Goal: Task Accomplishment & Management: Manage account settings

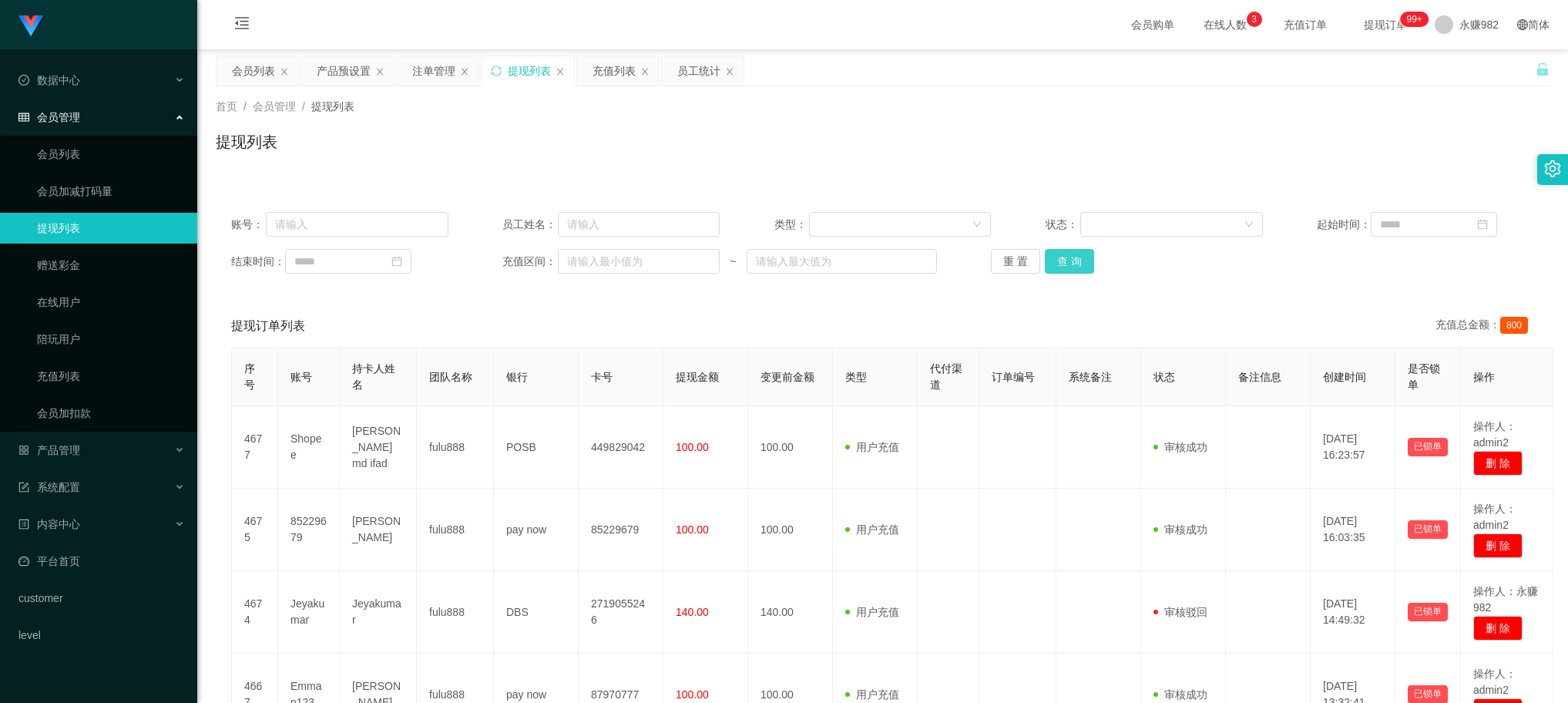
click at [1078, 256] on button "查 询" at bounding box center [1069, 261] width 49 height 25
click at [837, 139] on div "提现列表" at bounding box center [883, 147] width 1334 height 35
click at [1087, 267] on button "查 询" at bounding box center [1069, 261] width 49 height 25
click at [247, 60] on div "会员列表" at bounding box center [253, 71] width 43 height 29
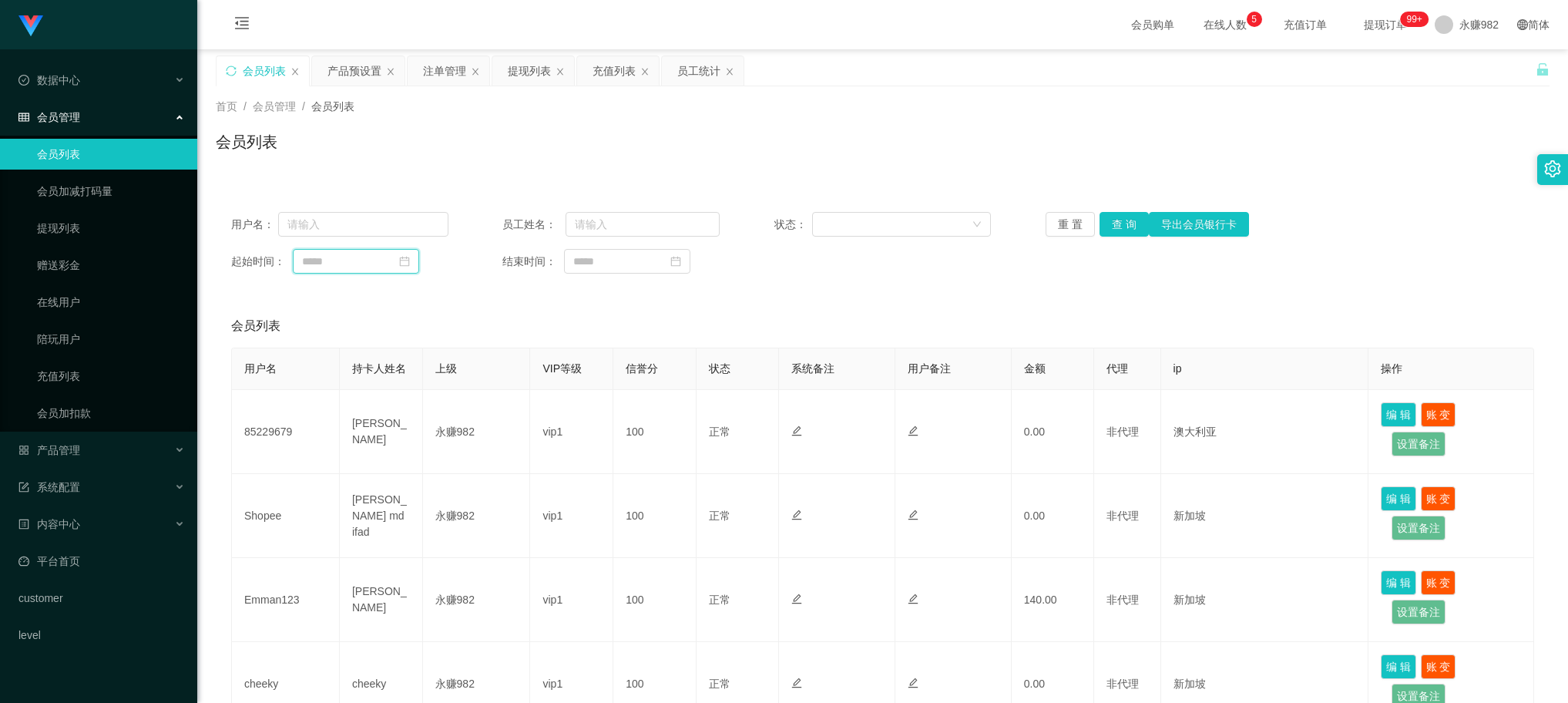
click at [389, 268] on input at bounding box center [356, 261] width 126 height 25
click at [395, 499] on link "今天" at bounding box center [400, 494] width 21 height 29
type input "**********"
click at [1110, 225] on button "查 询" at bounding box center [1124, 225] width 49 height 25
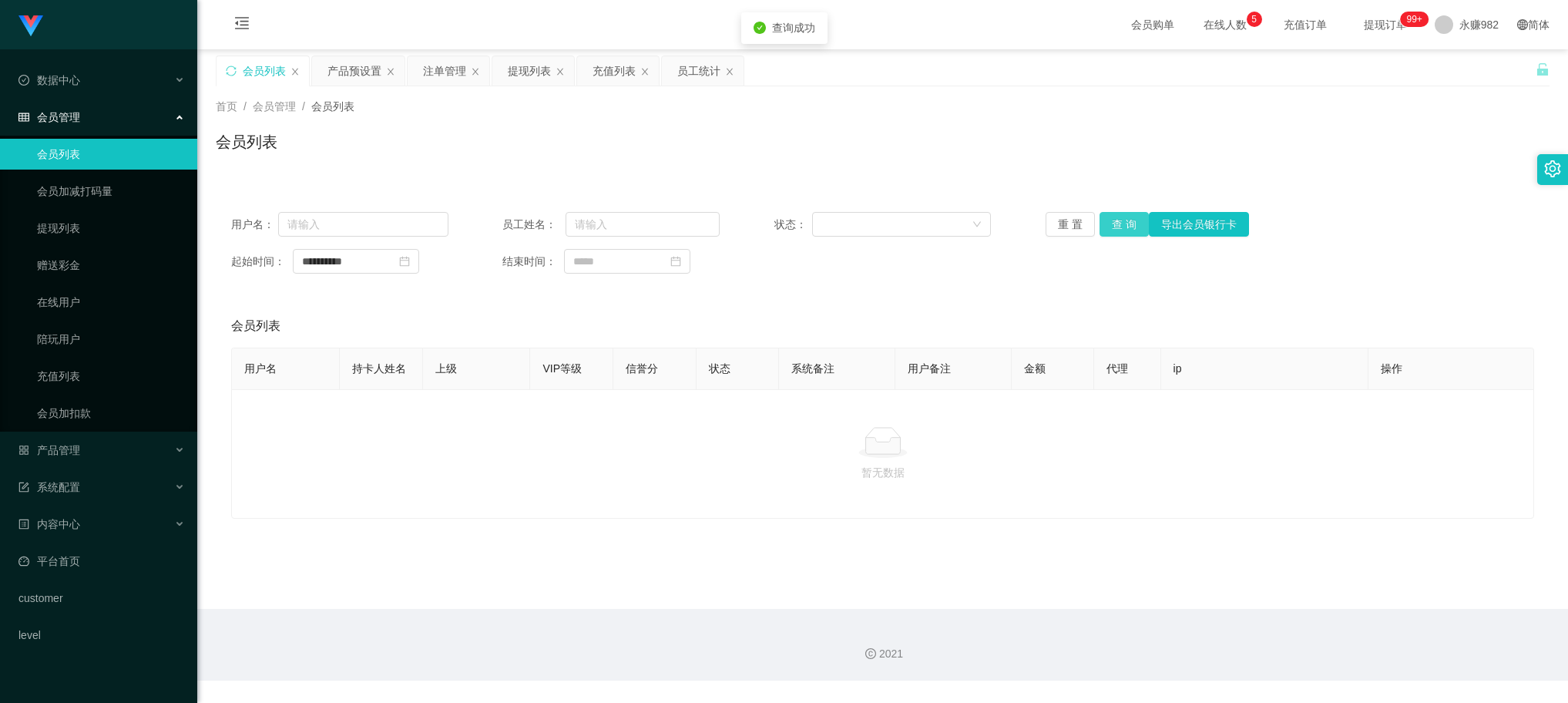
click at [1110, 225] on button "查 询" at bounding box center [1124, 225] width 49 height 25
click at [929, 116] on div "首页 / 会员管理 / 会员列表 / 会员列表" at bounding box center [883, 132] width 1334 height 67
click at [1114, 217] on button "查 询" at bounding box center [1124, 225] width 49 height 25
click at [1112, 221] on button "查 询" at bounding box center [1124, 225] width 49 height 25
click at [1122, 220] on button "查 询" at bounding box center [1124, 225] width 49 height 25
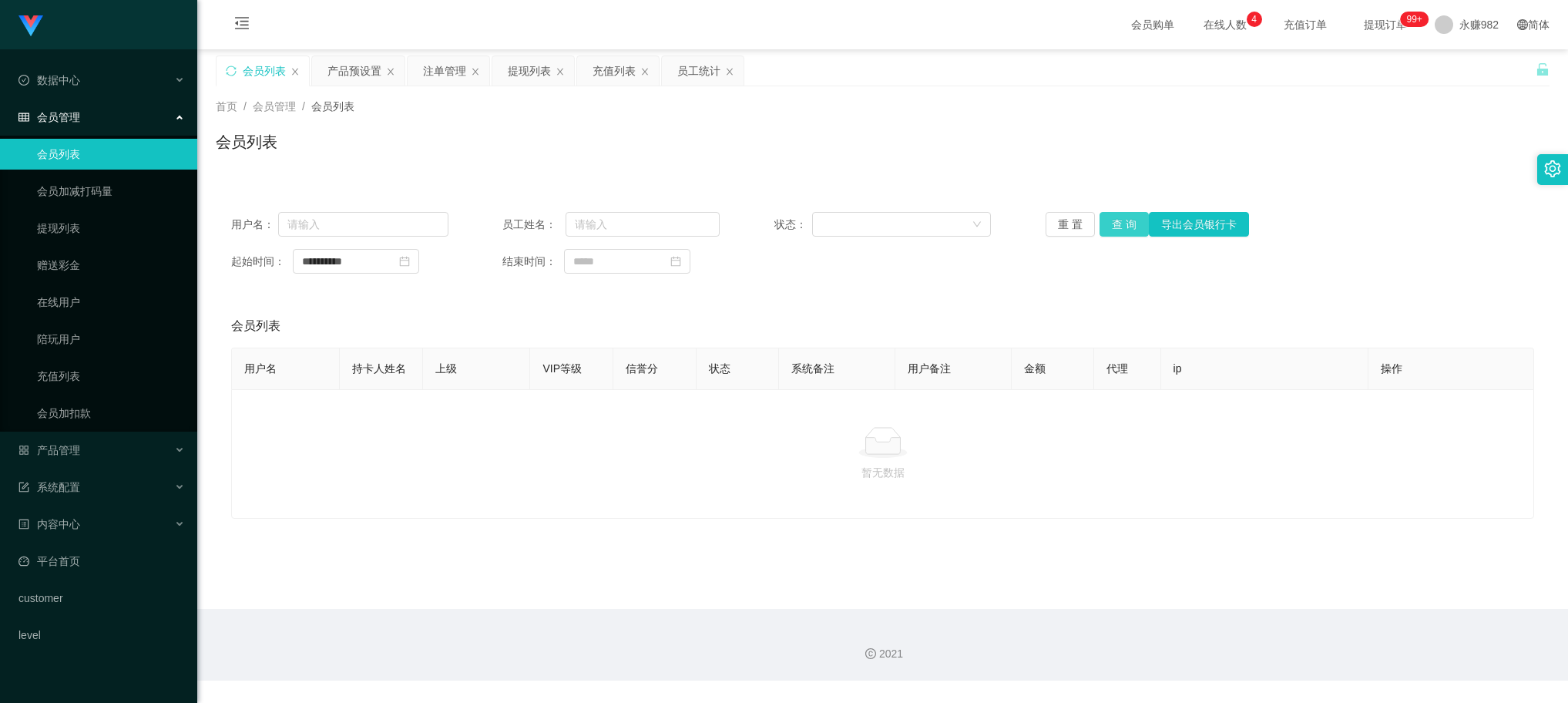
click at [1118, 226] on button "查 询" at bounding box center [1124, 225] width 49 height 25
click at [748, 147] on div "会员列表" at bounding box center [883, 147] width 1334 height 35
click at [1130, 224] on button "查 询" at bounding box center [1124, 225] width 49 height 25
click at [703, 170] on div "首页 / 会员管理 / 会员列表 / 会员列表" at bounding box center [883, 132] width 1371 height 92
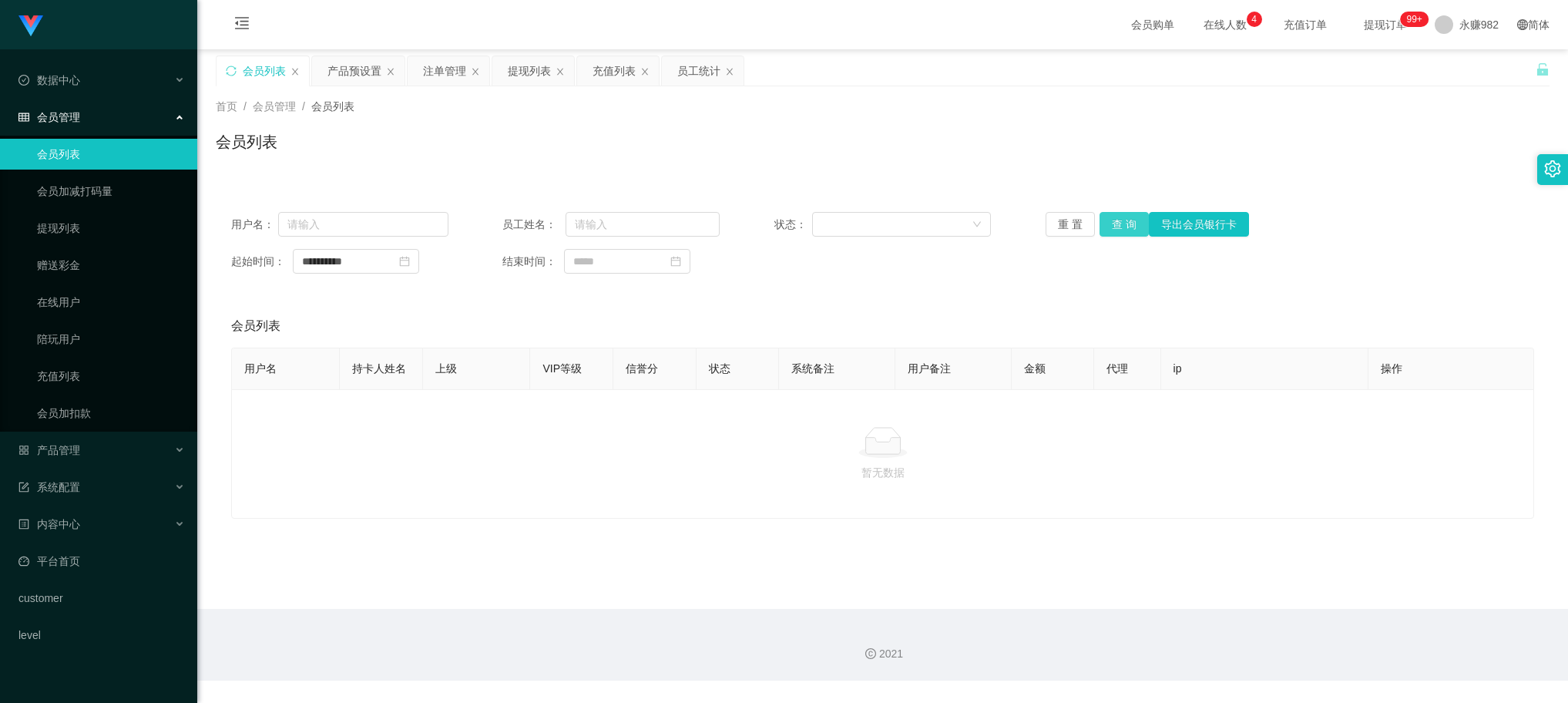
click at [1115, 221] on button "查 询" at bounding box center [1124, 225] width 49 height 25
click at [738, 325] on div "会员列表" at bounding box center [883, 326] width 1304 height 43
click at [1122, 238] on div "**********" at bounding box center [883, 243] width 1334 height 93
click at [1122, 224] on button "查 询" at bounding box center [1124, 225] width 49 height 25
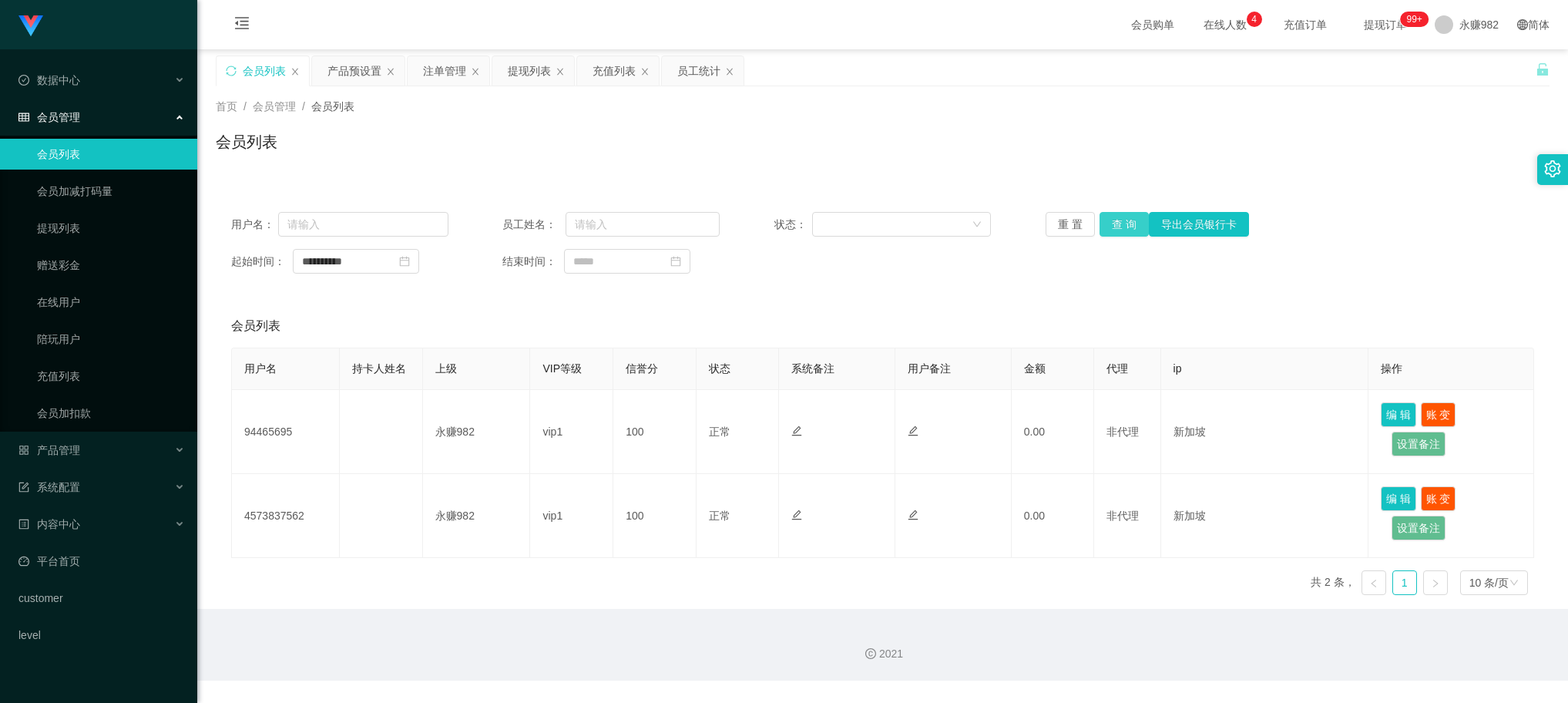
drag, startPoint x: 1109, startPoint y: 225, endPoint x: 1096, endPoint y: 225, distance: 13.0
click at [1109, 225] on button "查 询" at bounding box center [1124, 225] width 49 height 25
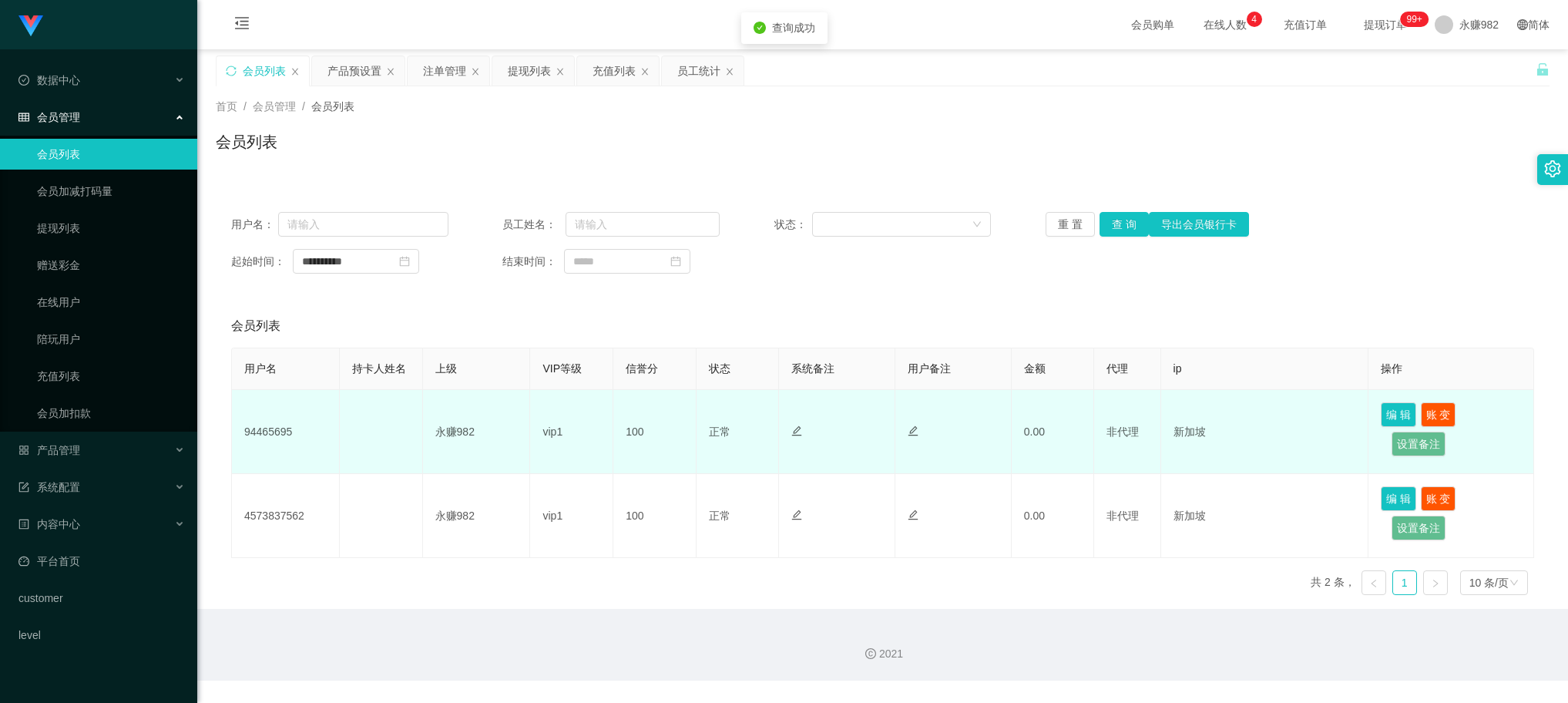
click at [262, 427] on td "94465695" at bounding box center [286, 432] width 108 height 84
copy td "94465695"
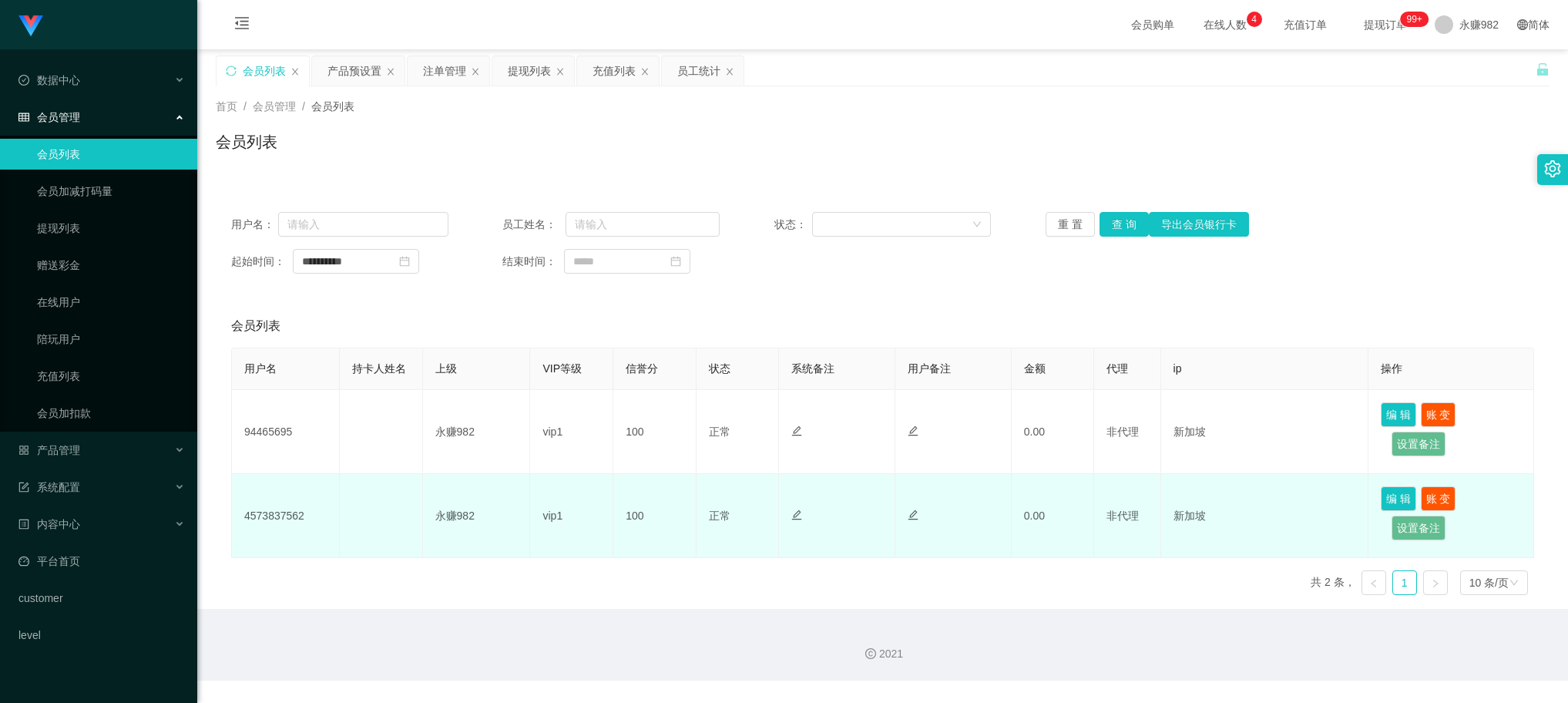
click at [282, 510] on td "4573837562" at bounding box center [286, 516] width 108 height 84
copy td "4573837562"
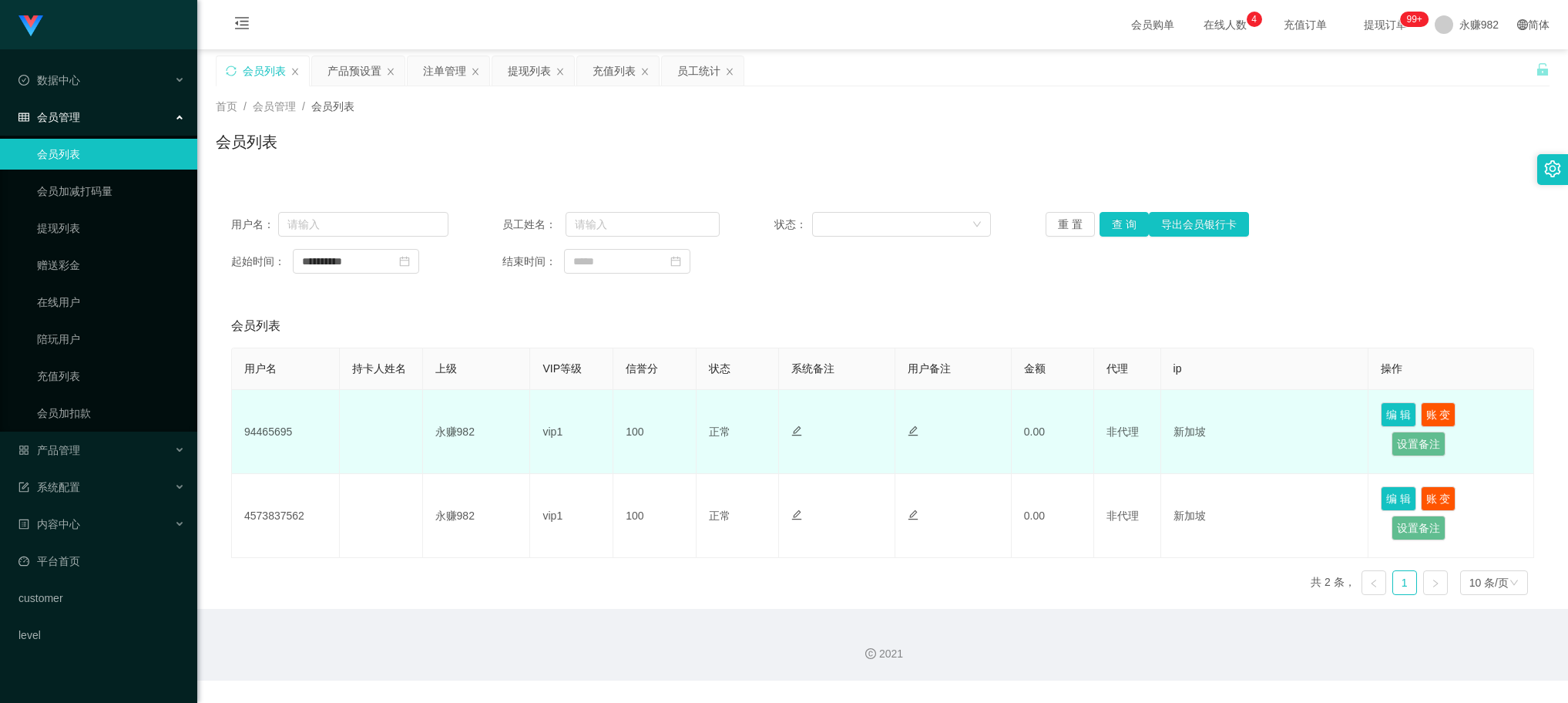
click at [563, 465] on td "vip1" at bounding box center [572, 432] width 84 height 84
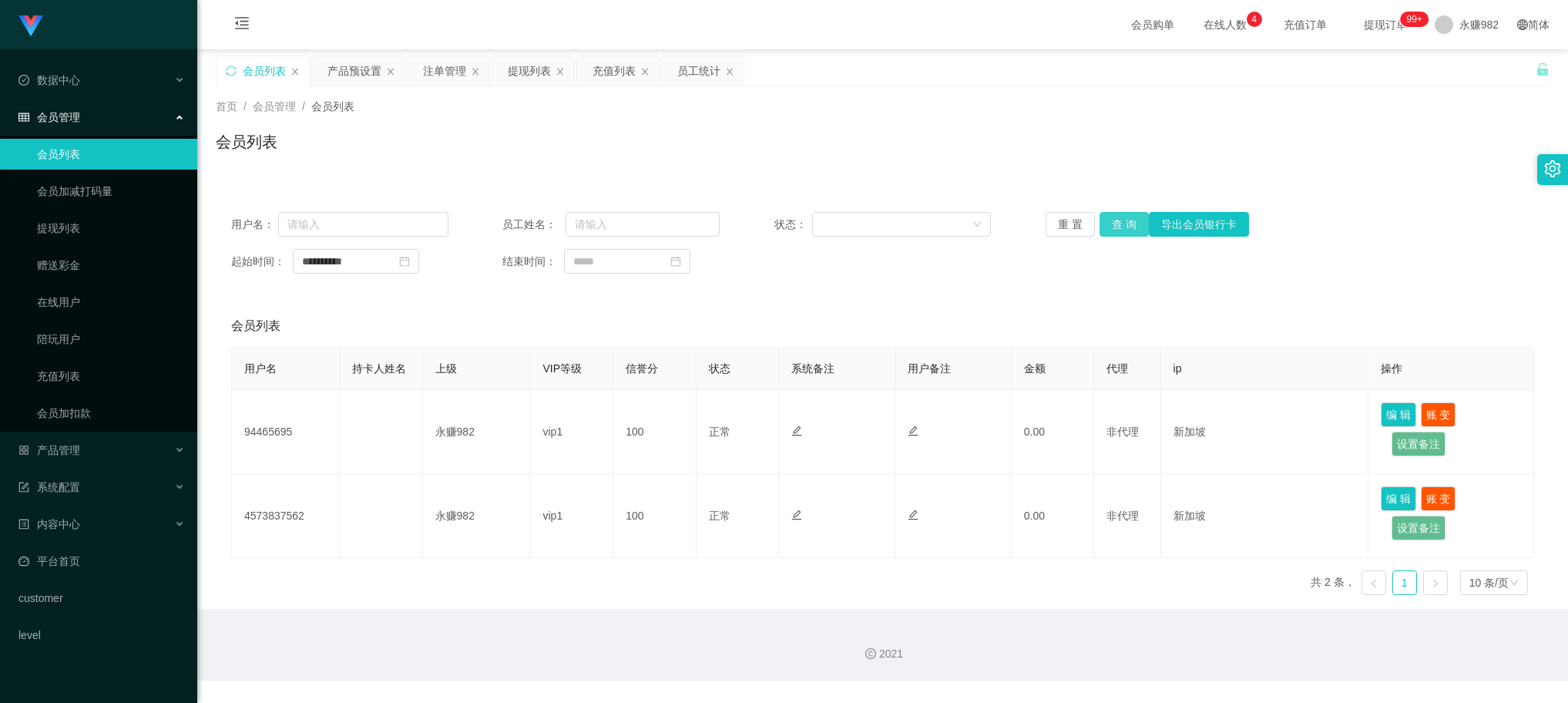
click at [1107, 229] on button "查 询" at bounding box center [1124, 225] width 49 height 25
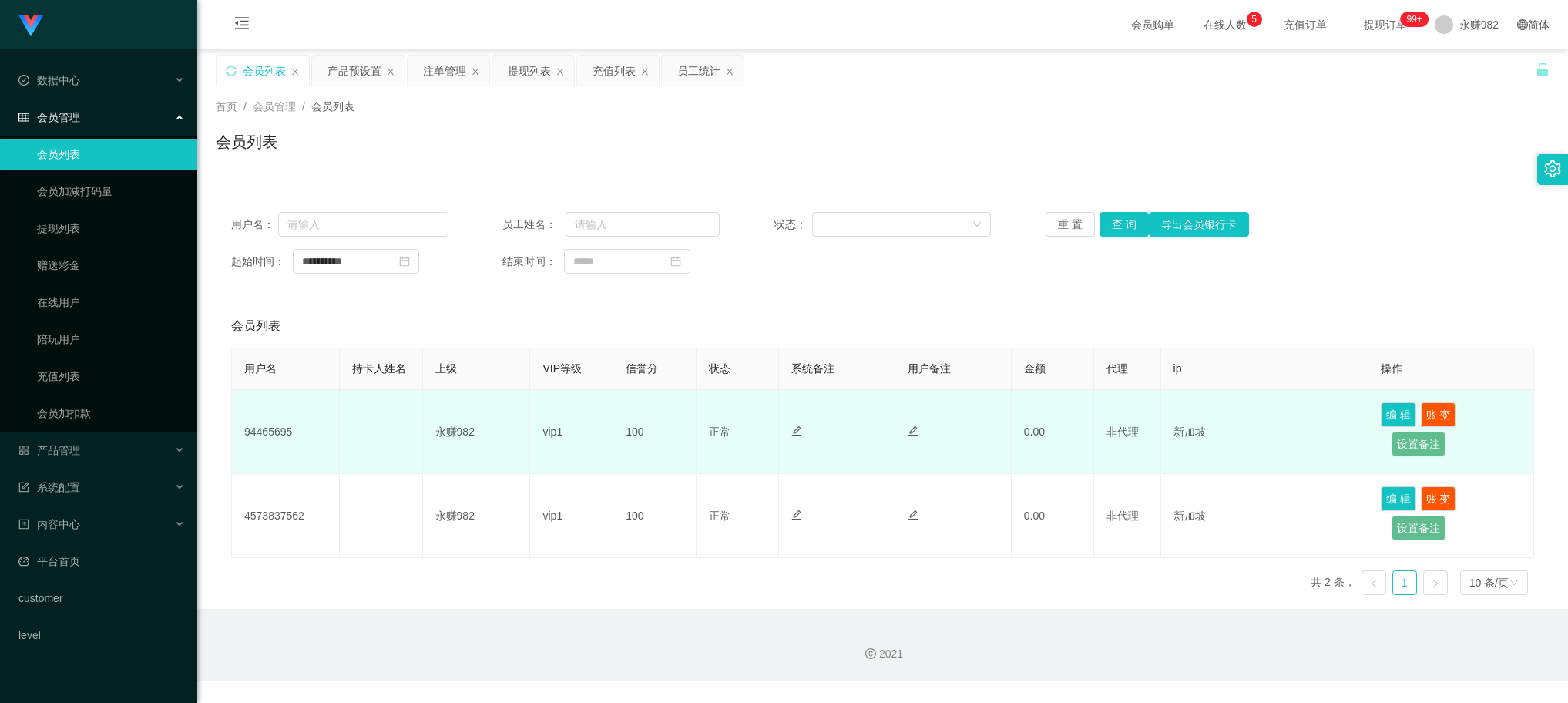
click at [965, 430] on div at bounding box center [953, 433] width 91 height 16
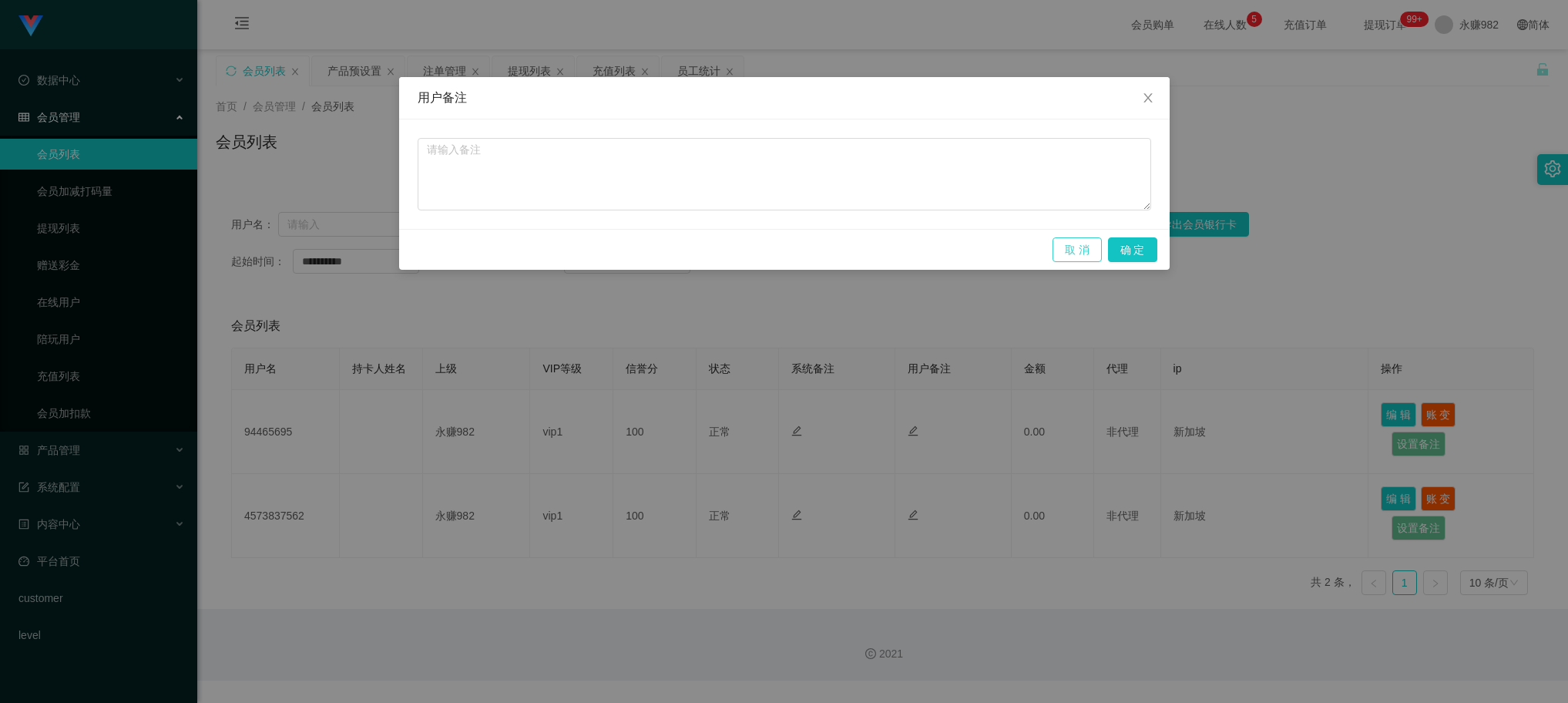
click at [1060, 251] on button "取 消" at bounding box center [1078, 250] width 49 height 25
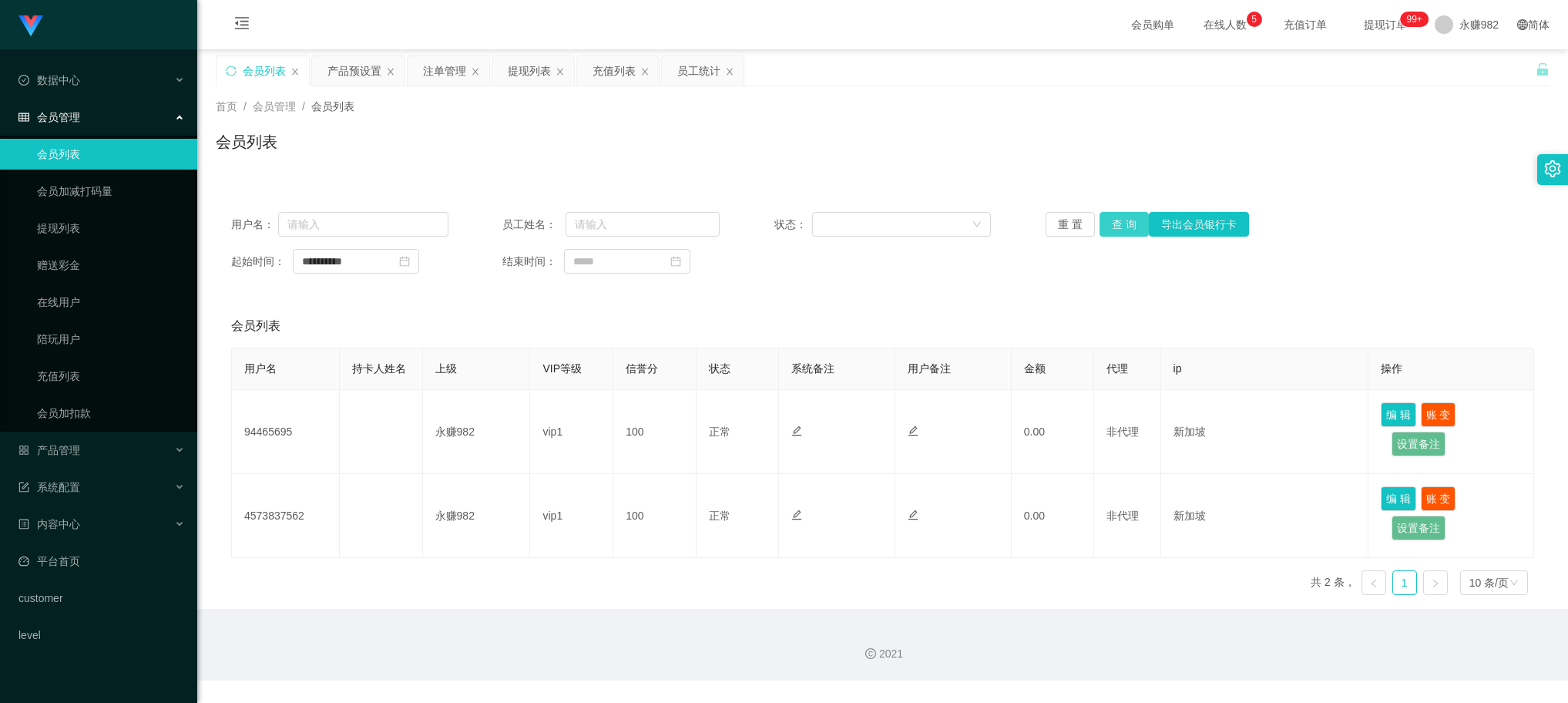
click at [1114, 218] on button "查 询" at bounding box center [1124, 225] width 49 height 25
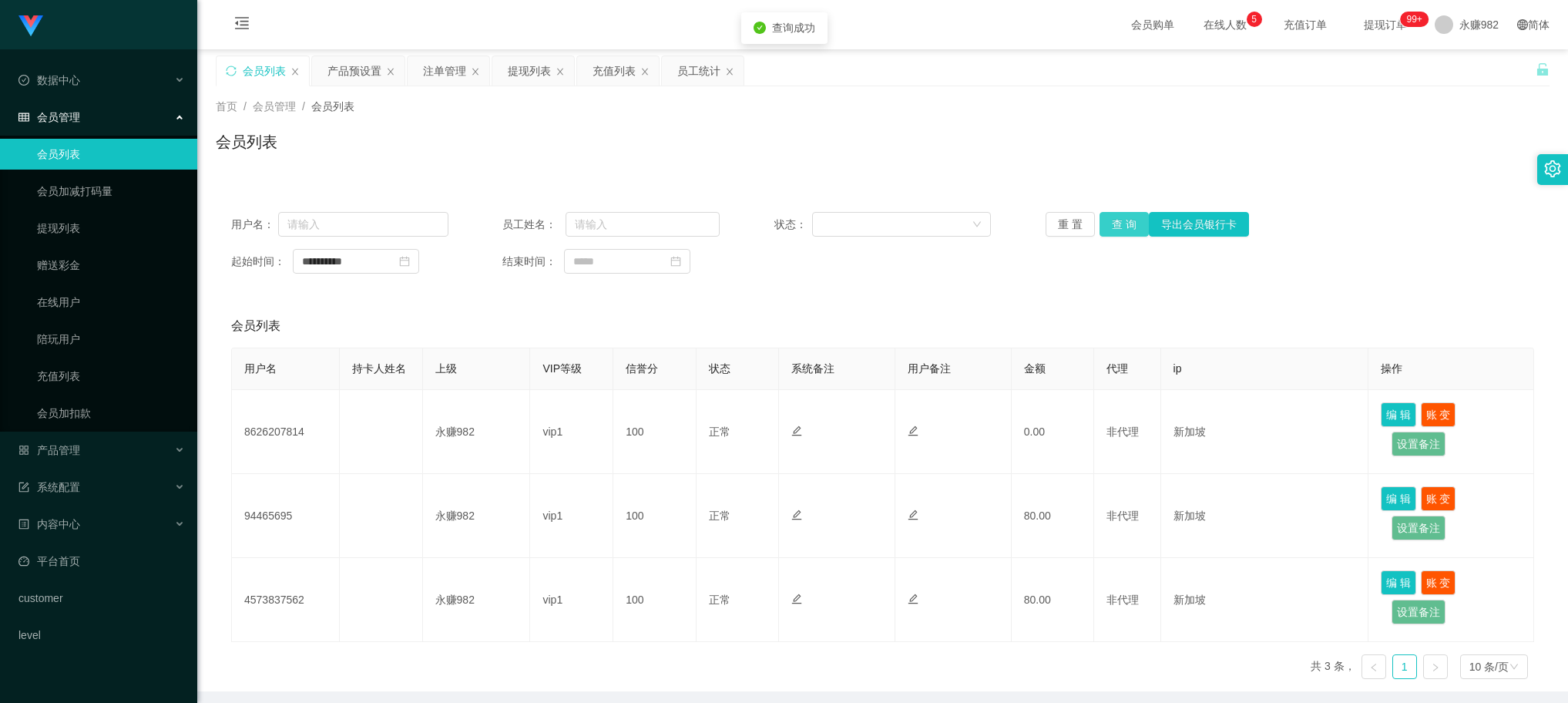
click at [1114, 218] on button "查 询" at bounding box center [1124, 225] width 49 height 25
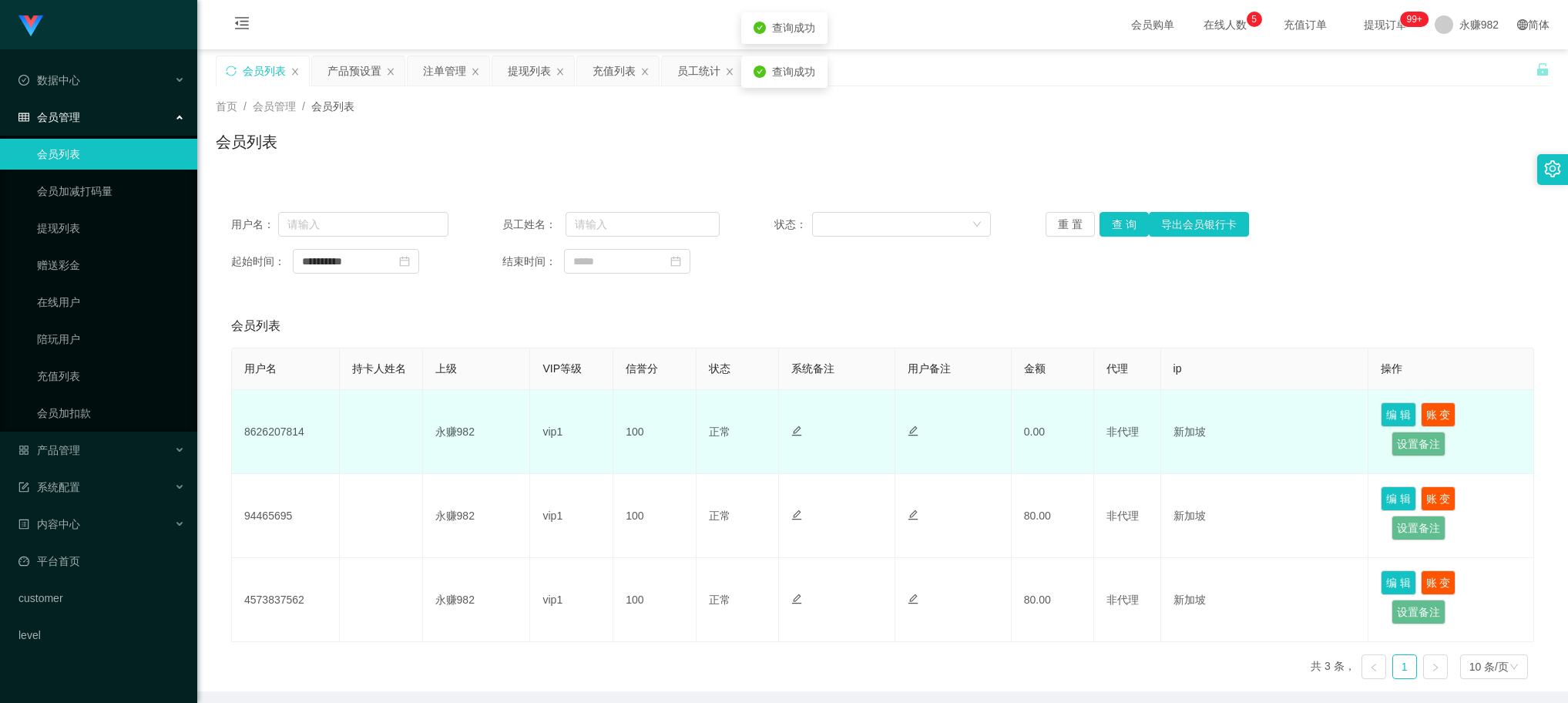
click at [282, 437] on td "8626207814" at bounding box center [286, 432] width 108 height 84
copy td "8626207814"
click at [463, 460] on td "永赚982" at bounding box center [477, 432] width 108 height 84
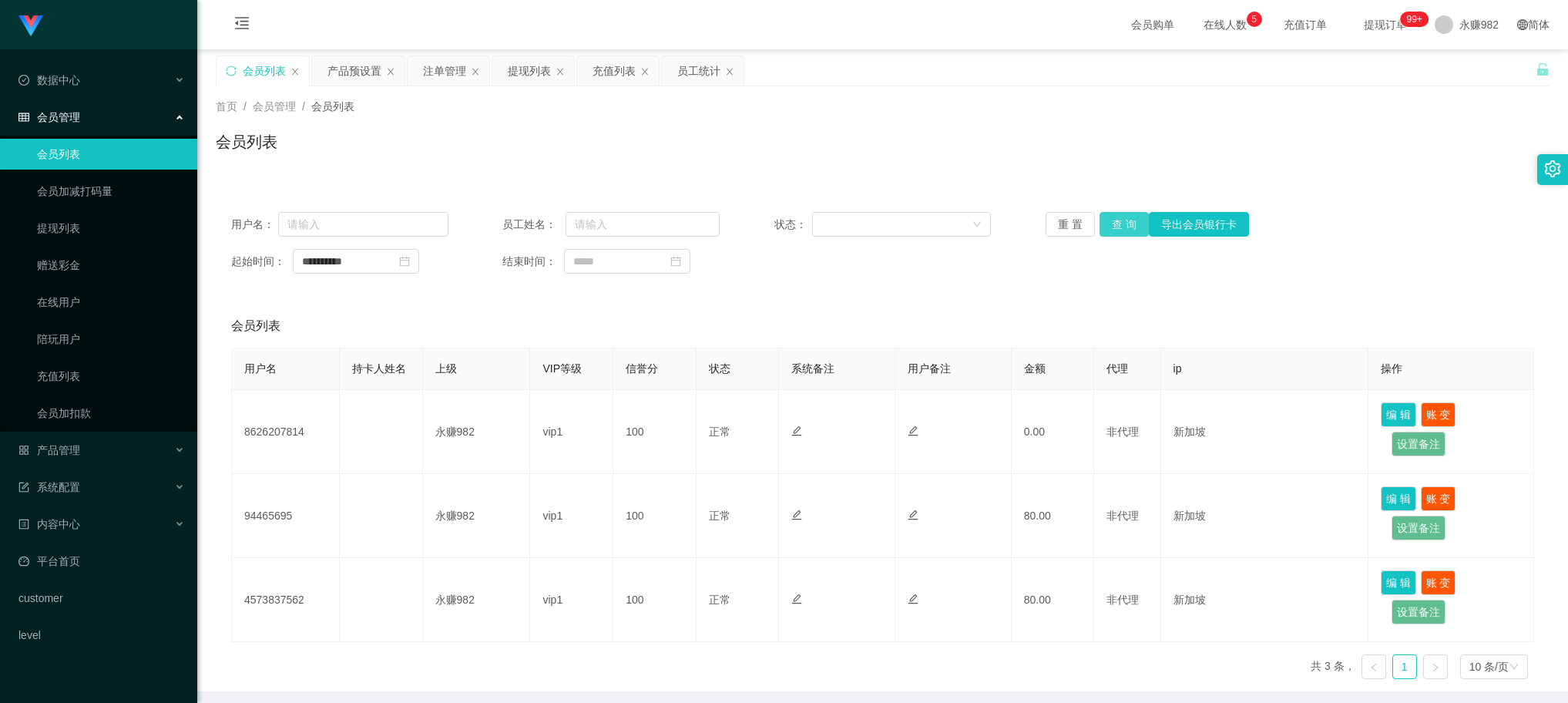
click at [1136, 229] on button "查 询" at bounding box center [1124, 225] width 49 height 25
click at [694, 144] on div "会员列表" at bounding box center [883, 147] width 1334 height 35
click at [784, 116] on div "首页 / 会员管理 / 会员列表 / 会员列表" at bounding box center [883, 132] width 1334 height 67
click at [1123, 231] on button "查 询" at bounding box center [1124, 225] width 49 height 25
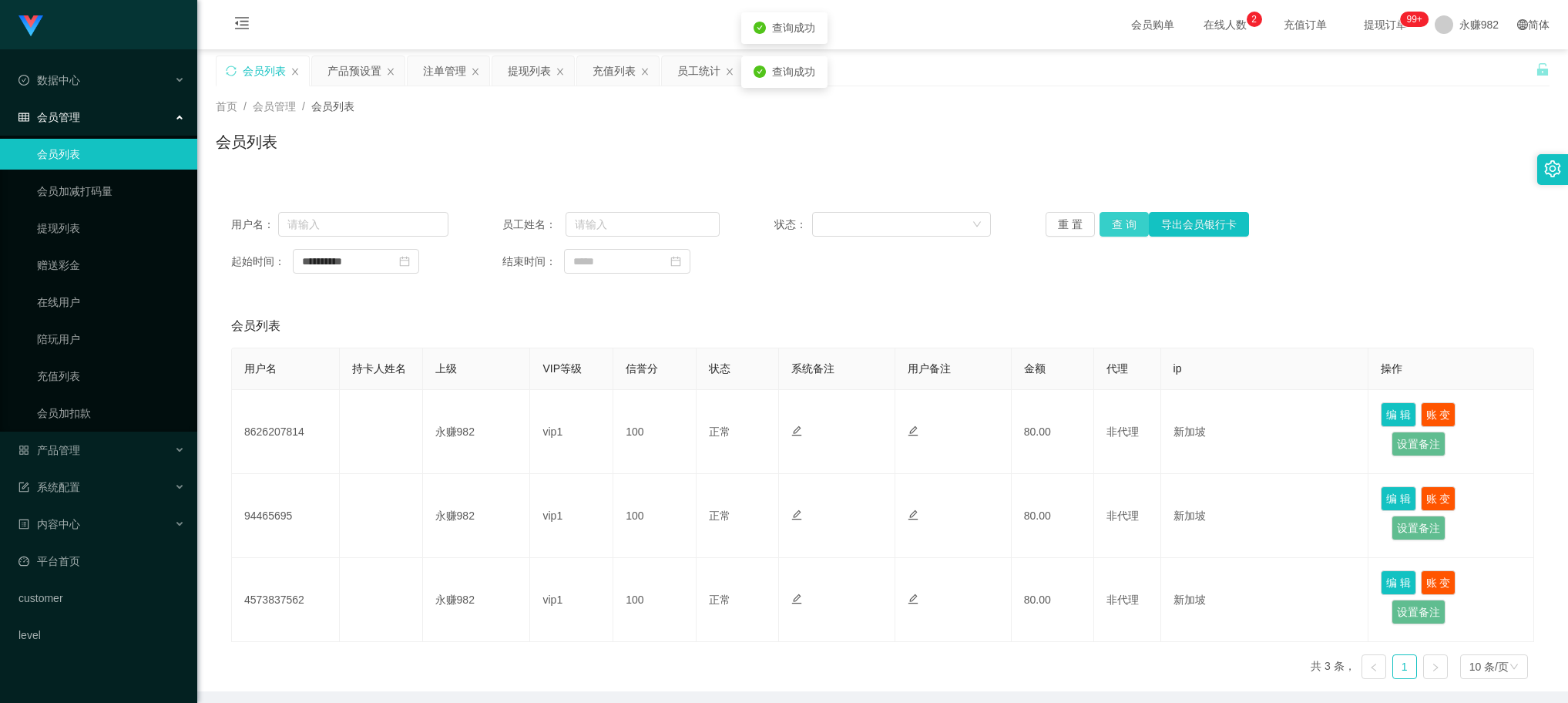
click at [1123, 231] on button "查 询" at bounding box center [1124, 225] width 49 height 25
click at [411, 166] on div "首页 / 会员管理 / 会员列表 / 会员列表" at bounding box center [883, 132] width 1371 height 92
click at [1123, 228] on button "查 询" at bounding box center [1124, 225] width 49 height 25
click at [741, 264] on div "**********" at bounding box center [883, 261] width 1304 height 25
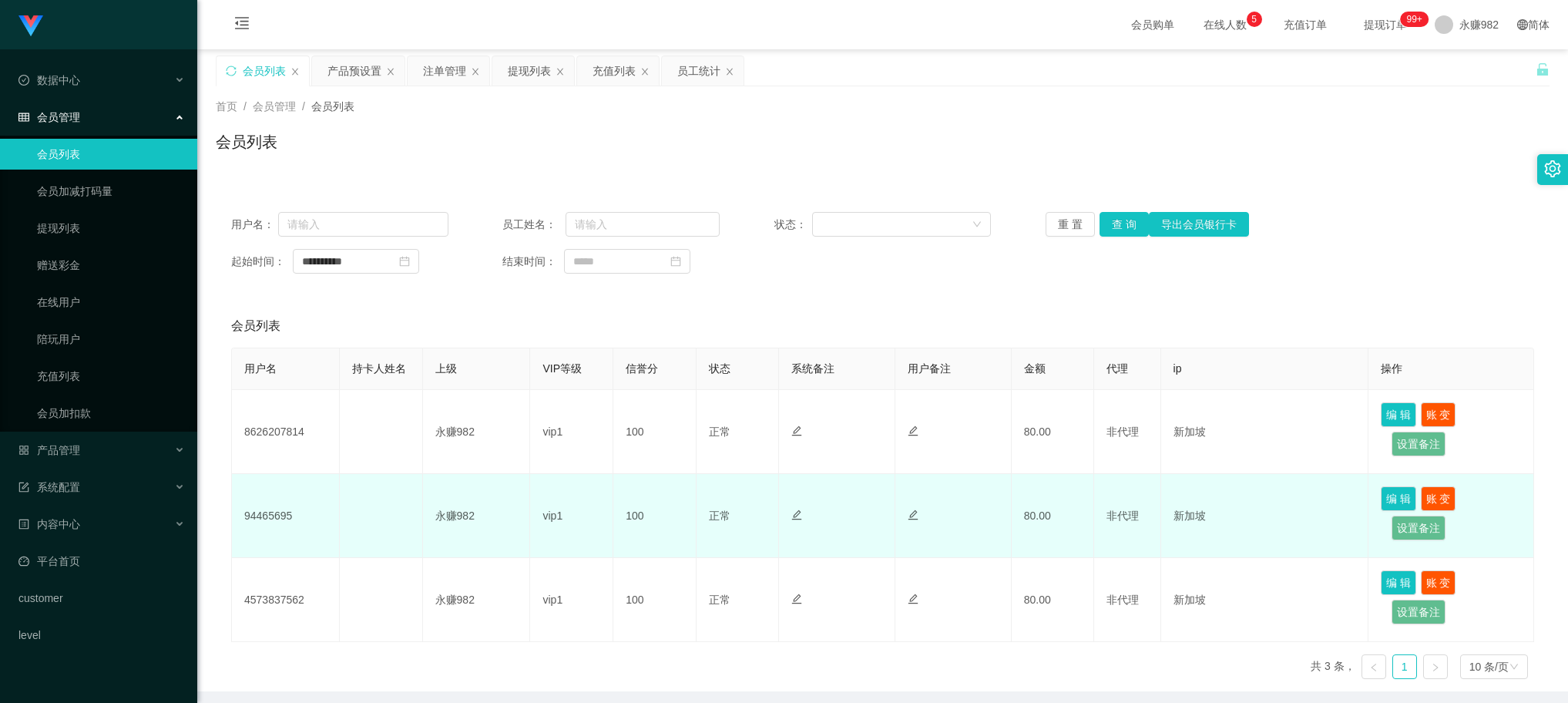
click at [276, 515] on td "94465695" at bounding box center [286, 516] width 108 height 84
drag, startPoint x: 276, startPoint y: 515, endPoint x: 302, endPoint y: 515, distance: 26.0
click at [276, 515] on td "94465695" at bounding box center [286, 516] width 108 height 84
copy td "94465695"
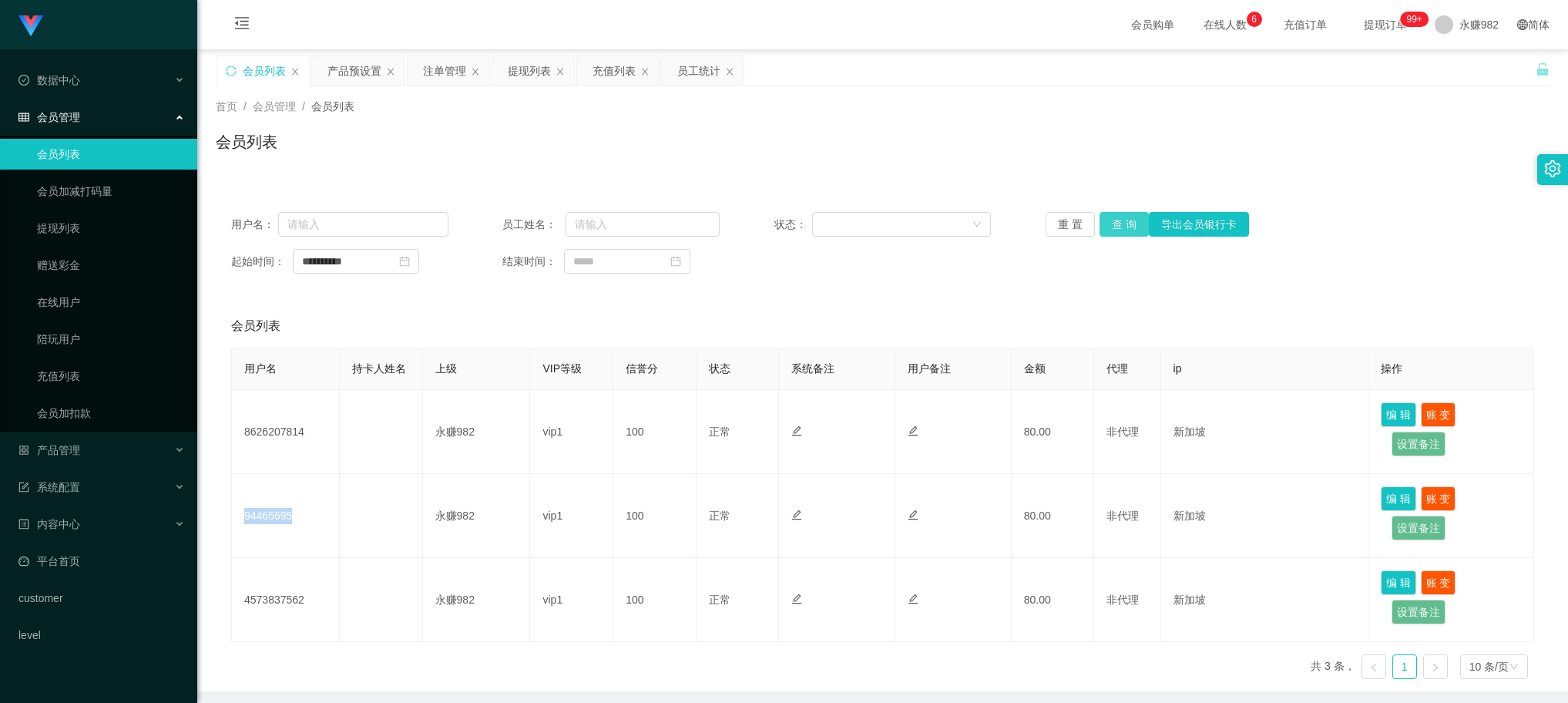
click at [1107, 218] on button "查 询" at bounding box center [1124, 225] width 49 height 25
click at [587, 319] on div "会员列表" at bounding box center [883, 326] width 1304 height 43
click at [1119, 221] on button "查 询" at bounding box center [1124, 225] width 49 height 25
click at [351, 77] on div "产品预设置" at bounding box center [355, 71] width 54 height 29
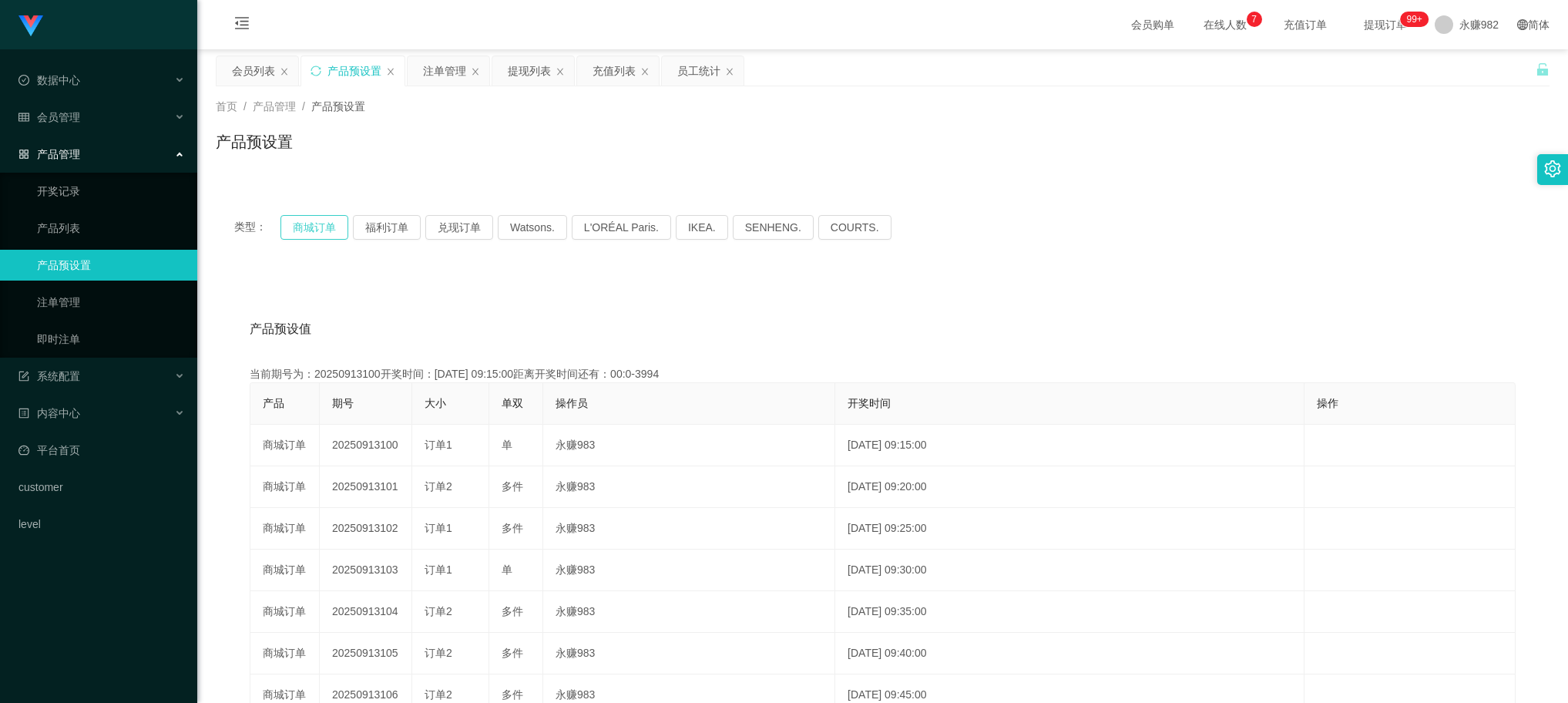
click at [324, 229] on button "商城订单" at bounding box center [314, 228] width 68 height 25
click at [249, 72] on div "会员列表" at bounding box center [253, 71] width 43 height 29
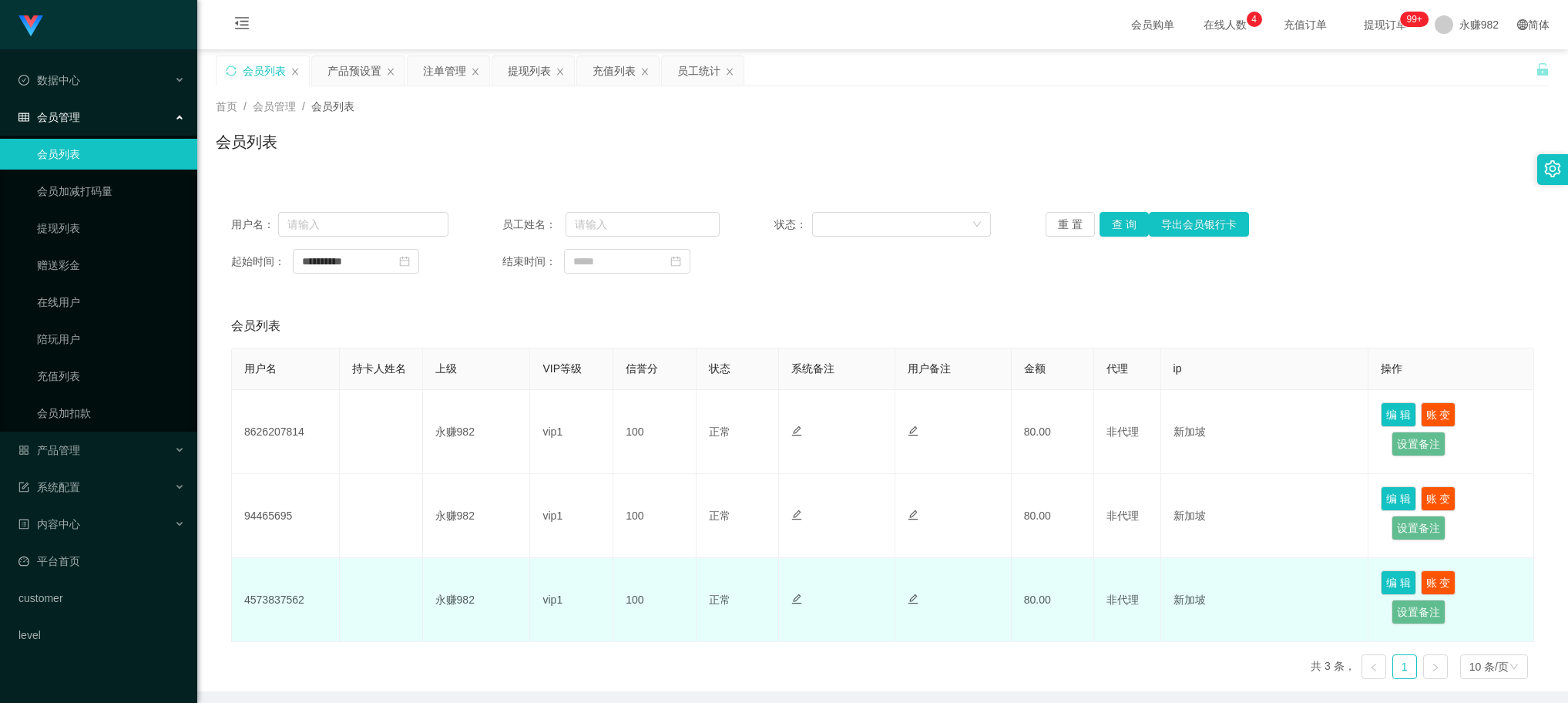
click at [283, 608] on td "4573837562" at bounding box center [286, 600] width 108 height 84
click at [283, 603] on td "4573837562" at bounding box center [286, 600] width 108 height 84
copy td "4573837562"
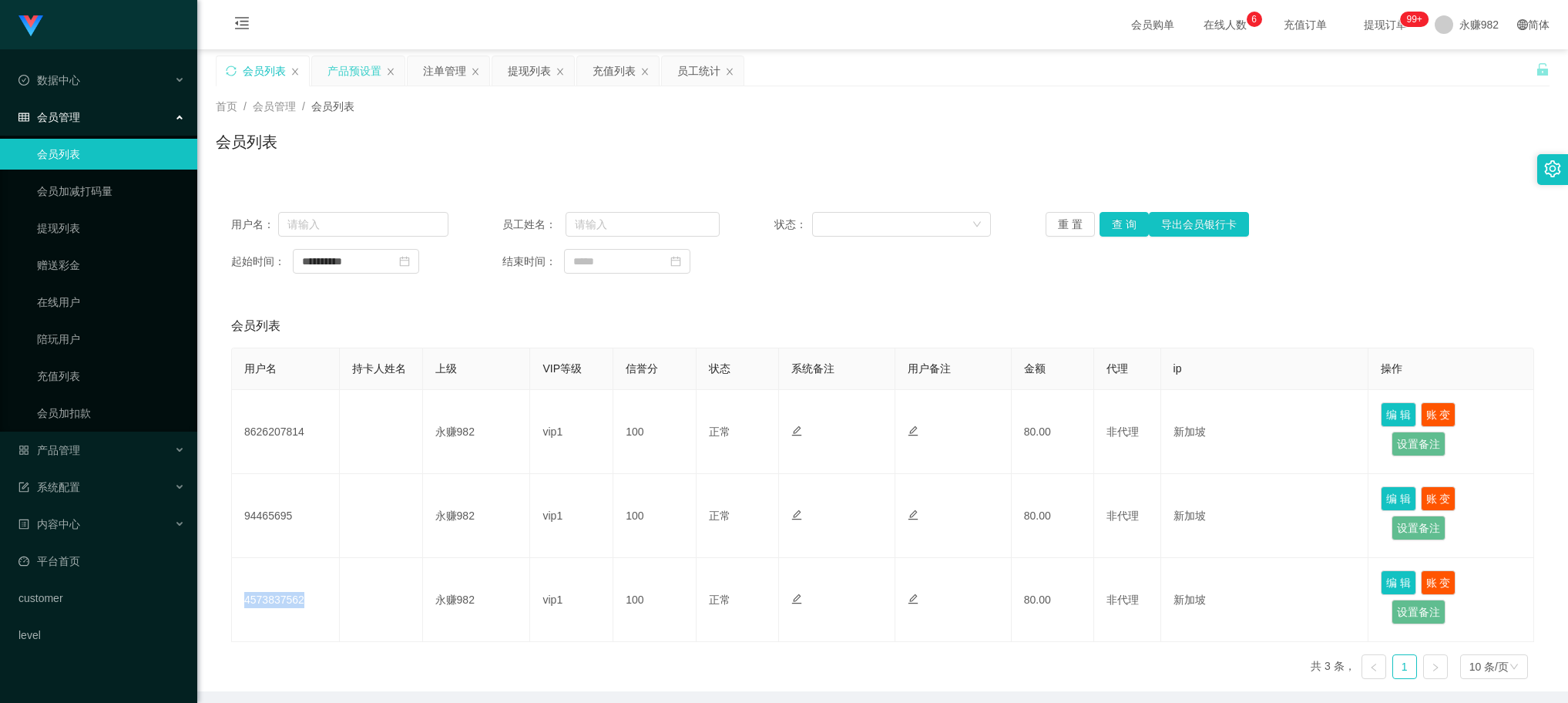
click at [346, 74] on div "产品预设置" at bounding box center [355, 71] width 54 height 29
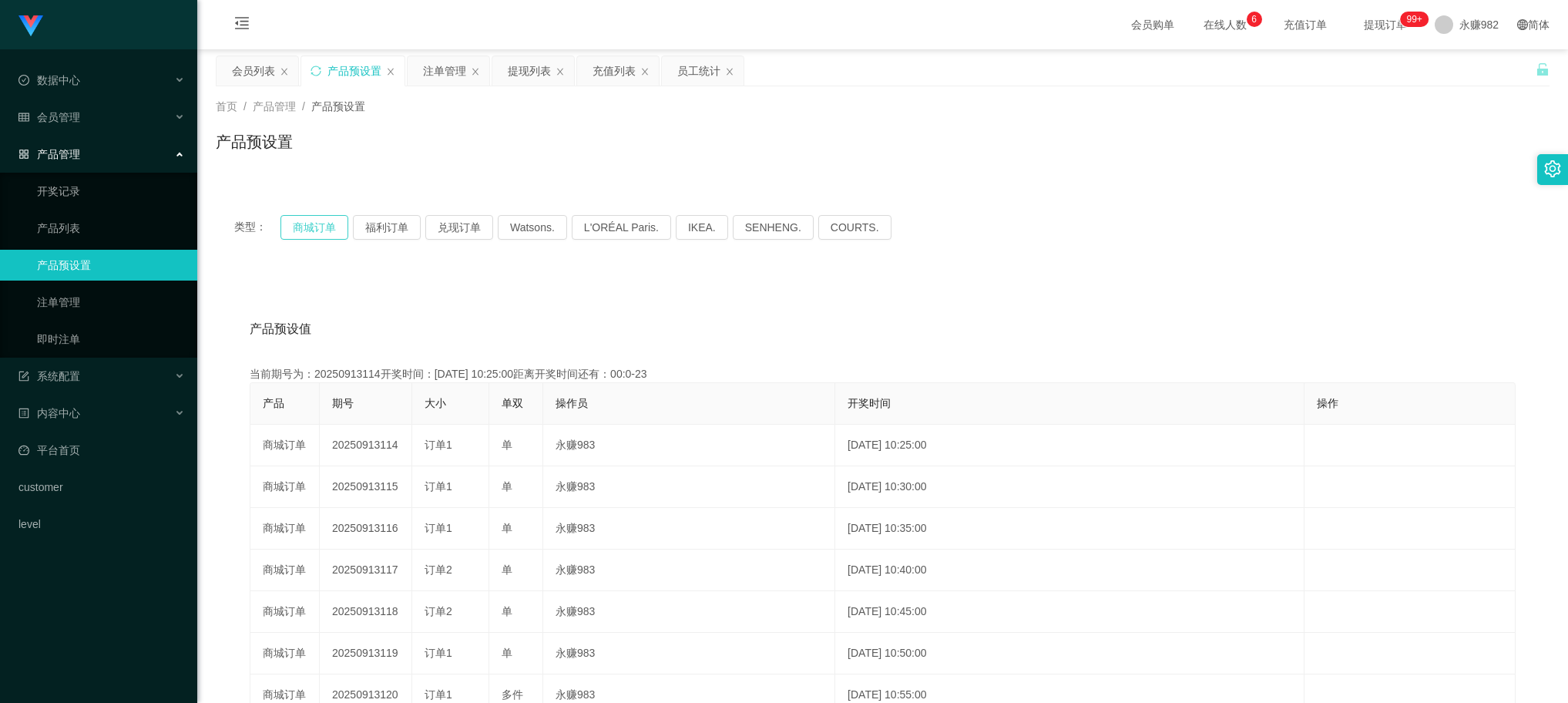
click at [332, 225] on button "商城订单" at bounding box center [314, 228] width 68 height 25
click at [1378, 326] on div "产品预设值 添加期号" at bounding box center [883, 329] width 1266 height 43
click at [236, 70] on div "会员列表" at bounding box center [253, 71] width 43 height 29
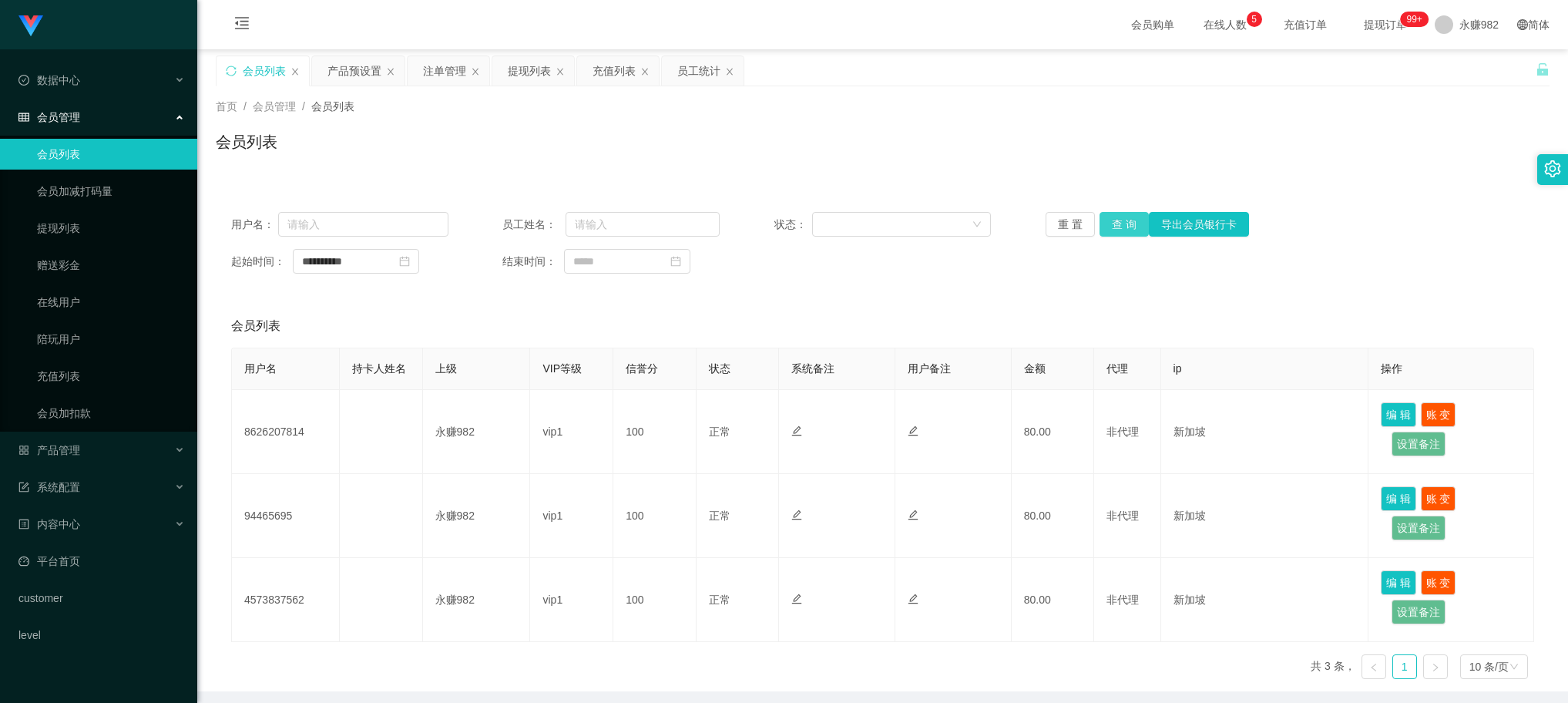
click at [1123, 231] on button "查 询" at bounding box center [1124, 225] width 49 height 25
click at [357, 78] on div "产品预设置" at bounding box center [355, 71] width 54 height 29
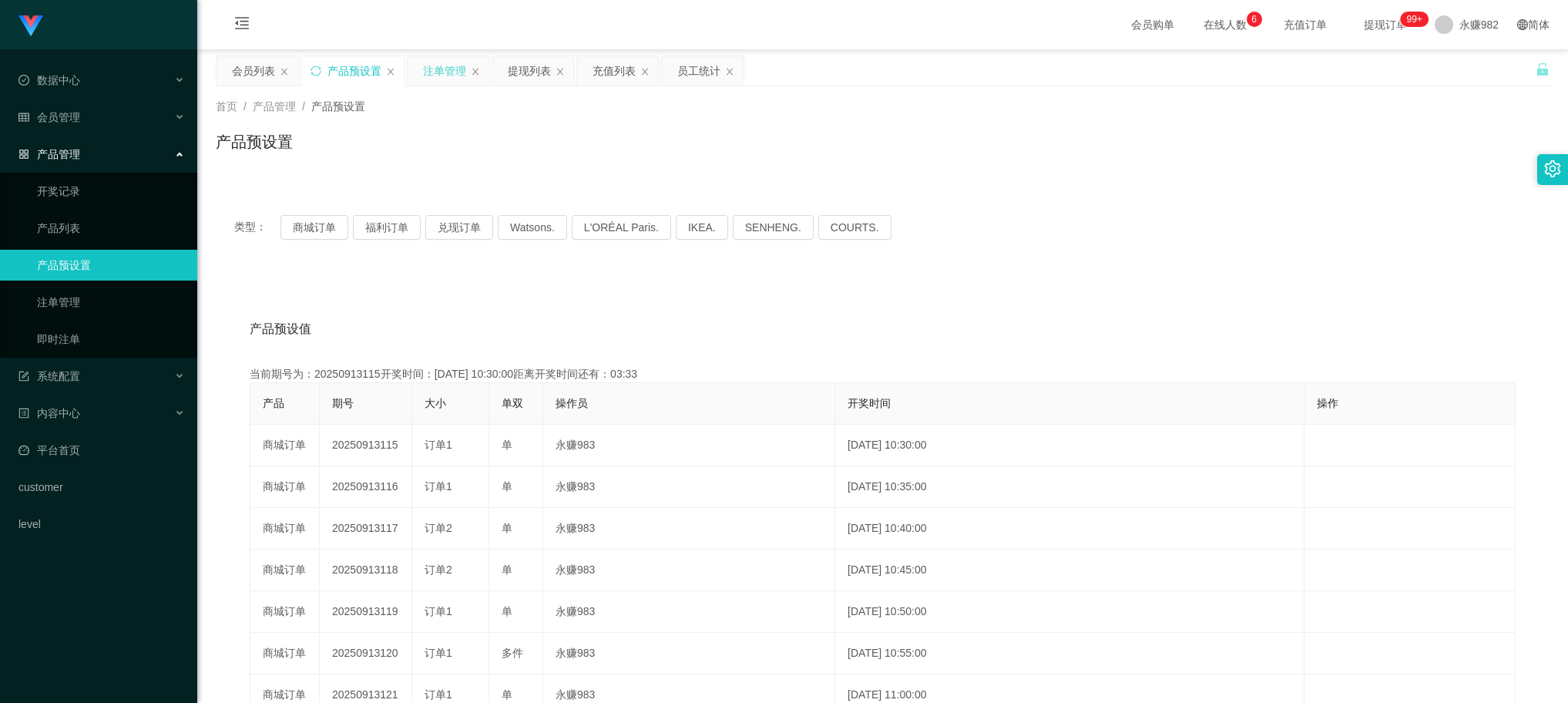
click at [438, 73] on div "注单管理" at bounding box center [445, 71] width 43 height 29
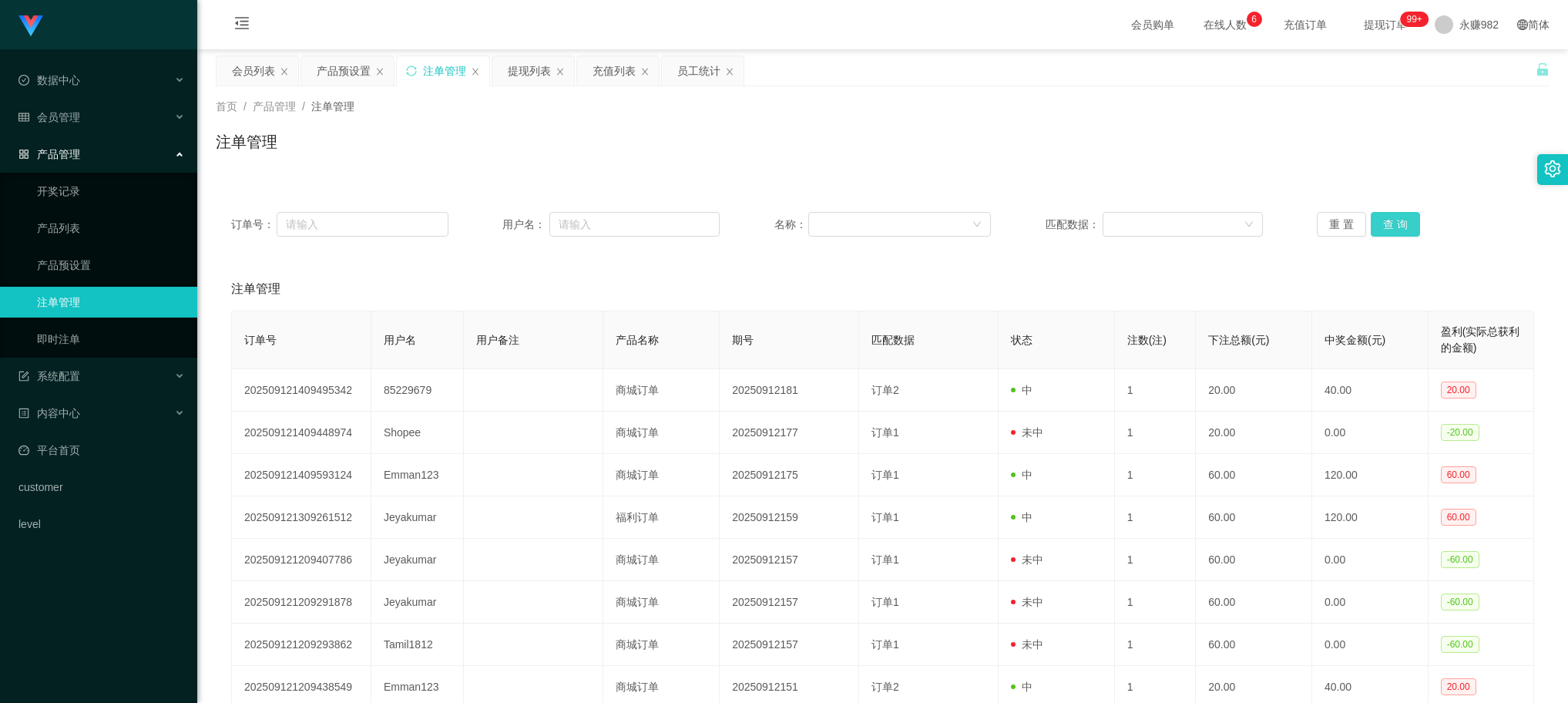
click at [1399, 226] on button "查 询" at bounding box center [1395, 225] width 49 height 25
click at [753, 139] on div "注单管理" at bounding box center [883, 147] width 1334 height 35
click at [1377, 221] on button "查 询" at bounding box center [1395, 225] width 49 height 25
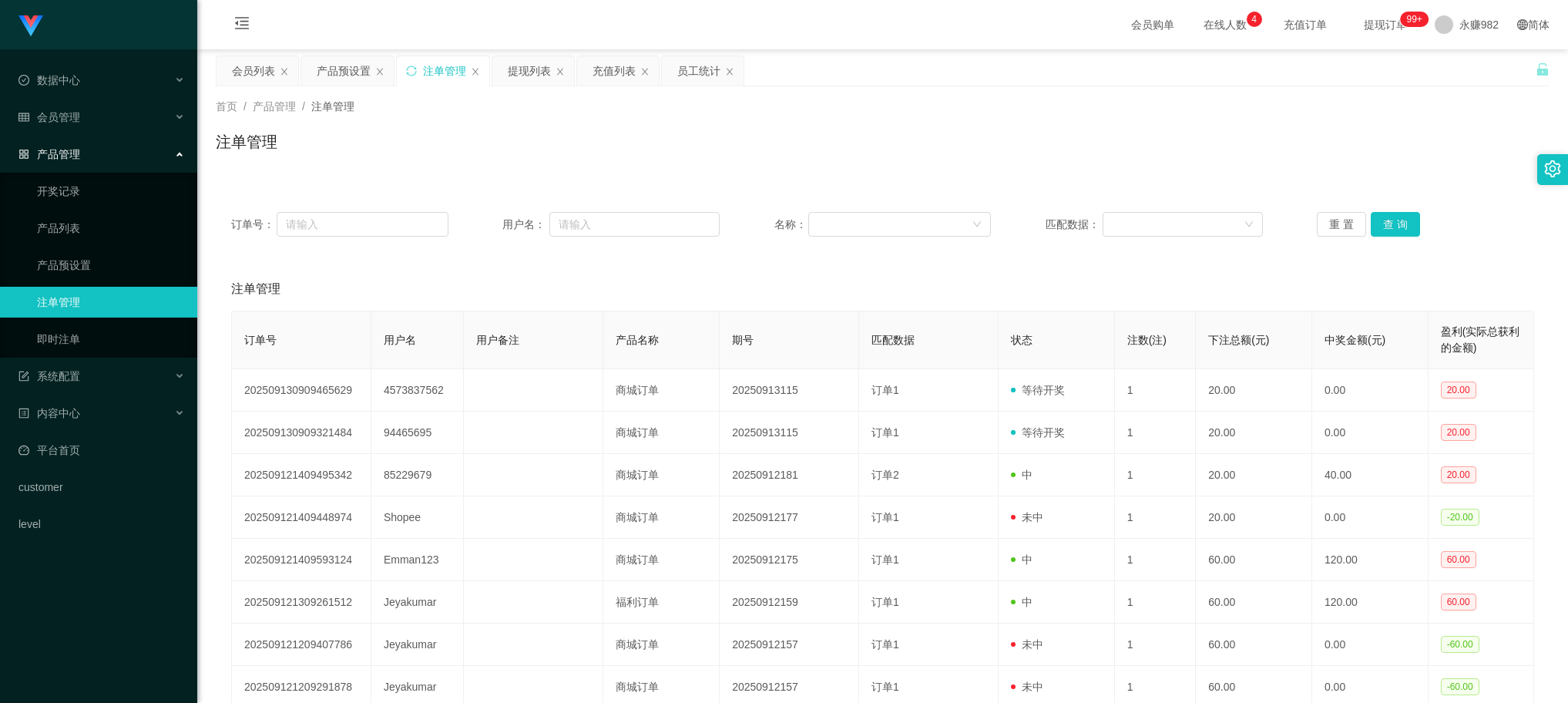
click at [671, 258] on div "订单号： 用户名： 名称： 匹配数据： 重 置 查 询 注单管理 订单号 用户名 用户备注 产品名称 期号 匹配数据 状态 注数(注) 下注总额(元) 中奖金…" at bounding box center [883, 519] width 1334 height 646
click at [251, 60] on div "会员列表" at bounding box center [253, 71] width 43 height 29
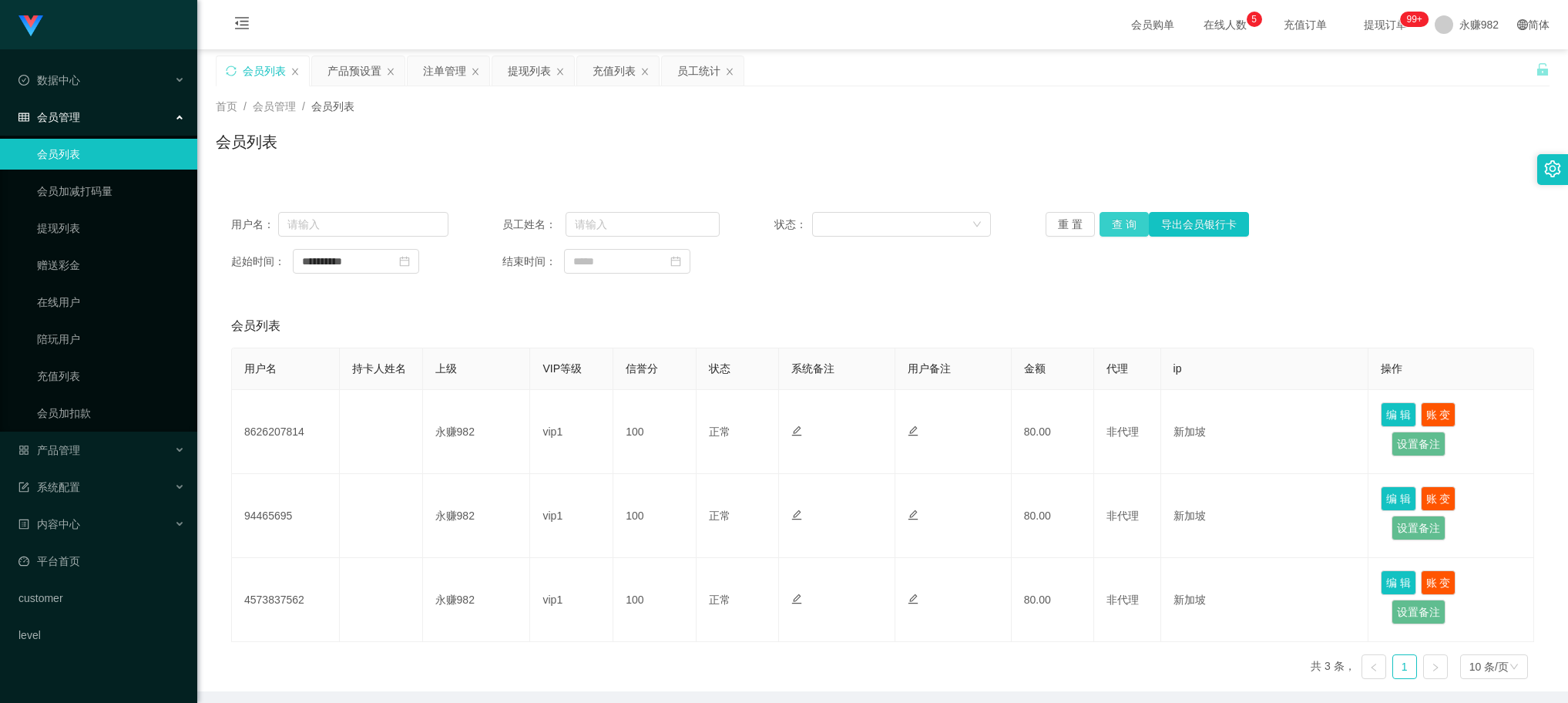
click at [1130, 222] on button "查 询" at bounding box center [1124, 225] width 49 height 25
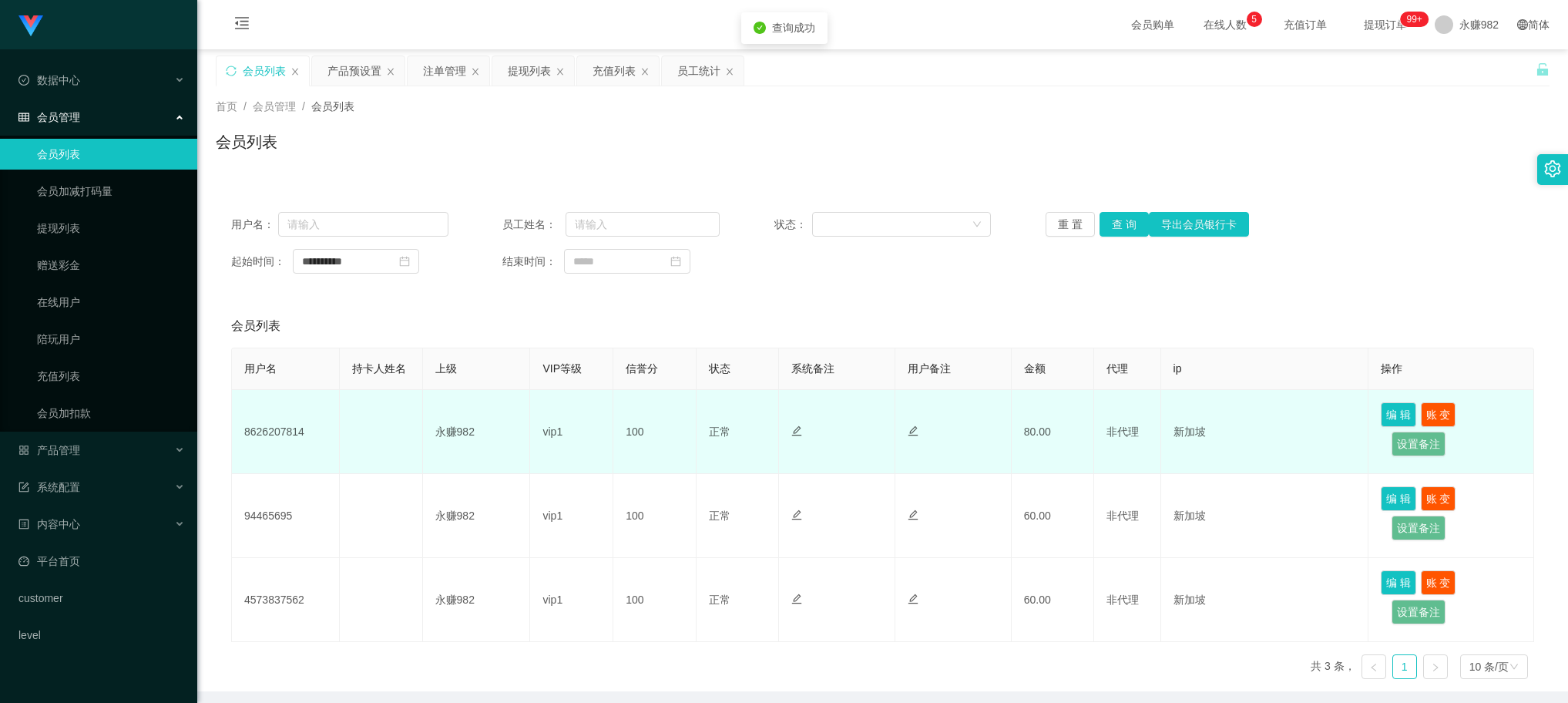
click at [283, 430] on td "8626207814" at bounding box center [286, 432] width 108 height 84
copy td "8626207814"
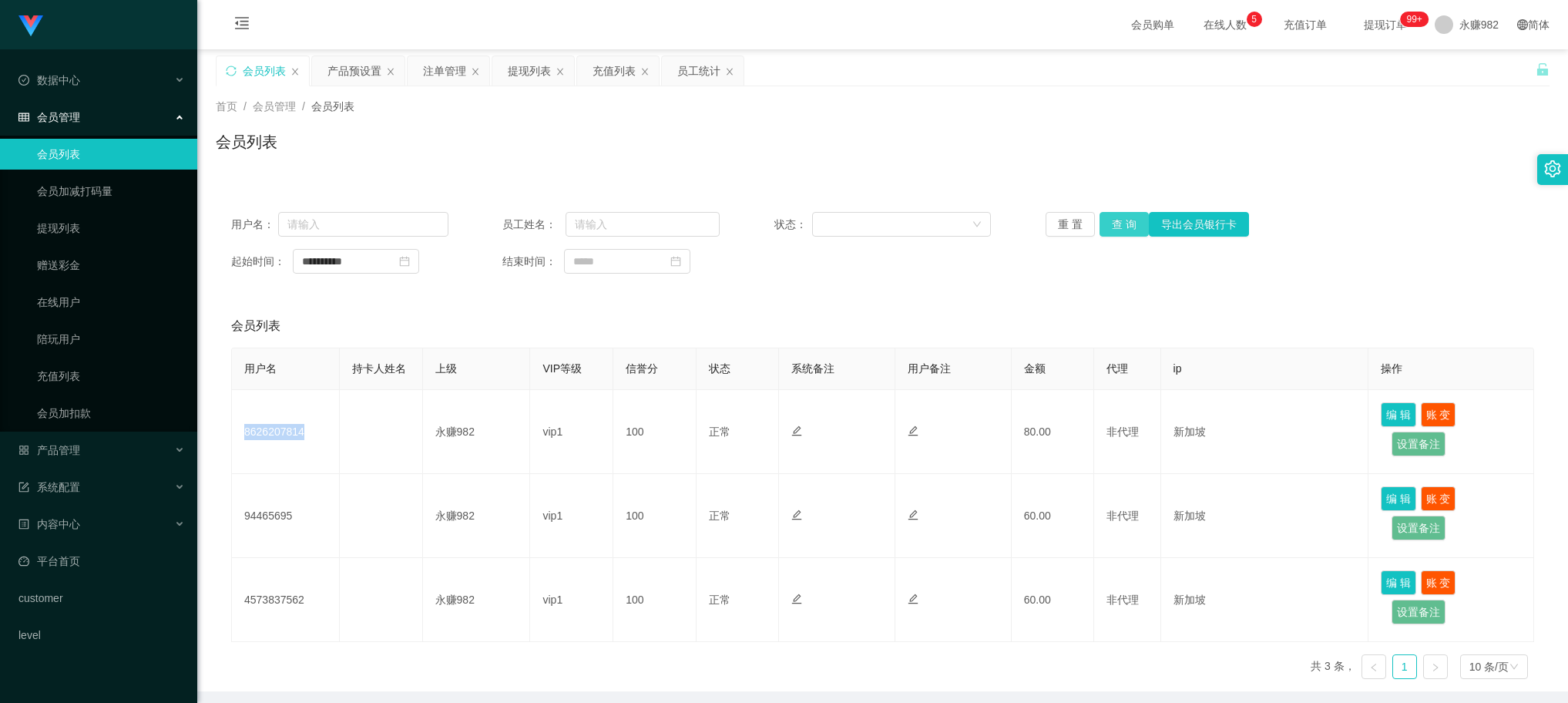
click at [1122, 225] on button "查 询" at bounding box center [1124, 225] width 49 height 25
click at [359, 59] on div "产品预设置" at bounding box center [355, 71] width 54 height 29
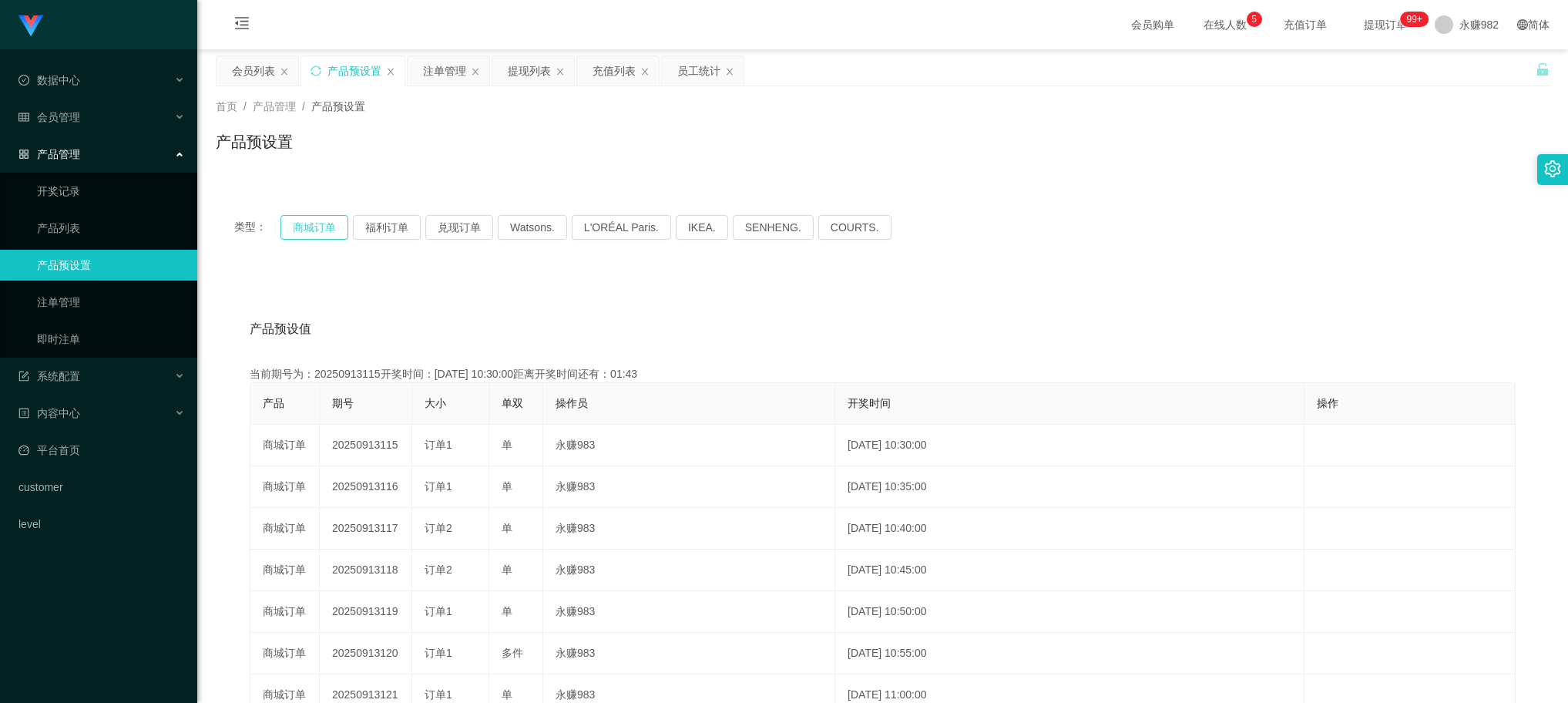
click at [318, 217] on button "商城订单" at bounding box center [314, 228] width 68 height 25
click at [440, 75] on div "注单管理" at bounding box center [445, 71] width 43 height 29
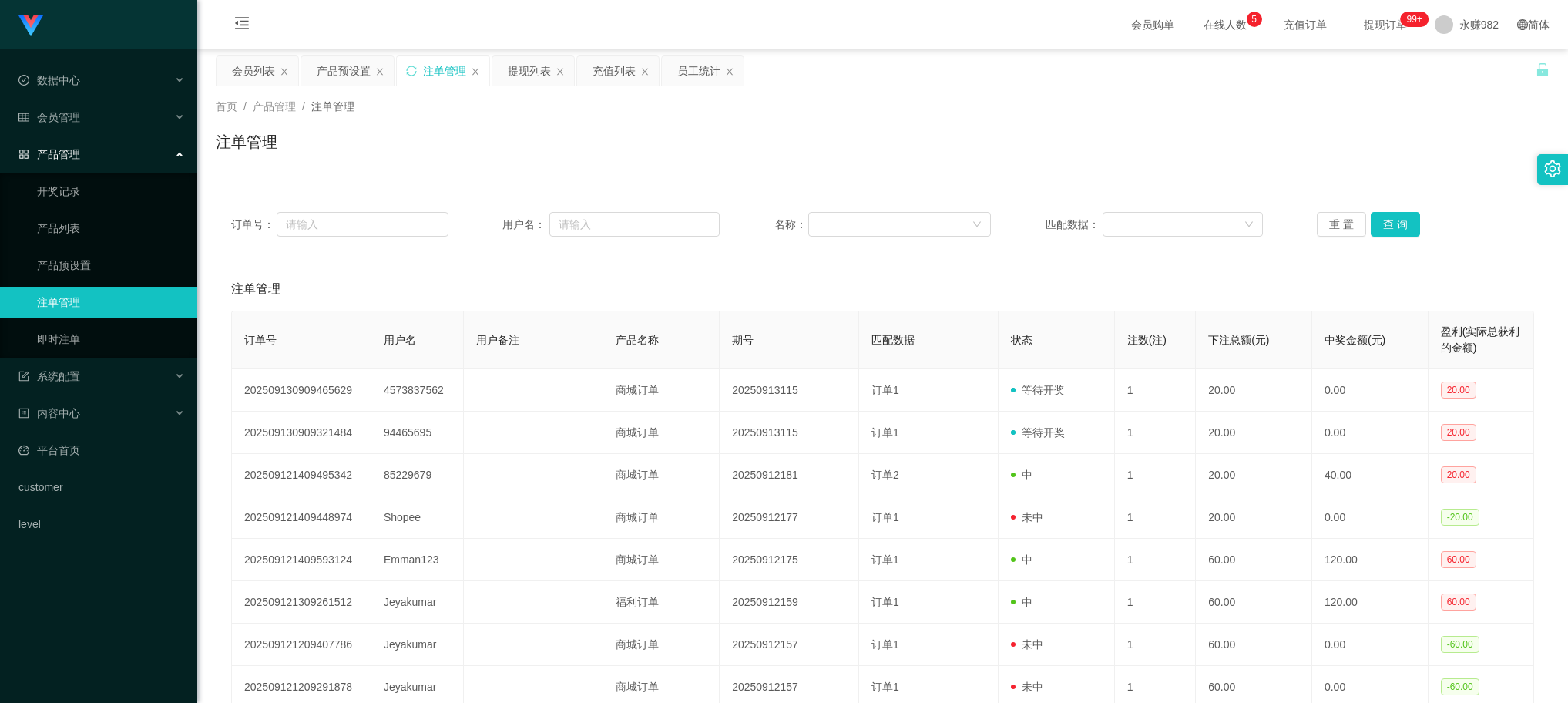
click at [1403, 208] on div "订单号： 用户名： 名称： 匹配数据： 重 置 查 询" at bounding box center [883, 225] width 1334 height 56
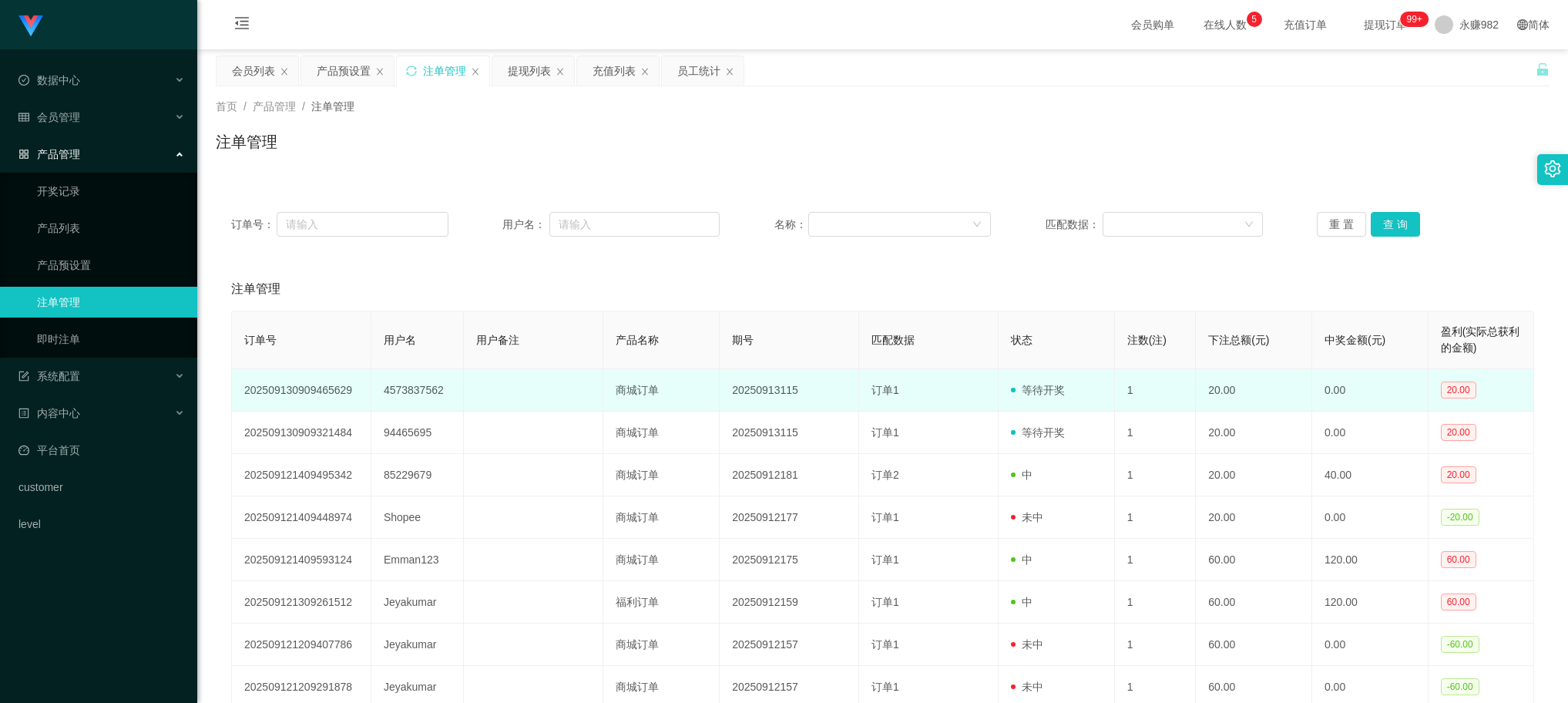
drag, startPoint x: 1077, startPoint y: 407, endPoint x: 1085, endPoint y: 405, distance: 8.2
click at [1077, 407] on td "等待开奖" at bounding box center [1057, 391] width 116 height 43
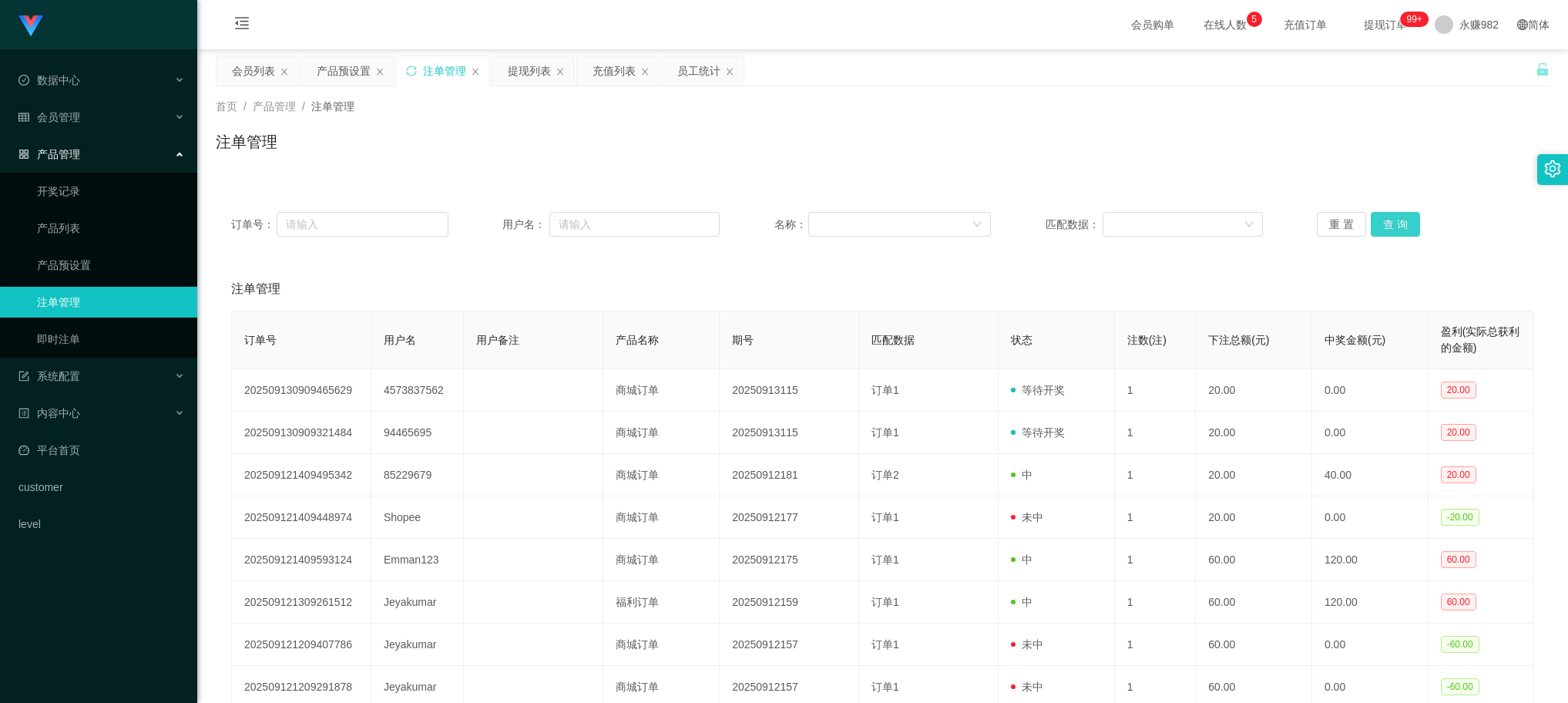
click at [1395, 221] on button "查 询" at bounding box center [1395, 225] width 49 height 25
click at [1403, 218] on button "查 询" at bounding box center [1395, 225] width 49 height 25
click at [837, 274] on div "注单管理" at bounding box center [883, 289] width 1304 height 43
click at [1373, 215] on button "查 询" at bounding box center [1395, 225] width 49 height 25
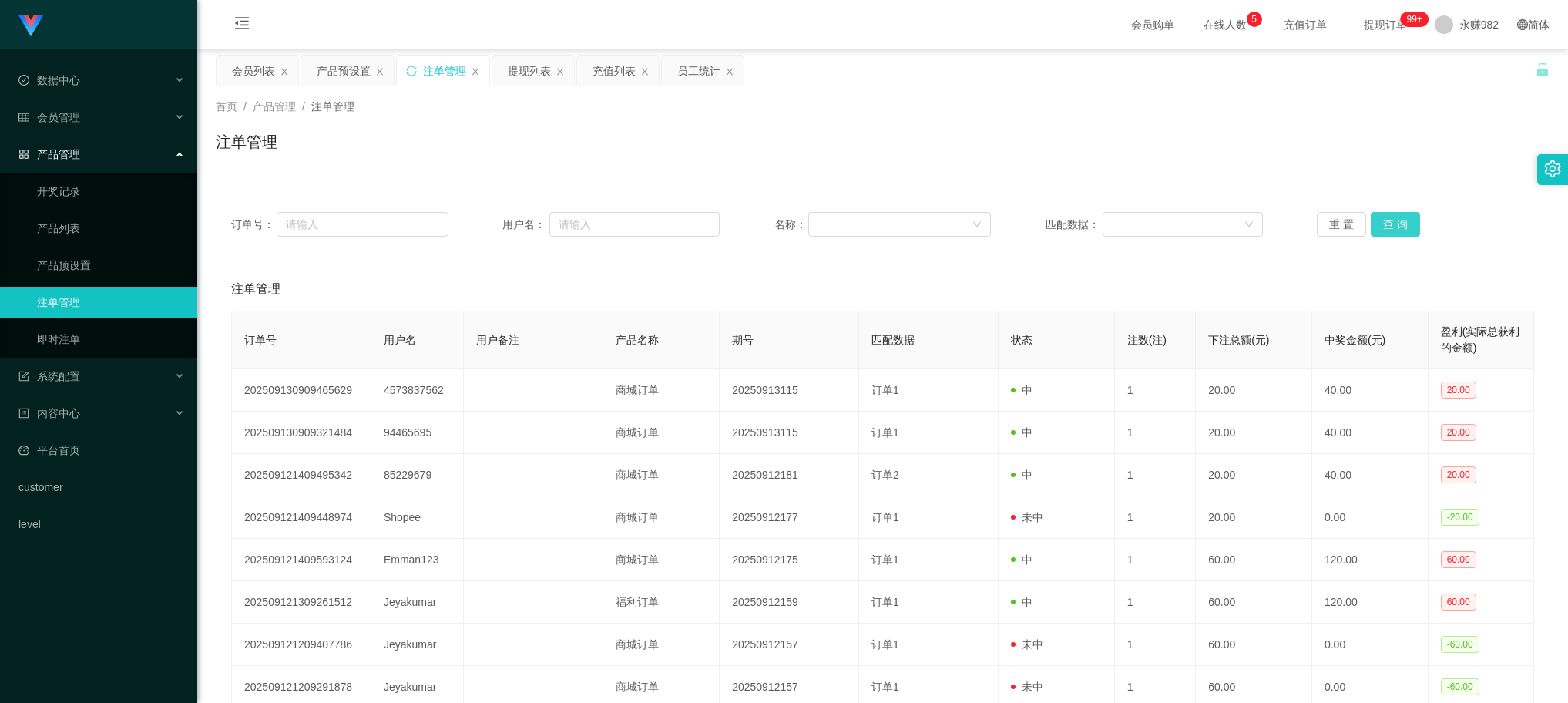
click at [1380, 222] on button "查 询" at bounding box center [1395, 225] width 49 height 25
click at [1377, 228] on button "查 询" at bounding box center [1395, 225] width 49 height 25
click at [725, 174] on div "首页 / 产品管理 / 注单管理 / 注单管理" at bounding box center [883, 132] width 1371 height 92
click at [1384, 222] on button "查 询" at bounding box center [1395, 225] width 49 height 25
click at [521, 79] on div "提现列表" at bounding box center [529, 71] width 43 height 29
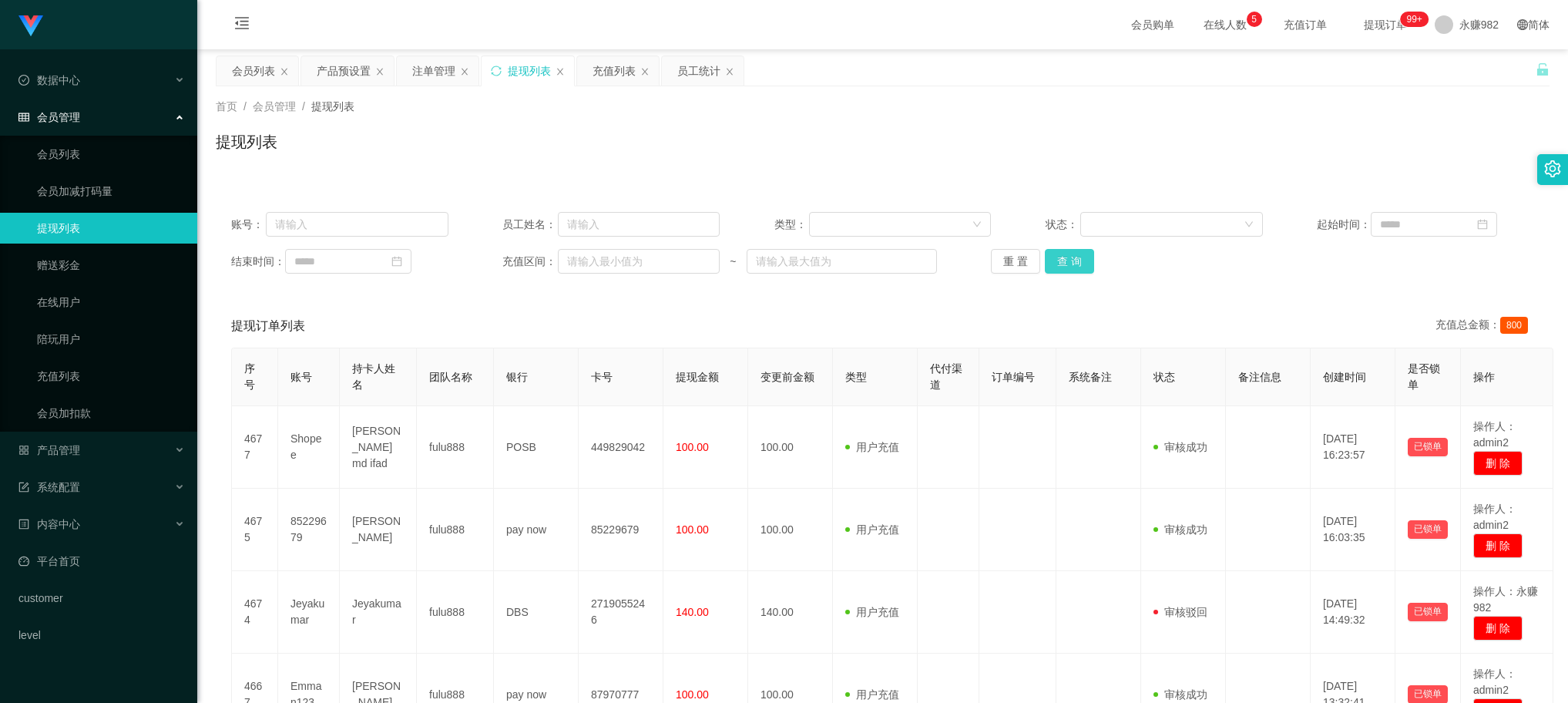
click at [1076, 253] on button "查 询" at bounding box center [1069, 261] width 49 height 25
click at [337, 73] on div "产品预设置" at bounding box center [344, 71] width 54 height 29
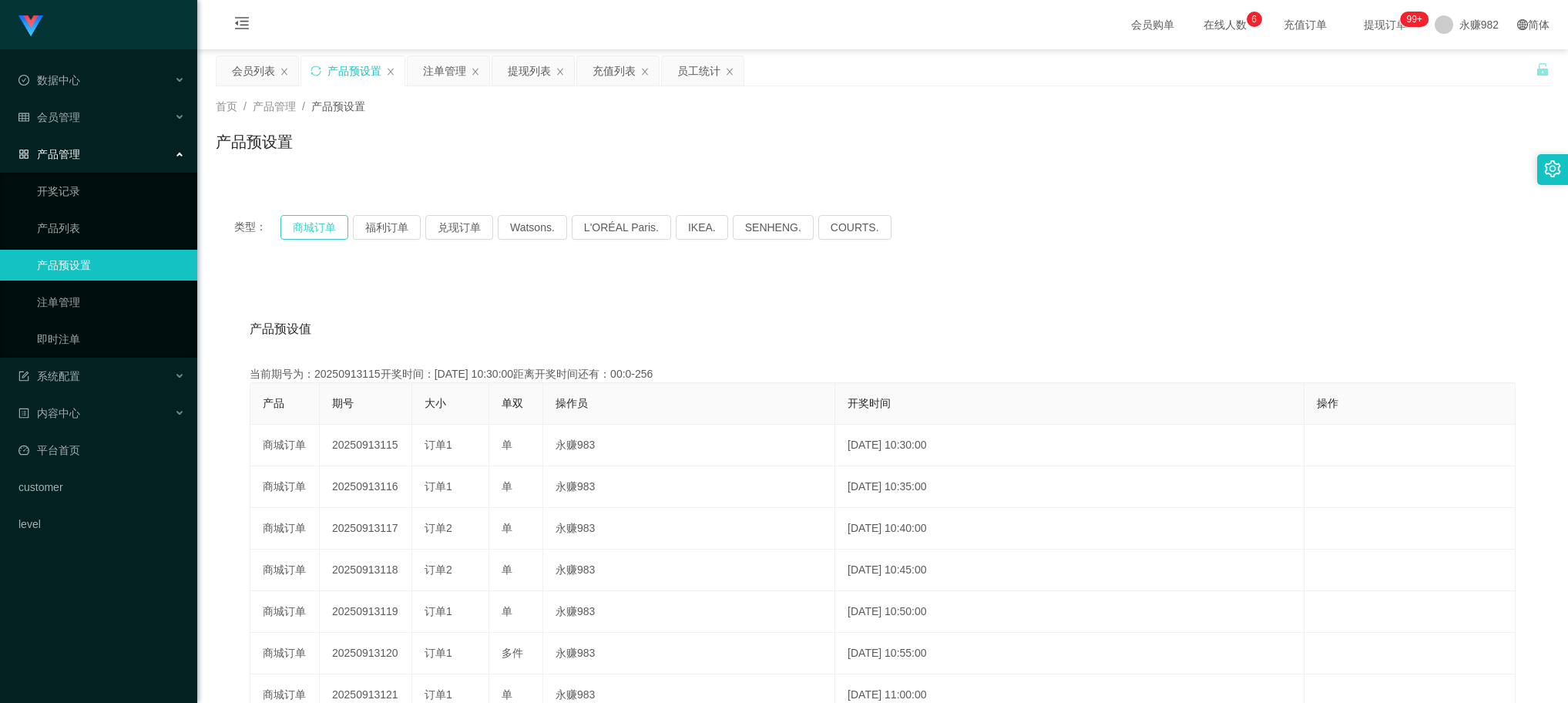
click at [321, 229] on button "商城订单" at bounding box center [314, 228] width 68 height 25
click at [320, 228] on button "商城订单" at bounding box center [314, 228] width 68 height 25
click at [653, 345] on div "产品预设值 添加期号" at bounding box center [883, 329] width 1266 height 43
click at [542, 75] on div "提现列表" at bounding box center [529, 71] width 43 height 29
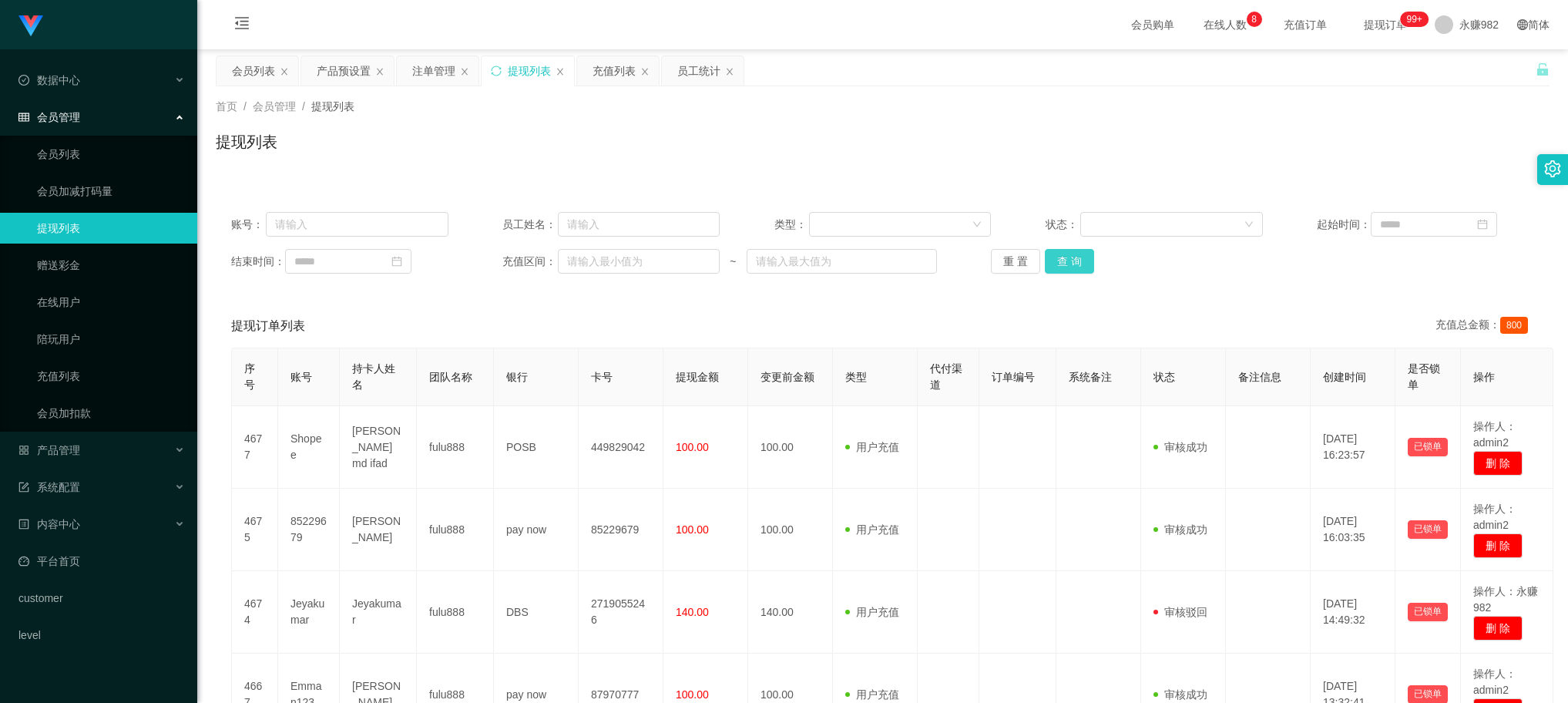
click at [1081, 259] on button "查 询" at bounding box center [1069, 261] width 49 height 25
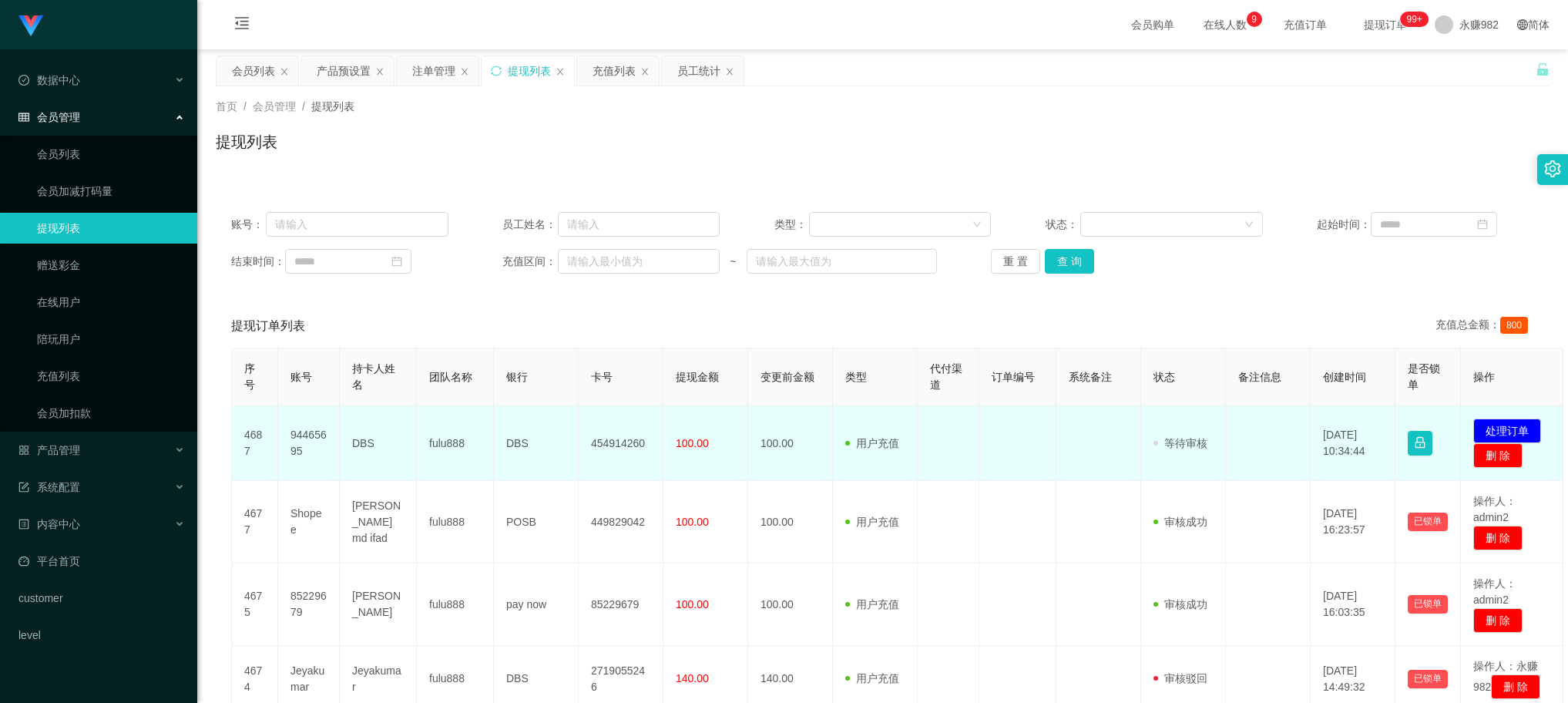
click at [297, 441] on td "94465695" at bounding box center [309, 443] width 61 height 75
click at [625, 448] on td "454914260" at bounding box center [621, 443] width 85 height 75
copy td "454914260"
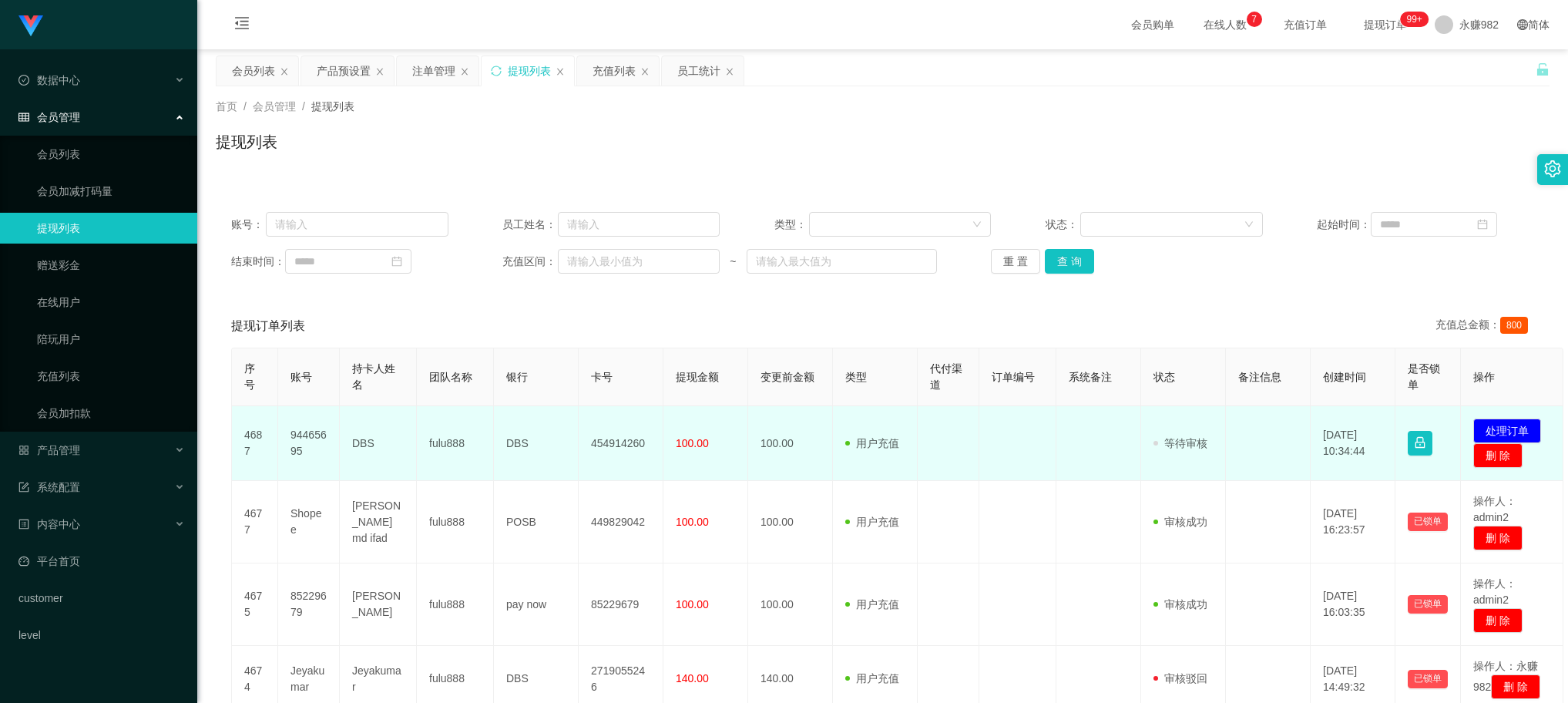
click at [314, 433] on td "94465695" at bounding box center [309, 443] width 61 height 75
click at [319, 432] on td "94465695" at bounding box center [309, 443] width 61 height 75
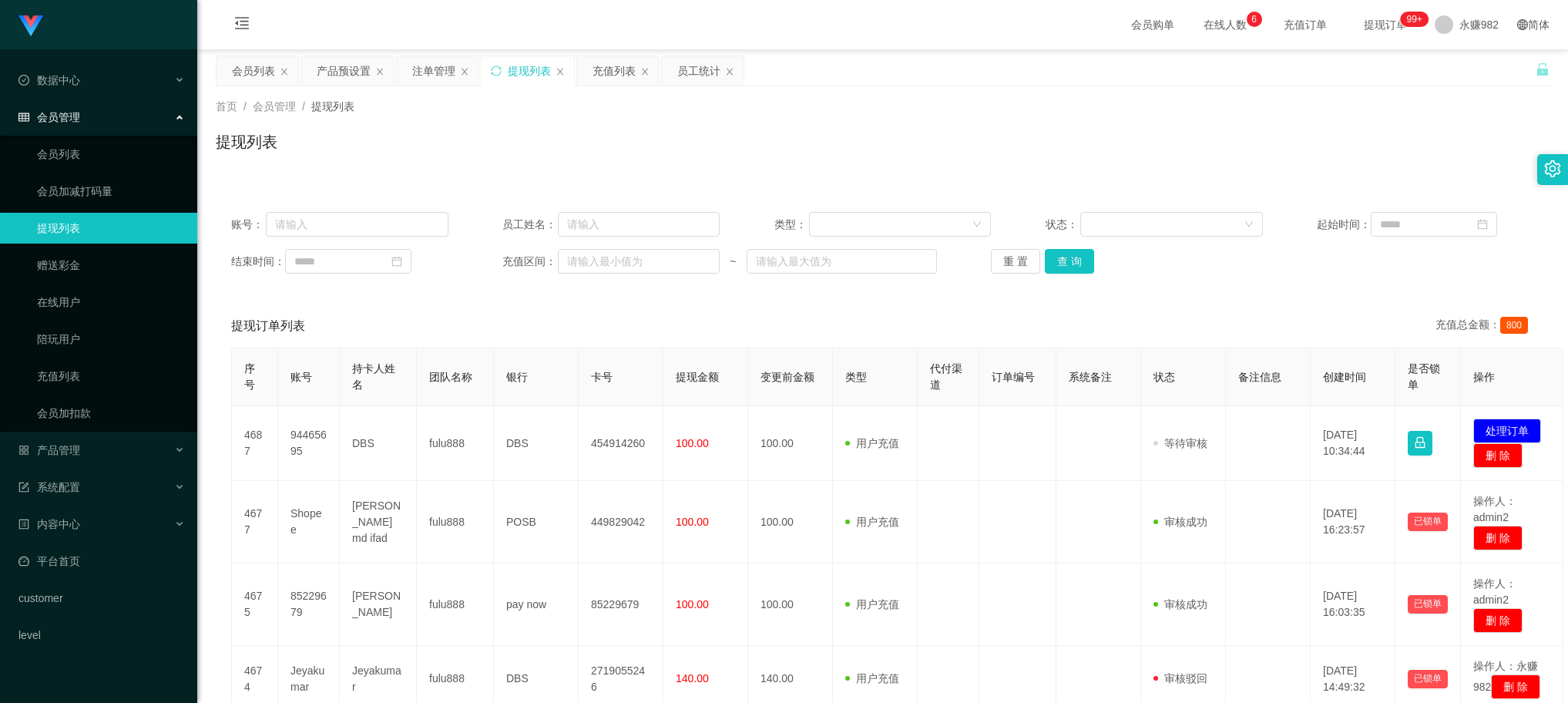
drag, startPoint x: 884, startPoint y: 311, endPoint x: 898, endPoint y: 311, distance: 14.0
click at [884, 311] on div "提现订单列表 充值总金额： 800" at bounding box center [883, 326] width 1304 height 43
click at [1076, 265] on button "查 询" at bounding box center [1069, 261] width 49 height 25
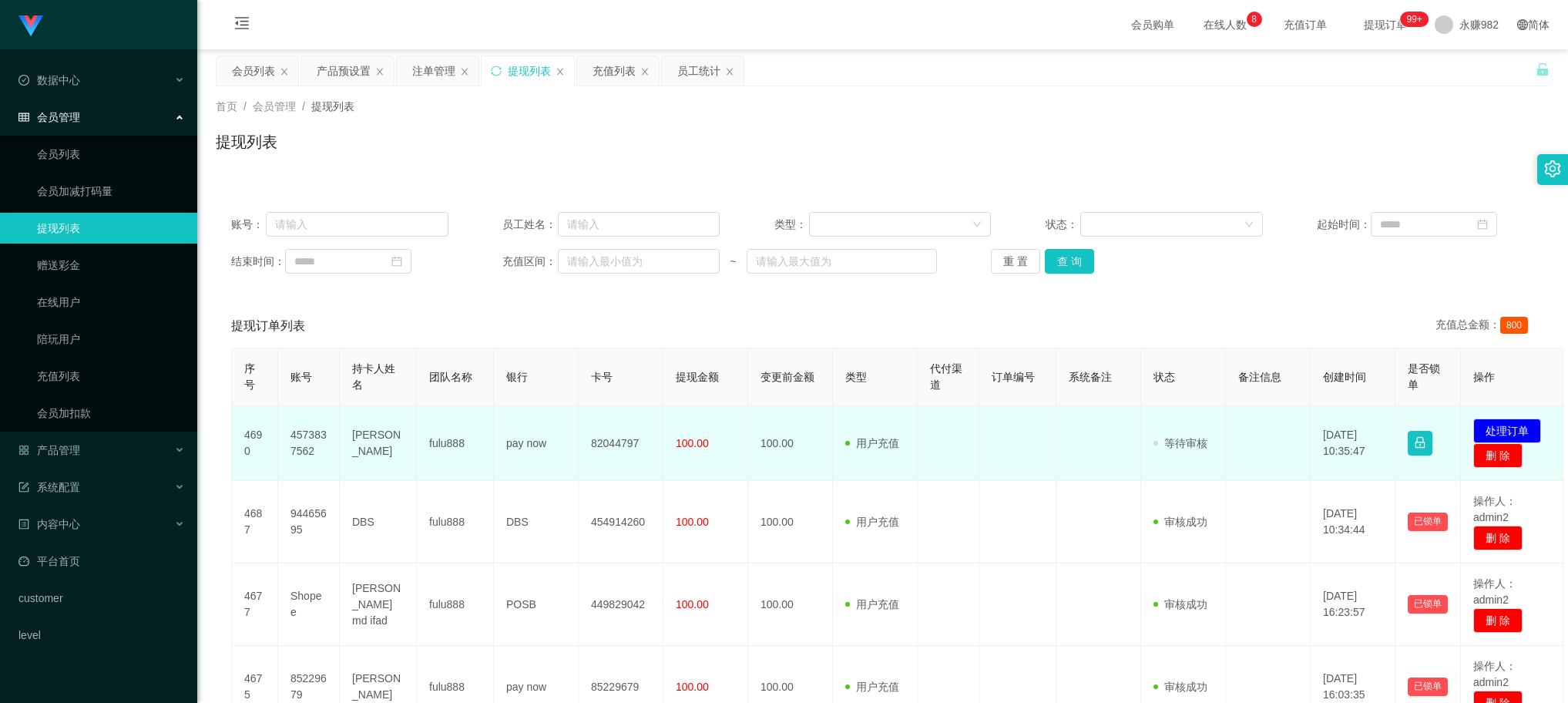
click at [389, 456] on td "[PERSON_NAME]" at bounding box center [378, 443] width 77 height 75
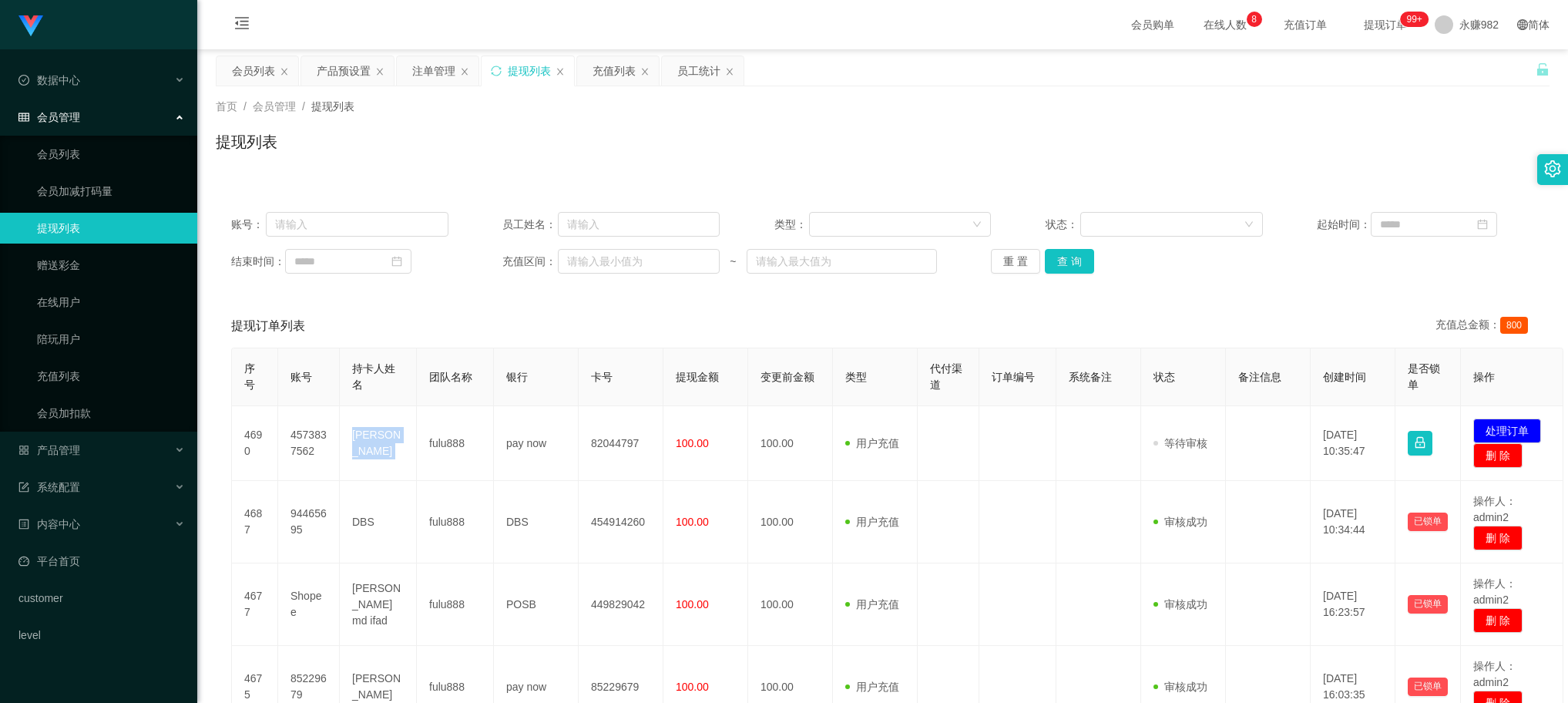
copy td "[PERSON_NAME]"
click at [871, 151] on div "提现列表" at bounding box center [883, 147] width 1334 height 35
click at [427, 86] on div "首页 / 会员管理 / 提现列表 / 提现列表" at bounding box center [883, 132] width 1371 height 92
click at [430, 79] on div "注单管理" at bounding box center [434, 71] width 43 height 29
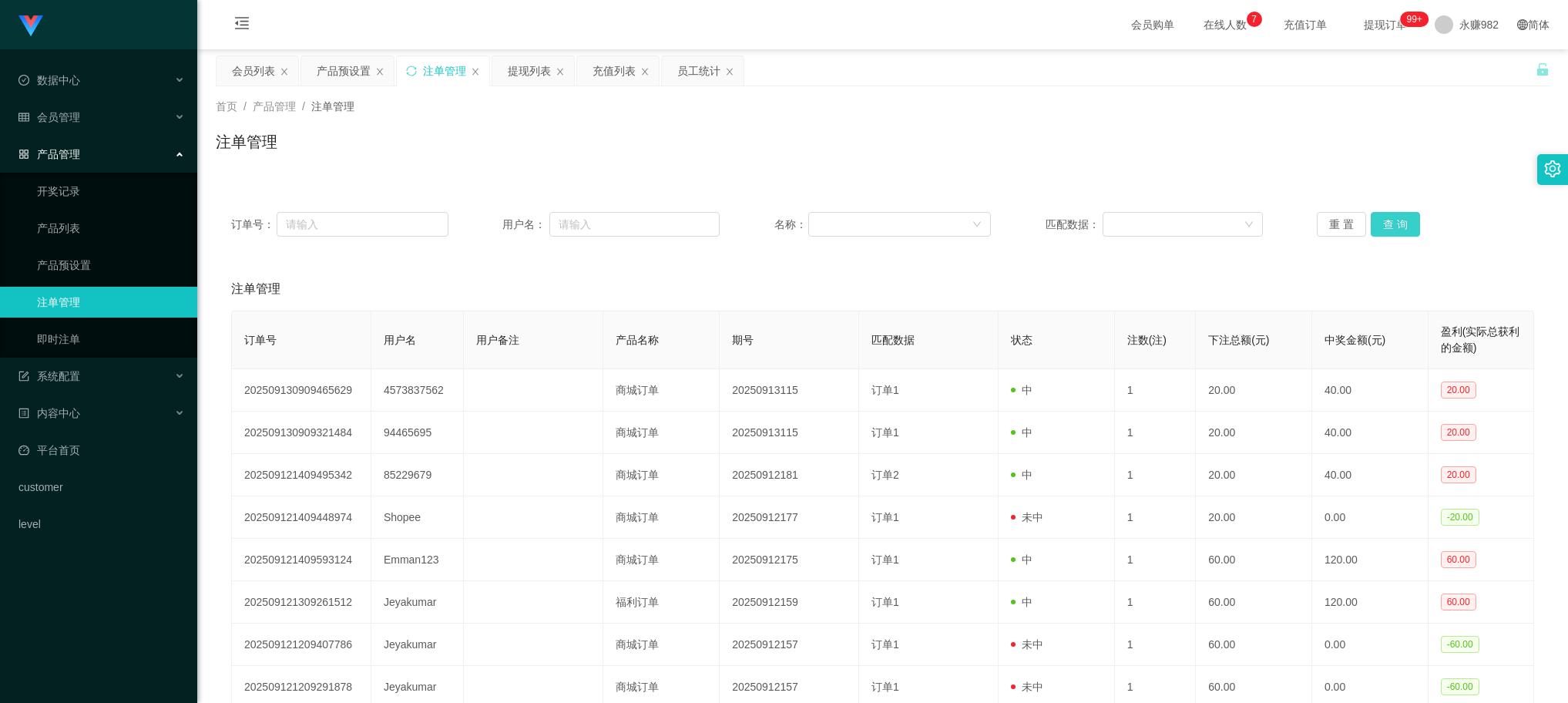
click at [1390, 225] on button "查 询" at bounding box center [1395, 225] width 49 height 25
click at [1376, 232] on button "查 询" at bounding box center [1395, 225] width 49 height 25
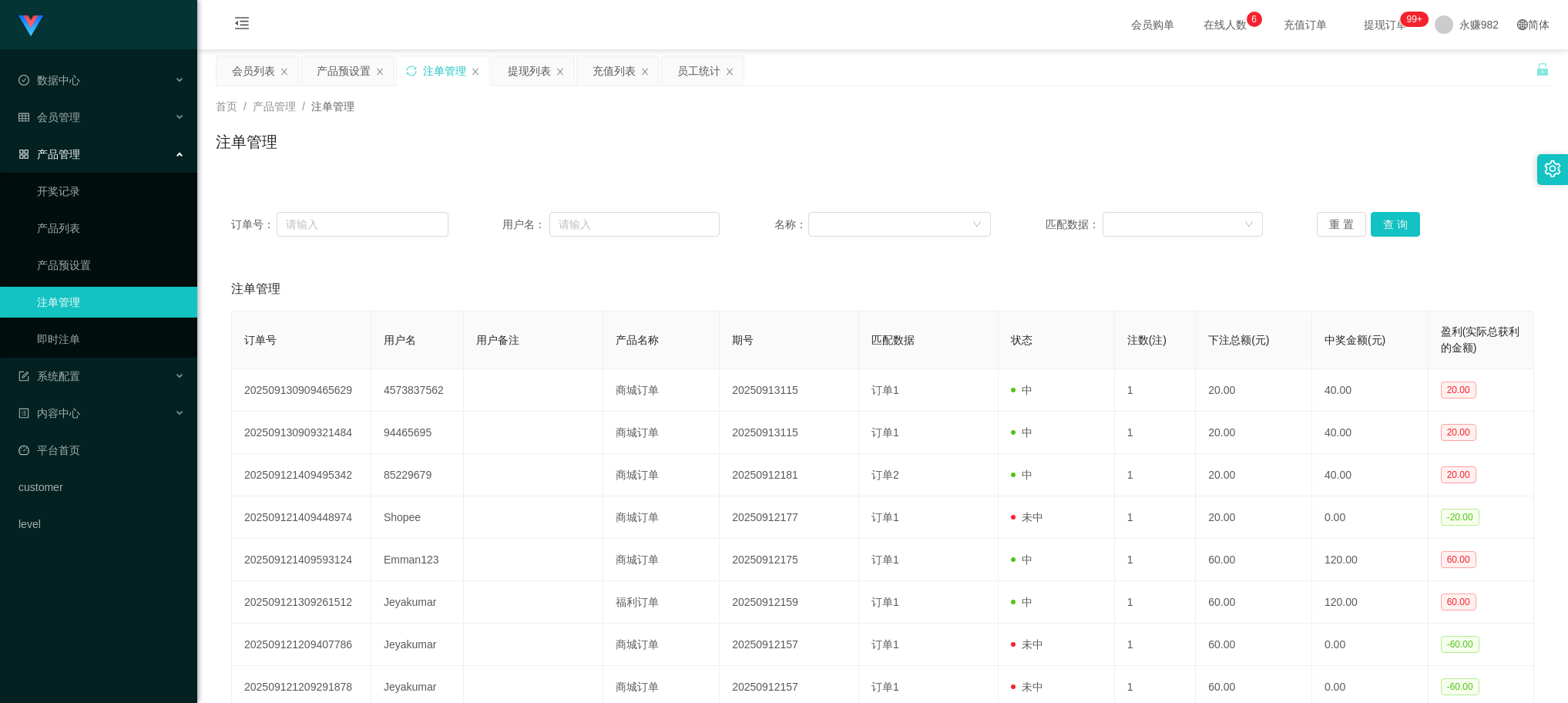
click at [975, 145] on div "注单管理" at bounding box center [883, 147] width 1334 height 35
click at [1377, 220] on button "查 询" at bounding box center [1395, 225] width 49 height 25
drag, startPoint x: 528, startPoint y: 72, endPoint x: 557, endPoint y: 77, distance: 29.4
click at [528, 72] on div "提现列表" at bounding box center [529, 71] width 43 height 29
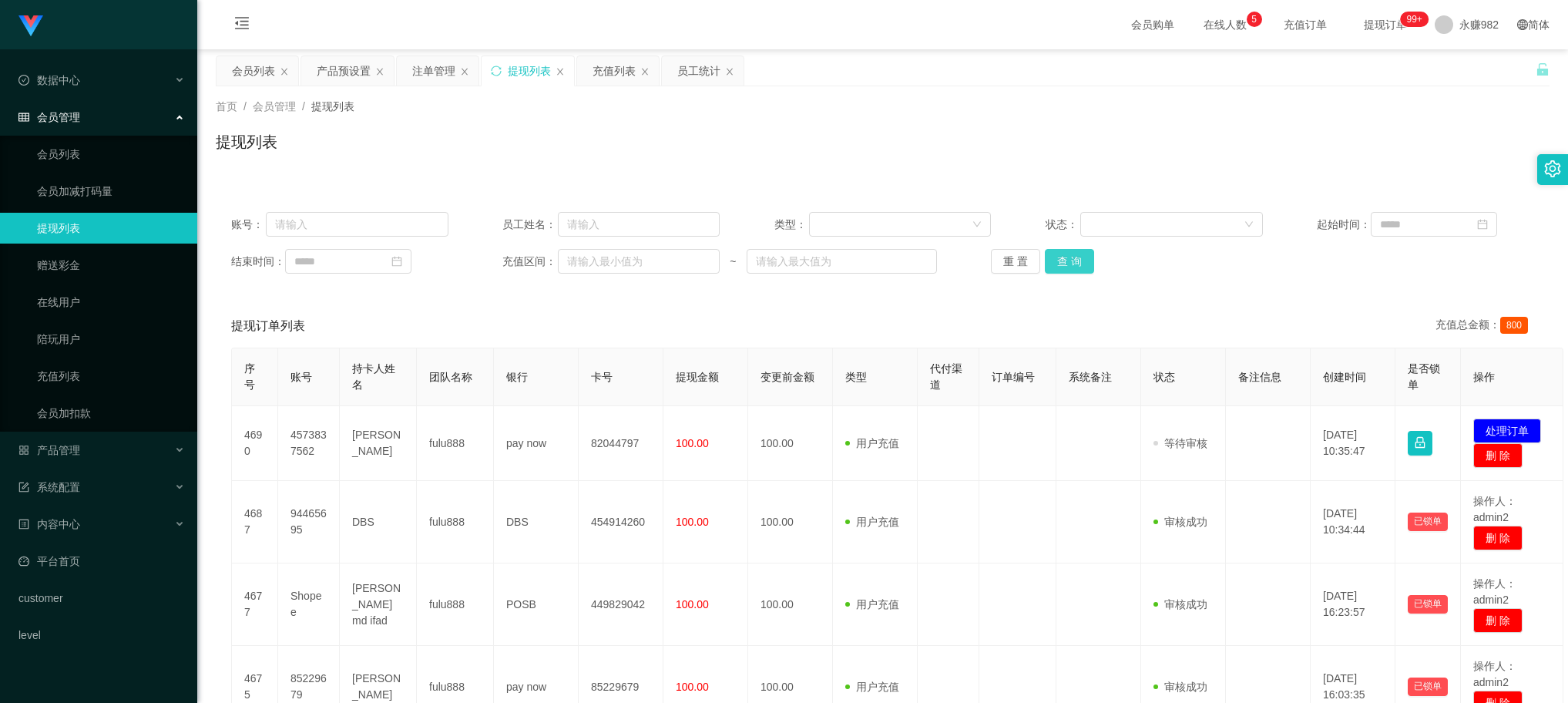
click at [1078, 264] on button "查 询" at bounding box center [1069, 261] width 49 height 25
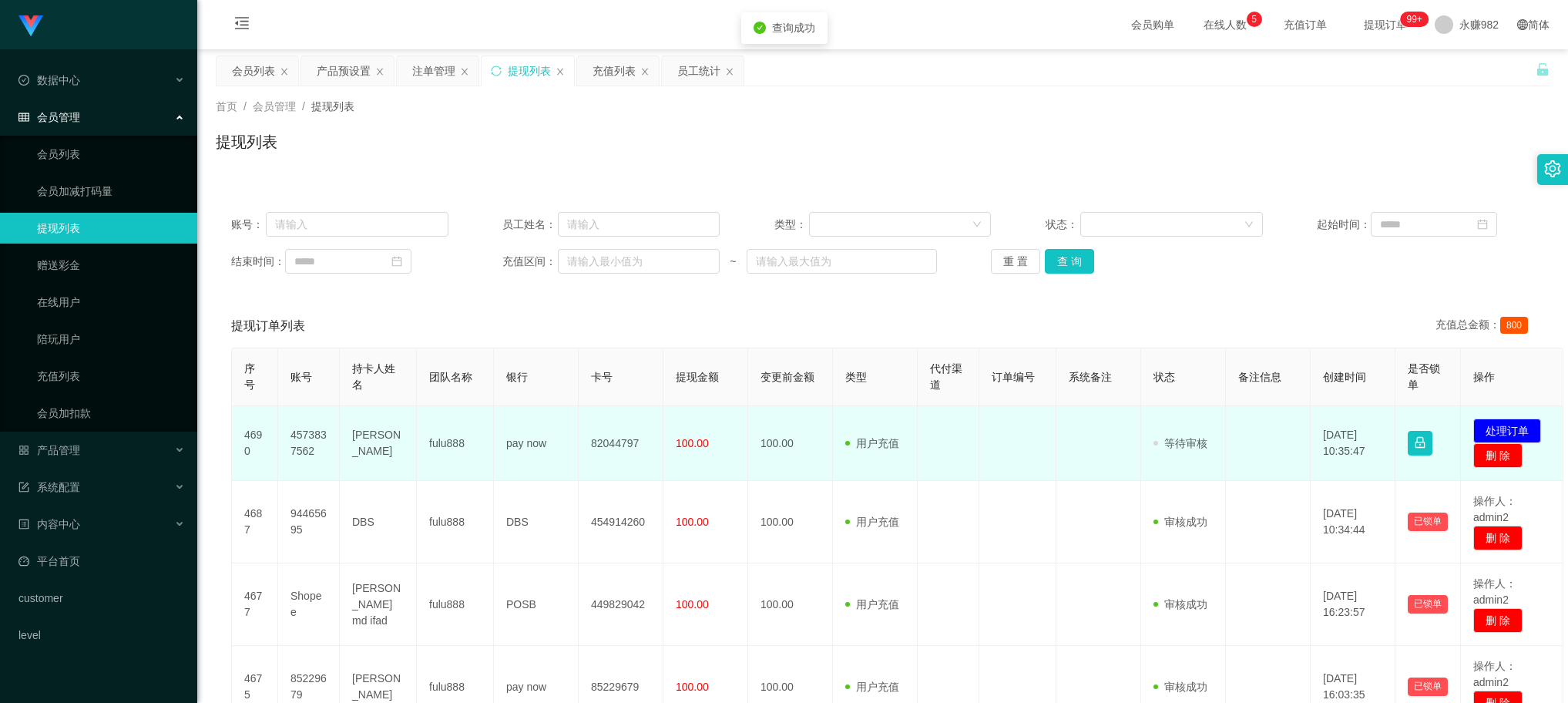
click at [318, 450] on td "4573837562" at bounding box center [309, 443] width 61 height 75
click at [312, 448] on td "4573837562" at bounding box center [309, 443] width 61 height 75
copy td "4573837562"
click at [1069, 455] on td at bounding box center [1099, 443] width 85 height 75
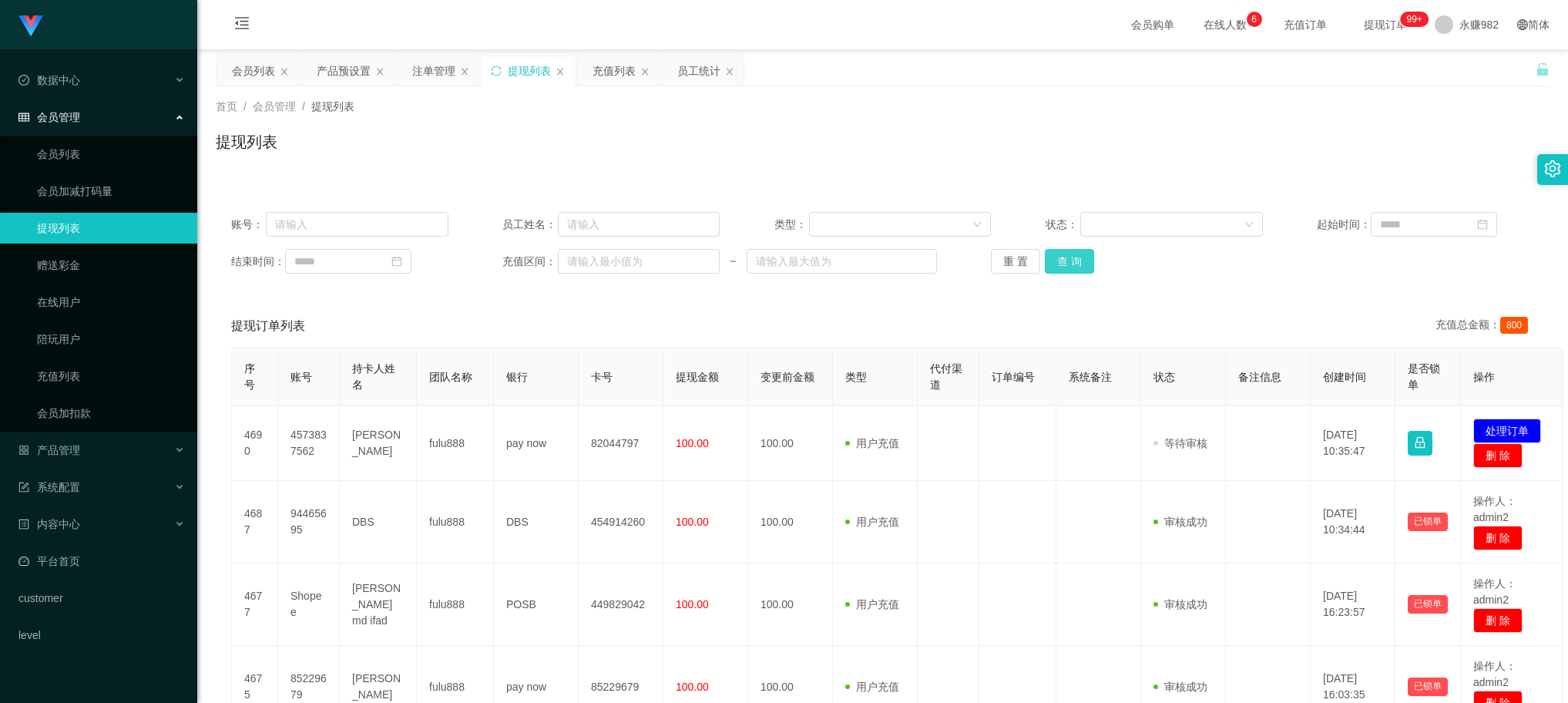
click at [1075, 269] on button "查 询" at bounding box center [1069, 261] width 49 height 25
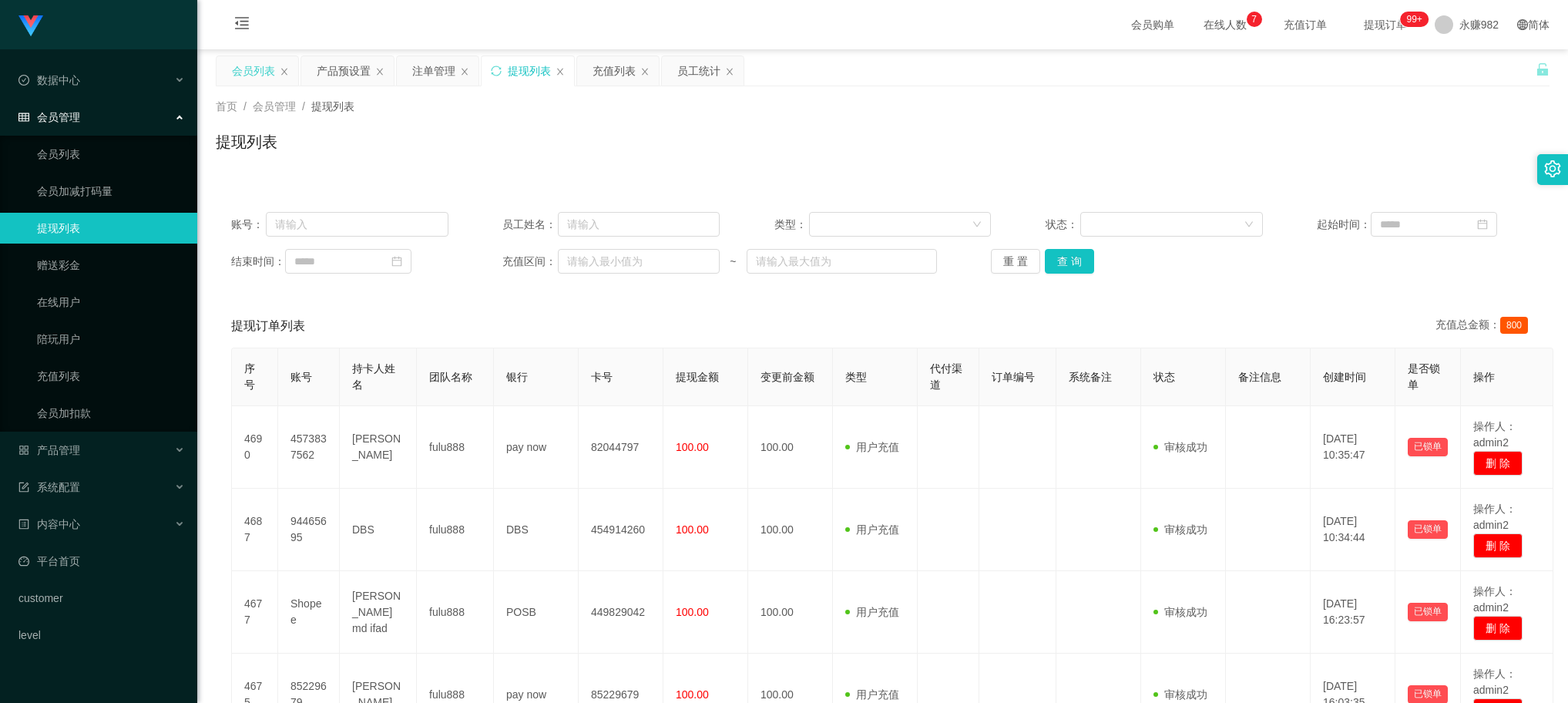
drag, startPoint x: 256, startPoint y: 72, endPoint x: 269, endPoint y: 78, distance: 14.3
click at [256, 72] on div "会员列表" at bounding box center [253, 71] width 43 height 29
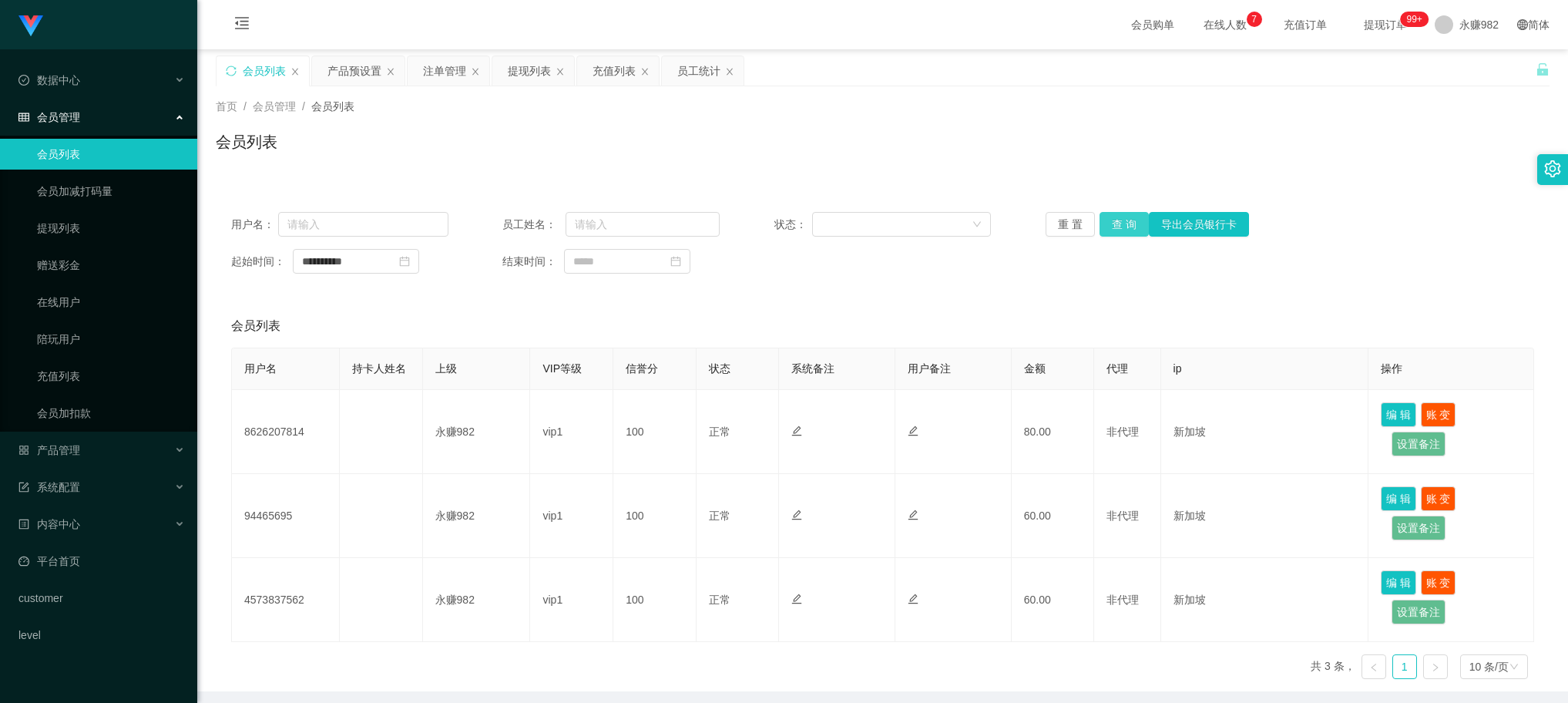
click at [1123, 220] on button "查 询" at bounding box center [1124, 225] width 49 height 25
click at [660, 333] on div "会员列表" at bounding box center [883, 326] width 1304 height 43
click at [1102, 232] on button "查 询" at bounding box center [1124, 225] width 49 height 25
click at [355, 77] on div "产品预设置" at bounding box center [355, 71] width 54 height 29
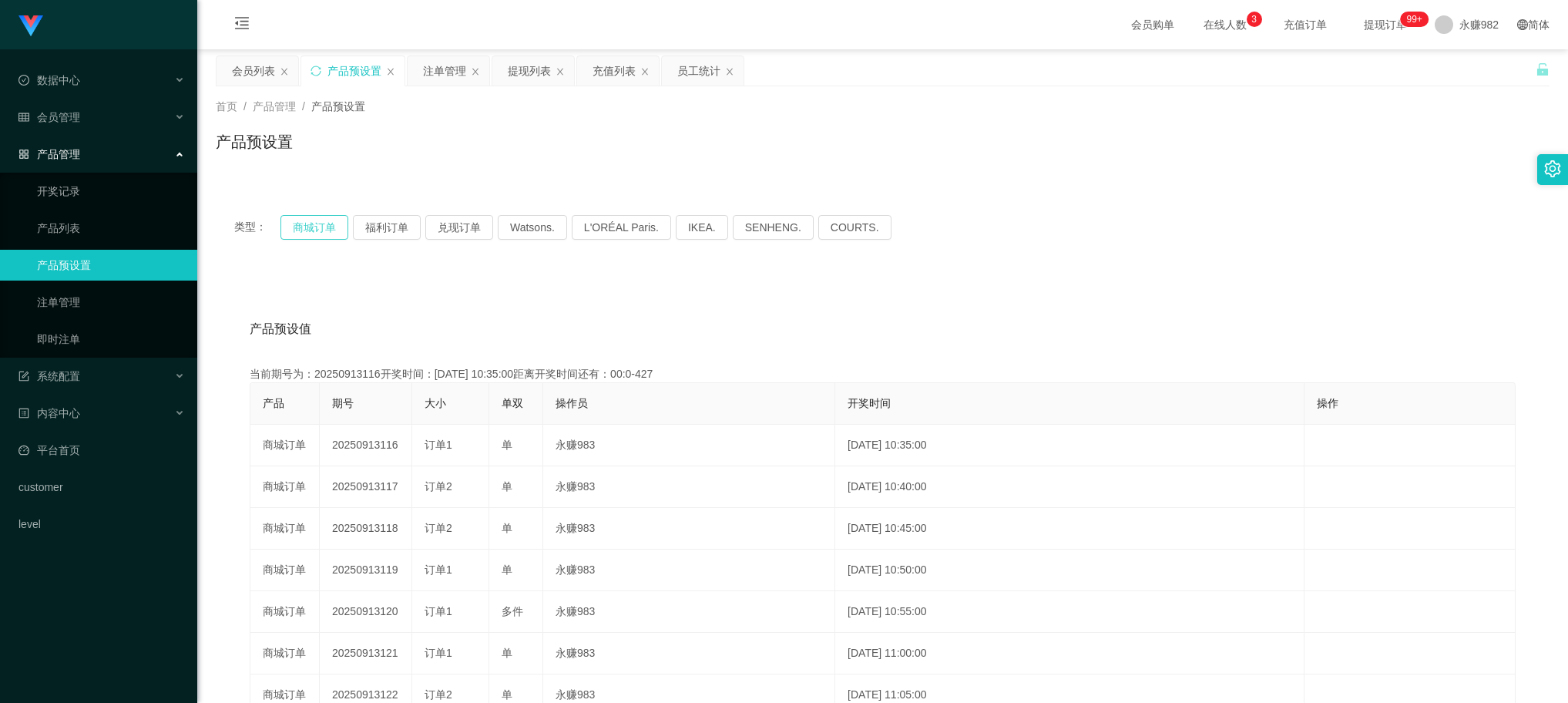
click at [317, 235] on button "商城订单" at bounding box center [314, 228] width 68 height 25
click at [440, 75] on div "注单管理" at bounding box center [445, 71] width 43 height 29
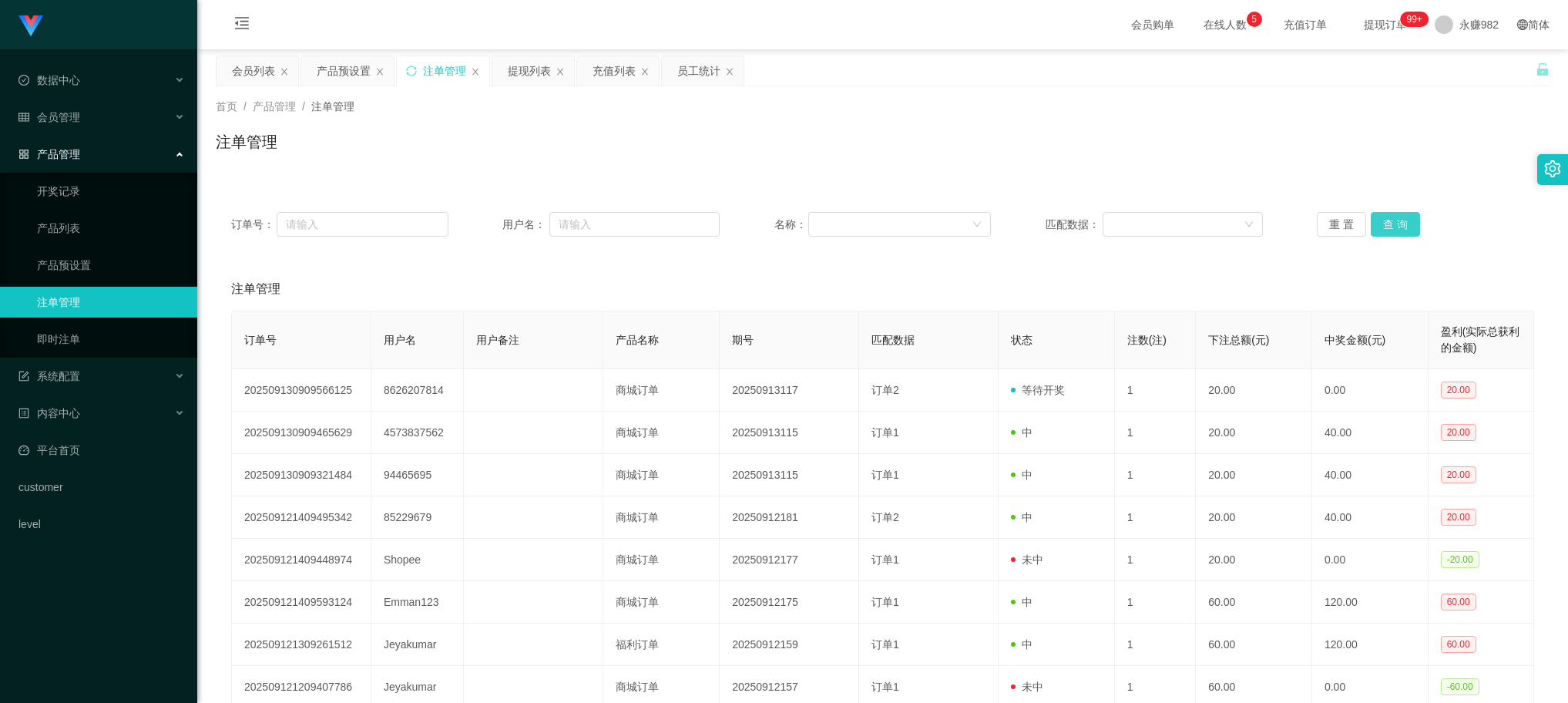
click at [1387, 220] on button "查 询" at bounding box center [1395, 225] width 49 height 25
click at [702, 294] on div "注单管理" at bounding box center [883, 289] width 1304 height 43
click at [1377, 218] on button "查 询" at bounding box center [1395, 225] width 49 height 25
click at [491, 148] on div "注单管理" at bounding box center [883, 147] width 1334 height 35
click at [698, 79] on div "员工统计" at bounding box center [698, 71] width 43 height 29
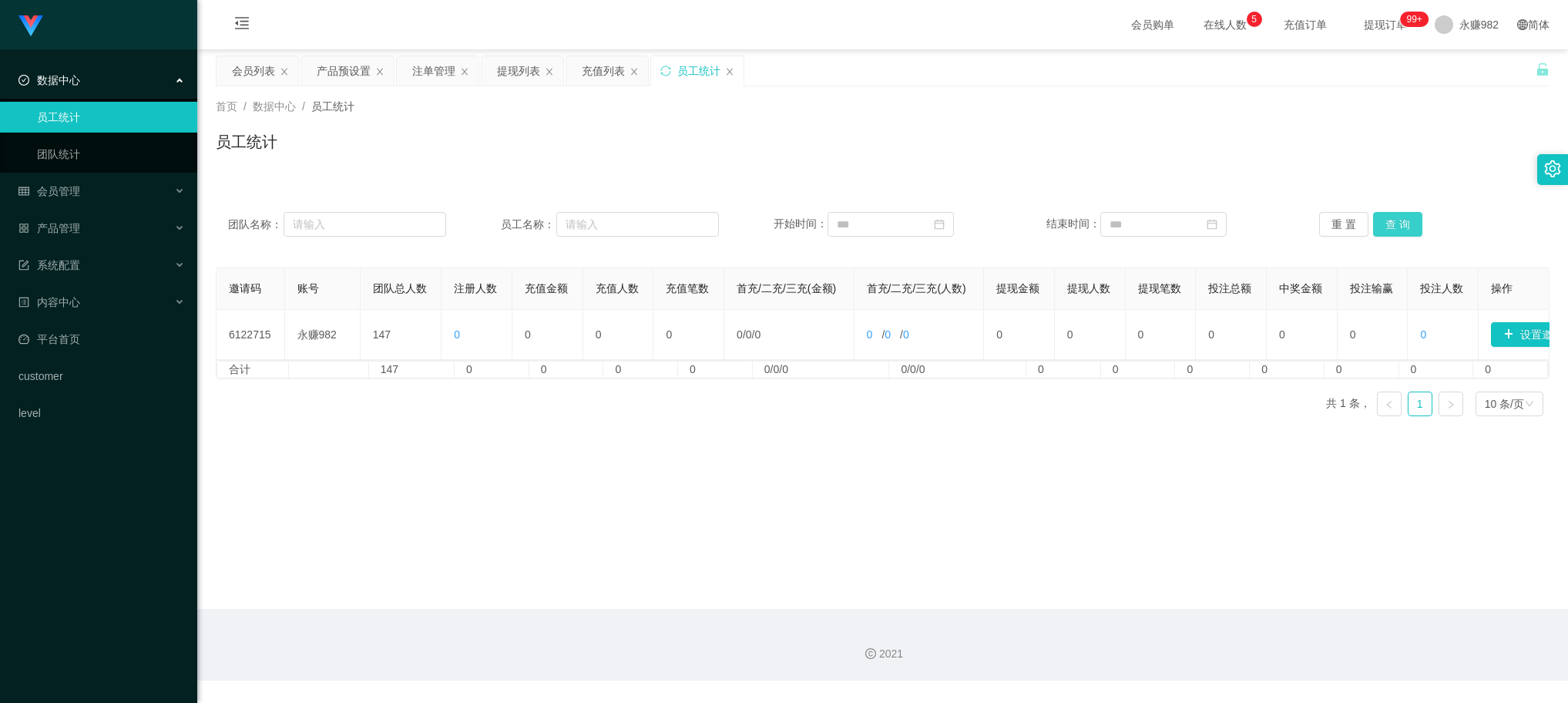
click at [1408, 220] on button "查 询" at bounding box center [1398, 225] width 49 height 25
click at [501, 71] on div "提现列表" at bounding box center [518, 71] width 43 height 29
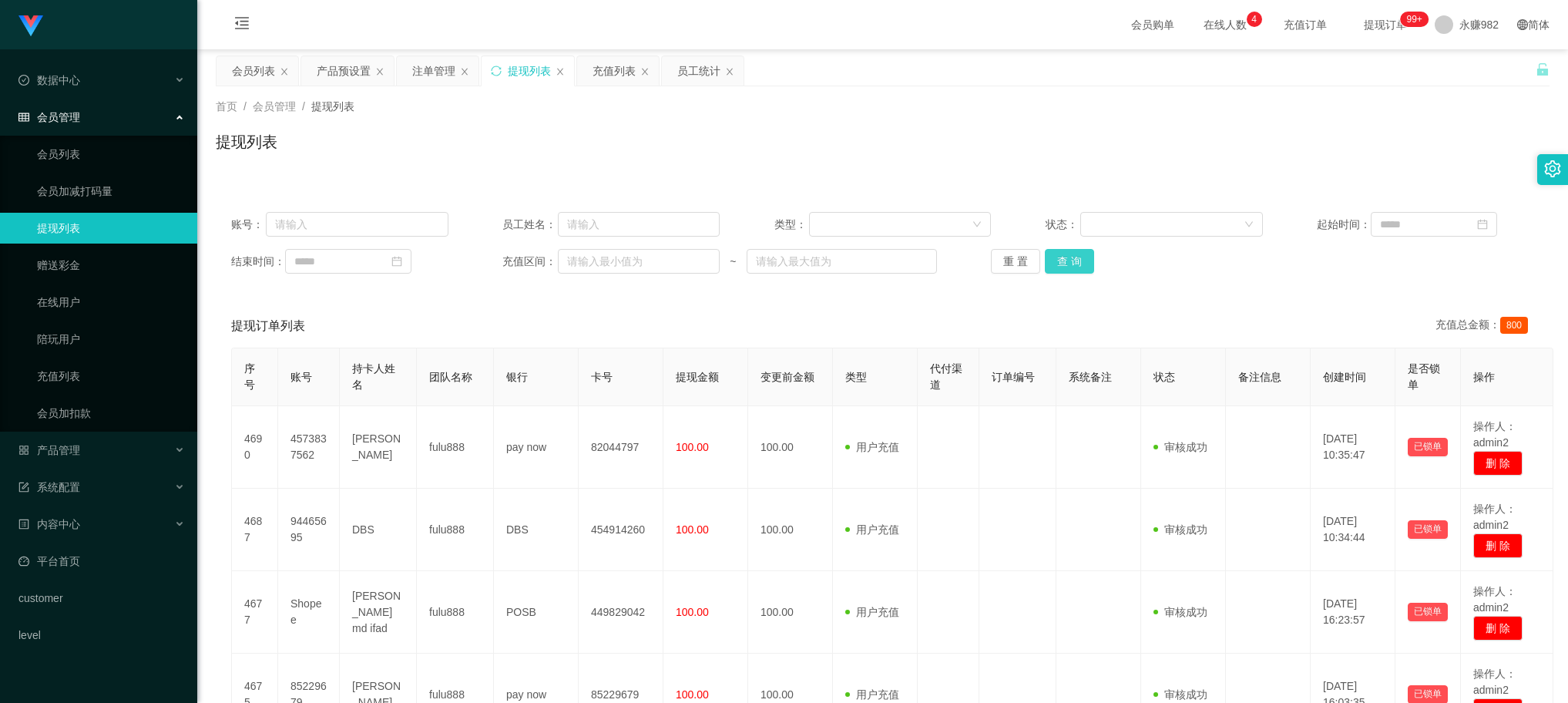
click at [1055, 253] on button "查 询" at bounding box center [1069, 261] width 49 height 25
click at [1392, 228] on input at bounding box center [1434, 225] width 126 height 25
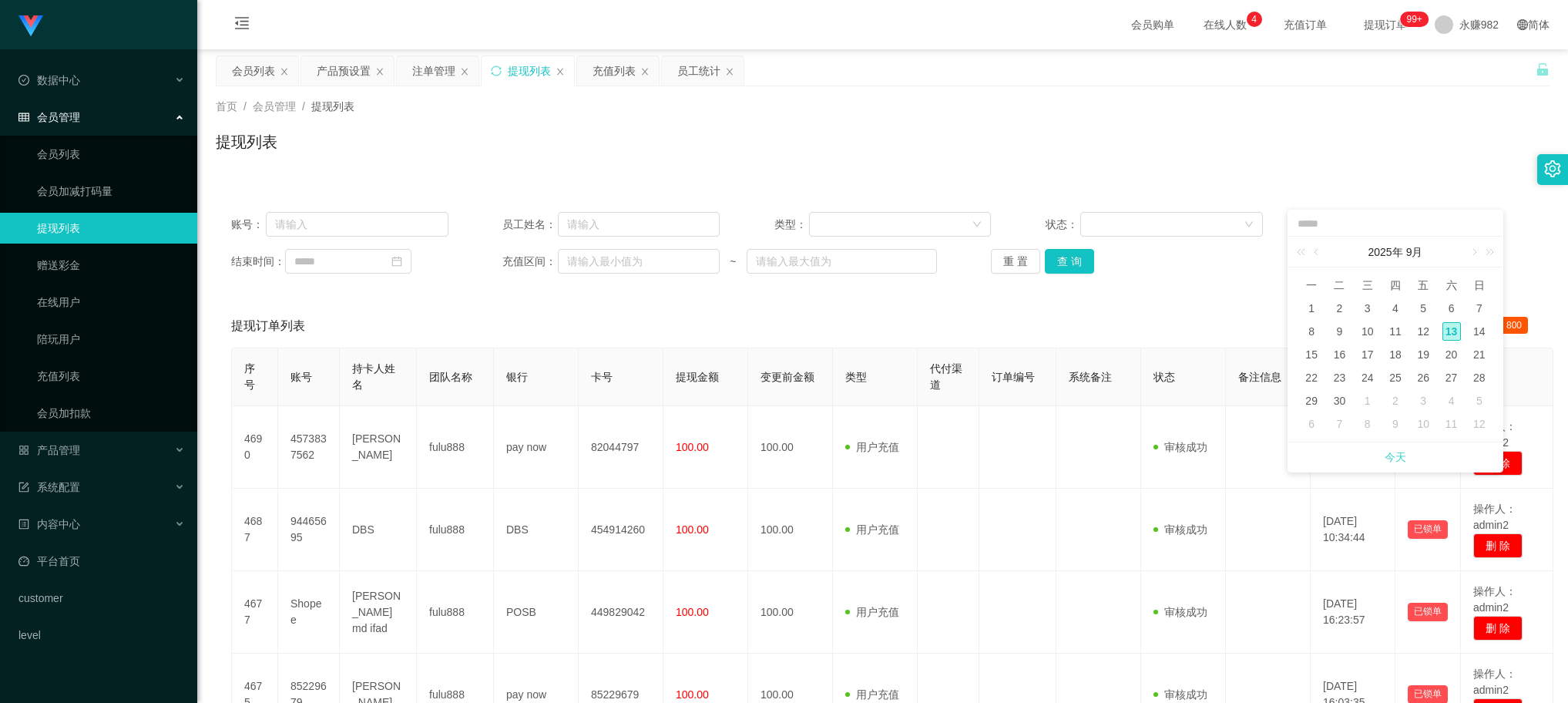
click at [1399, 453] on link "今天" at bounding box center [1395, 457] width 21 height 29
type input "**********"
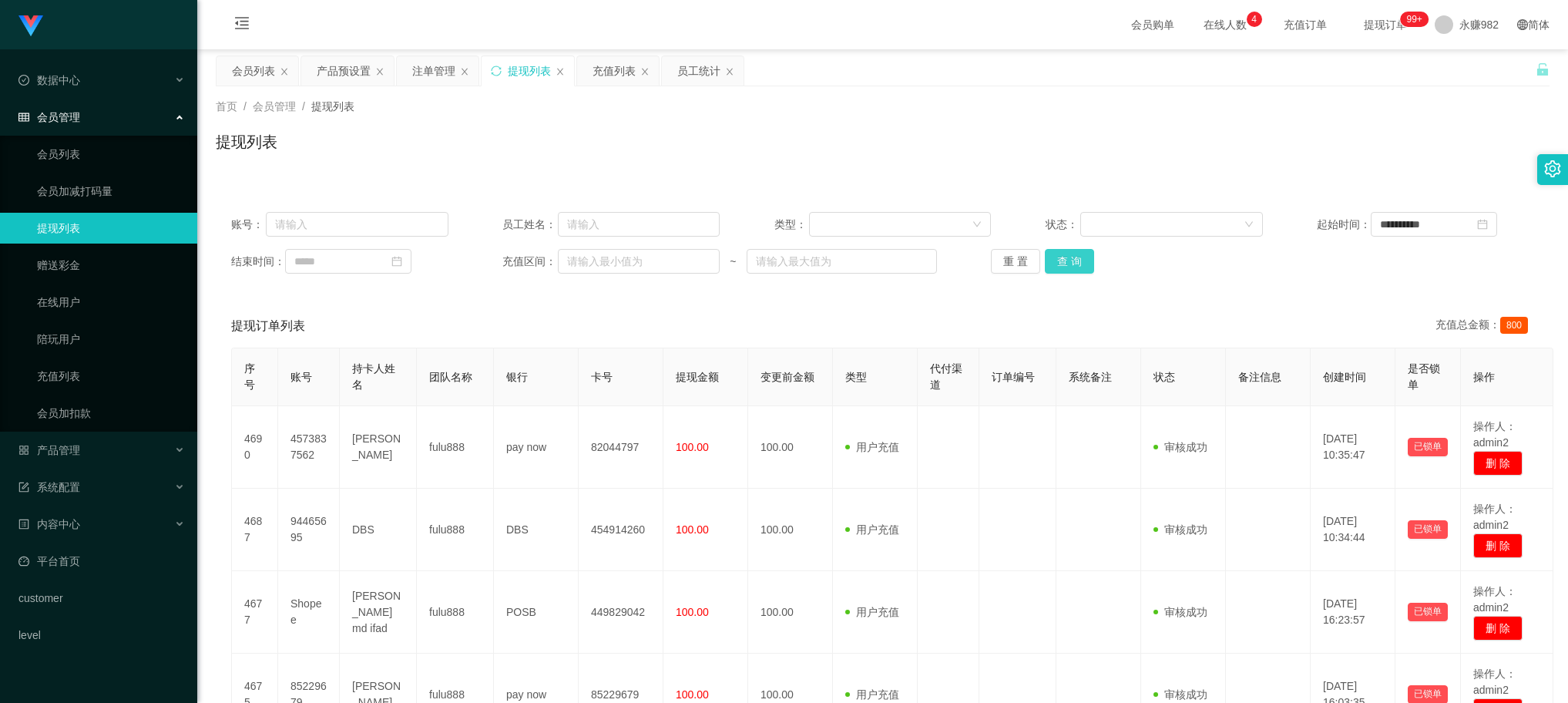
click at [1055, 255] on button "查 询" at bounding box center [1069, 261] width 49 height 25
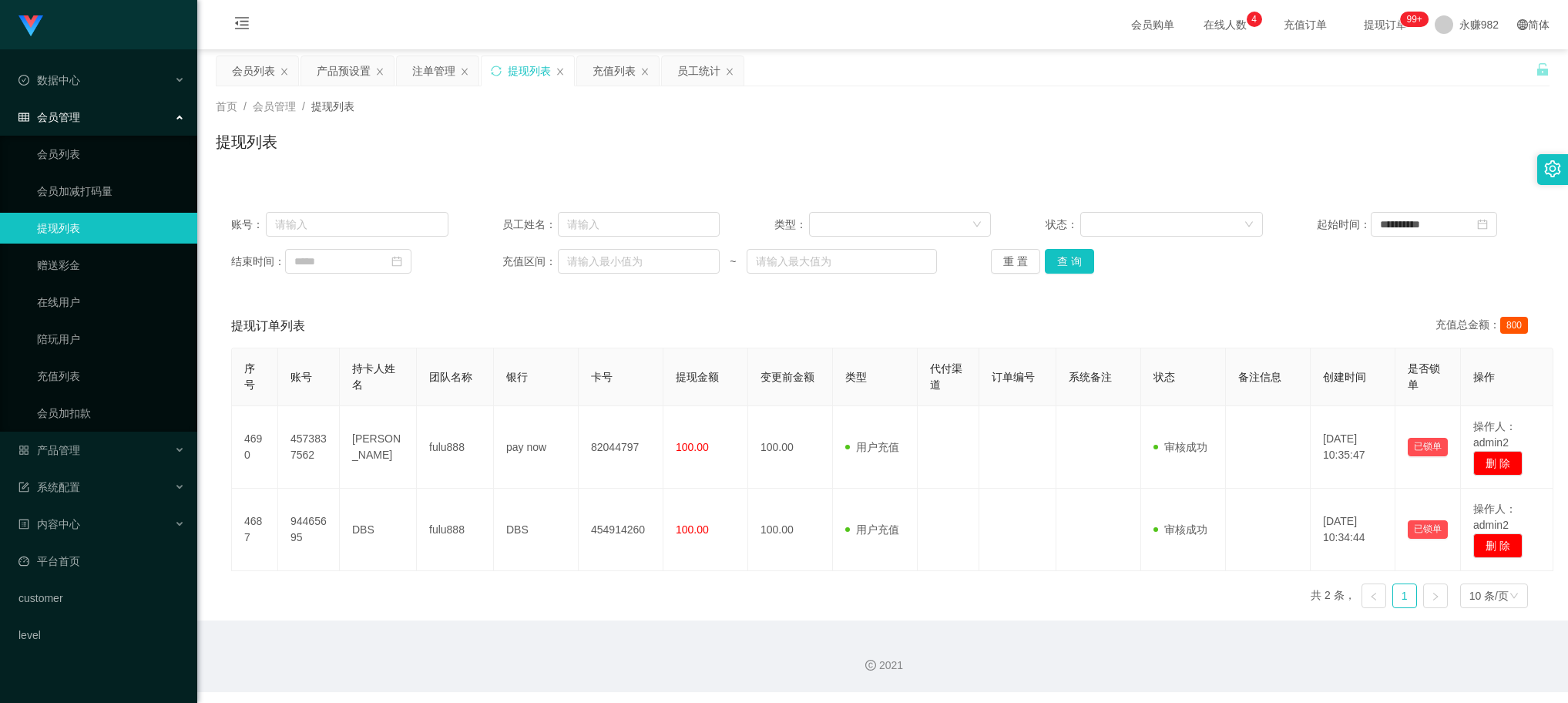
click at [841, 156] on div "提现列表" at bounding box center [883, 147] width 1334 height 35
click at [1056, 263] on button "查 询" at bounding box center [1069, 261] width 49 height 25
click at [887, 306] on div "提现订单列表 充值总金额： 800" at bounding box center [883, 326] width 1304 height 43
click at [1075, 259] on button "查 询" at bounding box center [1069, 261] width 49 height 25
drag, startPoint x: 892, startPoint y: 306, endPoint x: 907, endPoint y: 310, distance: 15.5
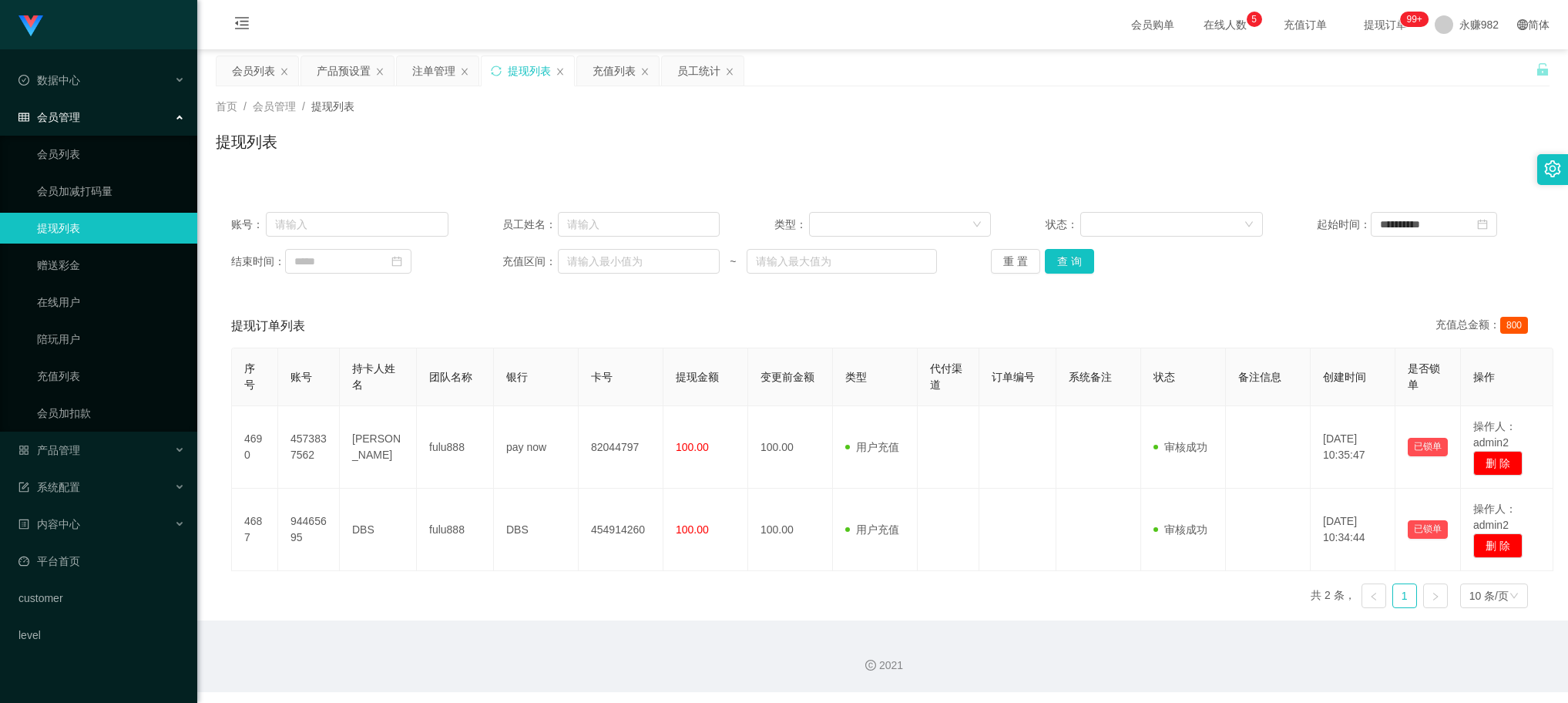
click at [892, 306] on div "提现订单列表 充值总金额： 800" at bounding box center [883, 326] width 1304 height 43
click at [1080, 271] on button "查 询" at bounding box center [1069, 261] width 49 height 25
click at [653, 136] on div "提现列表" at bounding box center [883, 147] width 1334 height 35
click at [1058, 260] on button "查 询" at bounding box center [1069, 261] width 49 height 25
drag, startPoint x: 881, startPoint y: 166, endPoint x: 921, endPoint y: 166, distance: 40.0
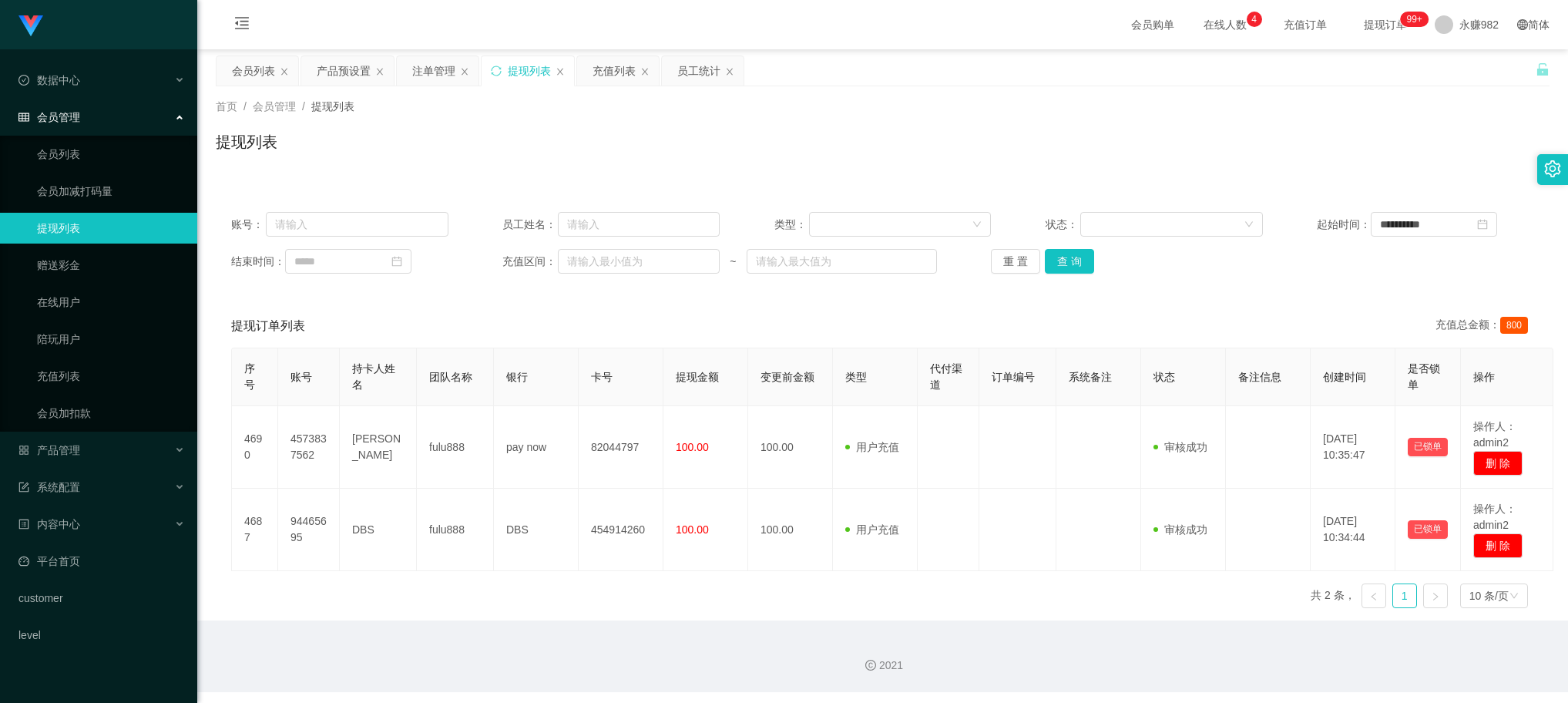
click at [881, 166] on div "提现列表" at bounding box center [883, 147] width 1334 height 35
click at [1072, 265] on button "查 询" at bounding box center [1069, 261] width 49 height 25
click at [906, 132] on div "提现列表" at bounding box center [883, 147] width 1334 height 35
click at [1082, 258] on button "查 询" at bounding box center [1069, 261] width 49 height 25
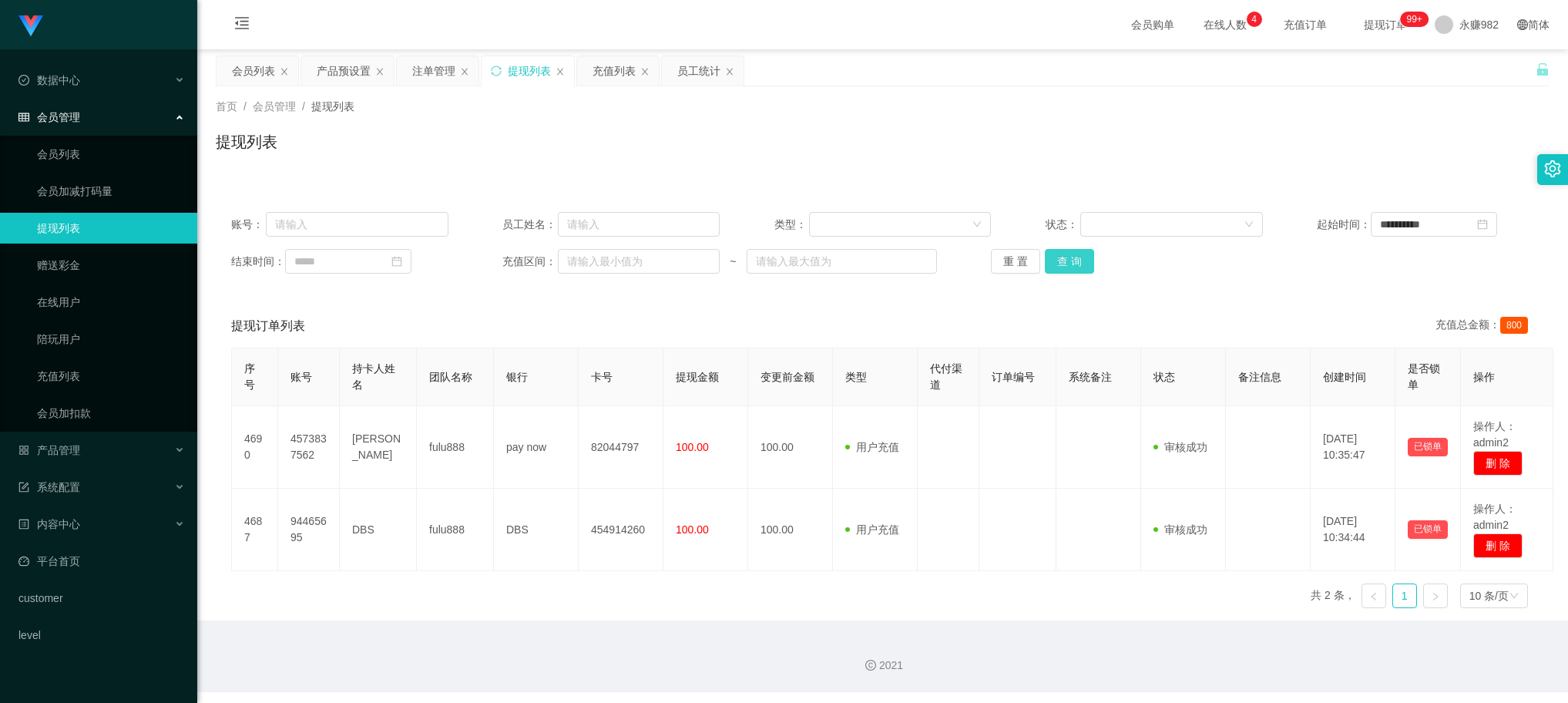
click at [1077, 260] on button "查 询" at bounding box center [1069, 261] width 49 height 25
click at [1087, 267] on button "查 询" at bounding box center [1069, 261] width 49 height 25
click at [854, 318] on div "提现订单列表 充值总金额： 800" at bounding box center [883, 326] width 1304 height 43
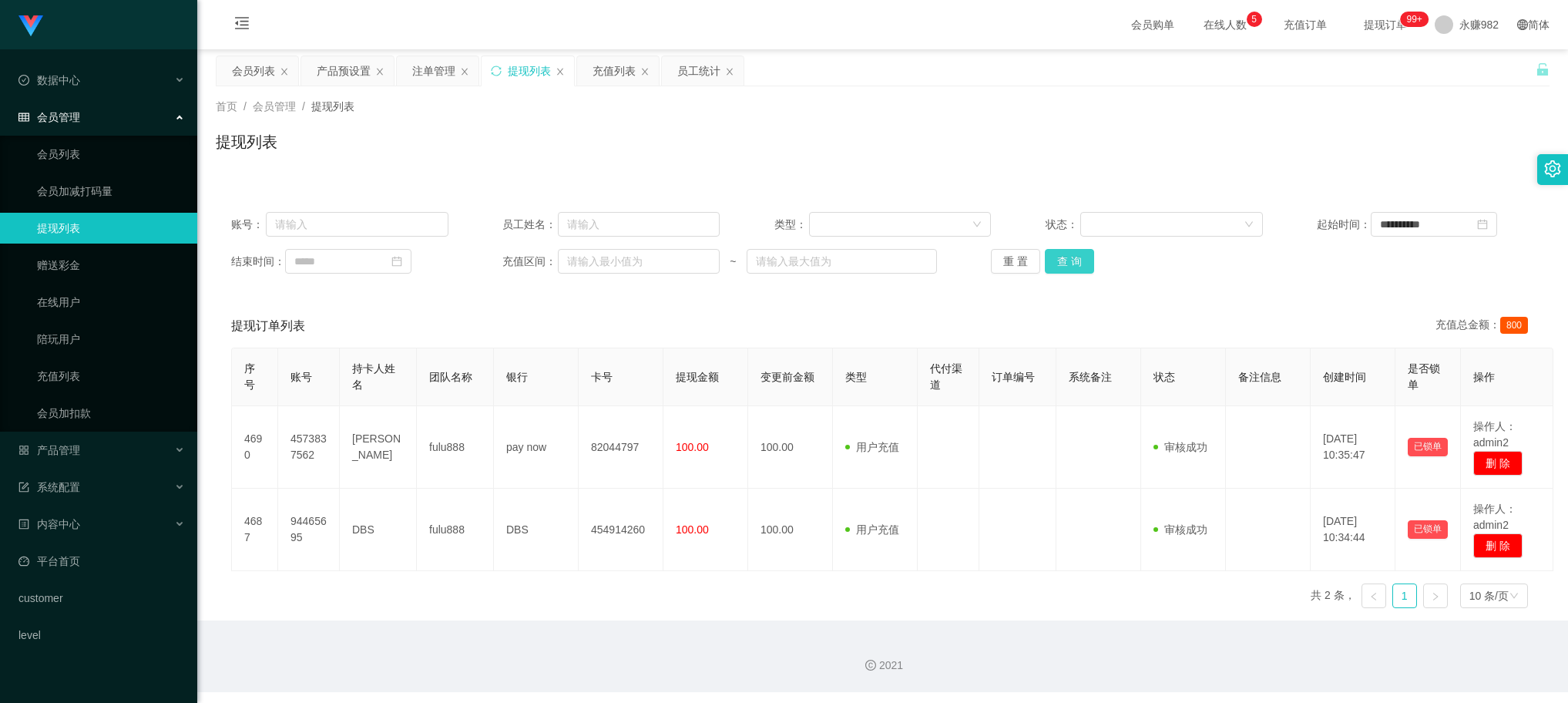
click at [1061, 269] on button "查 询" at bounding box center [1069, 261] width 49 height 25
click at [1082, 259] on button "查 询" at bounding box center [1069, 261] width 49 height 25
click at [646, 122] on div "首页 / 会员管理 / 提现列表 / 提现列表" at bounding box center [883, 132] width 1334 height 67
click at [784, 164] on div "提现列表" at bounding box center [883, 147] width 1334 height 35
click at [1064, 261] on button "查 询" at bounding box center [1069, 261] width 49 height 25
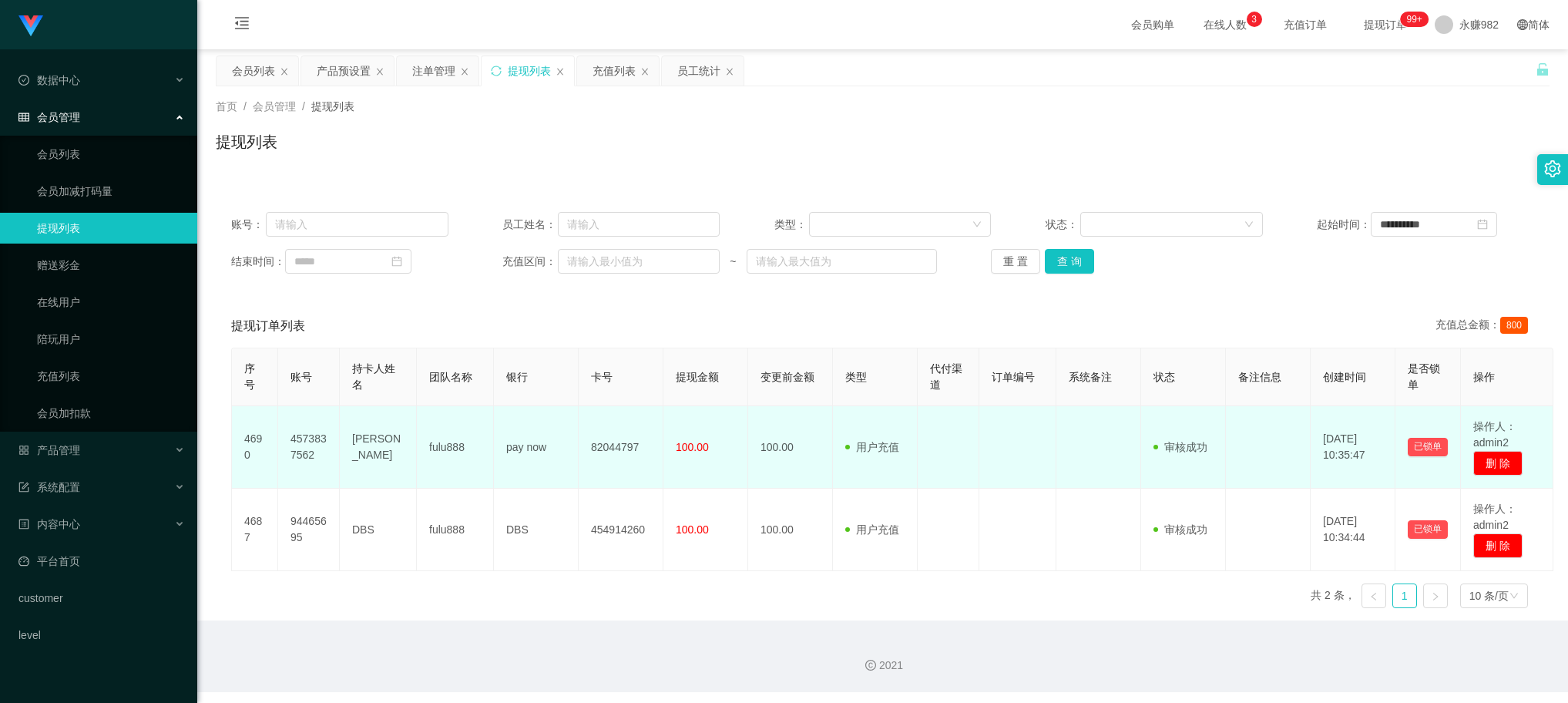
click at [1035, 448] on td at bounding box center [1018, 447] width 77 height 83
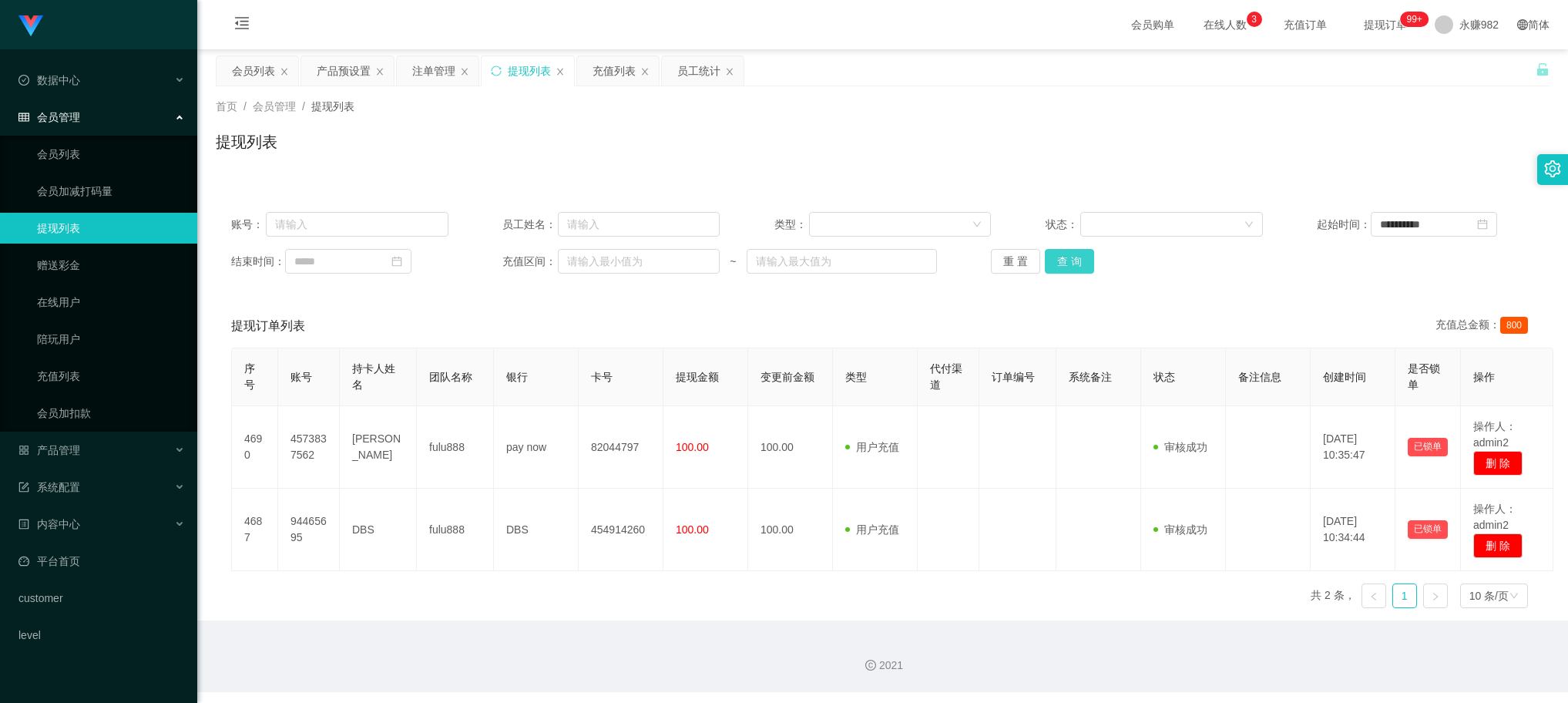
click at [1073, 262] on button "查 询" at bounding box center [1069, 261] width 49 height 25
click at [746, 106] on div "首页 / 会员管理 / 提现列表 /" at bounding box center [883, 107] width 1334 height 16
click at [1065, 253] on button "查 询" at bounding box center [1069, 261] width 49 height 25
click at [829, 326] on div "提现订单列表 充值总金额： 800" at bounding box center [883, 326] width 1304 height 43
click at [1068, 260] on button "查 询" at bounding box center [1069, 261] width 49 height 25
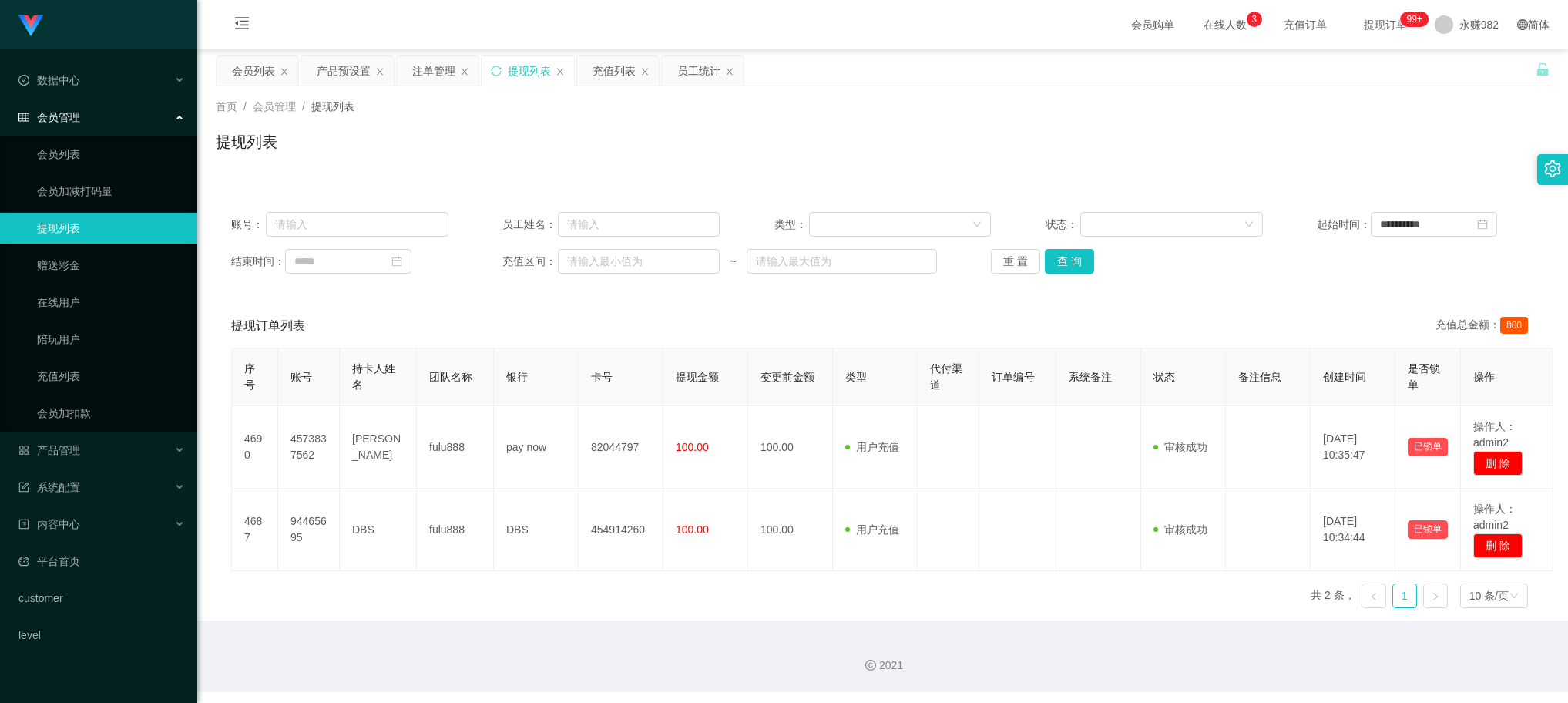
click at [883, 164] on div "提现列表" at bounding box center [883, 147] width 1334 height 35
click at [1069, 258] on button "查 询" at bounding box center [1069, 261] width 49 height 25
click at [1076, 256] on button "查 询" at bounding box center [1069, 261] width 49 height 25
click at [1080, 263] on button "查 询" at bounding box center [1069, 261] width 49 height 25
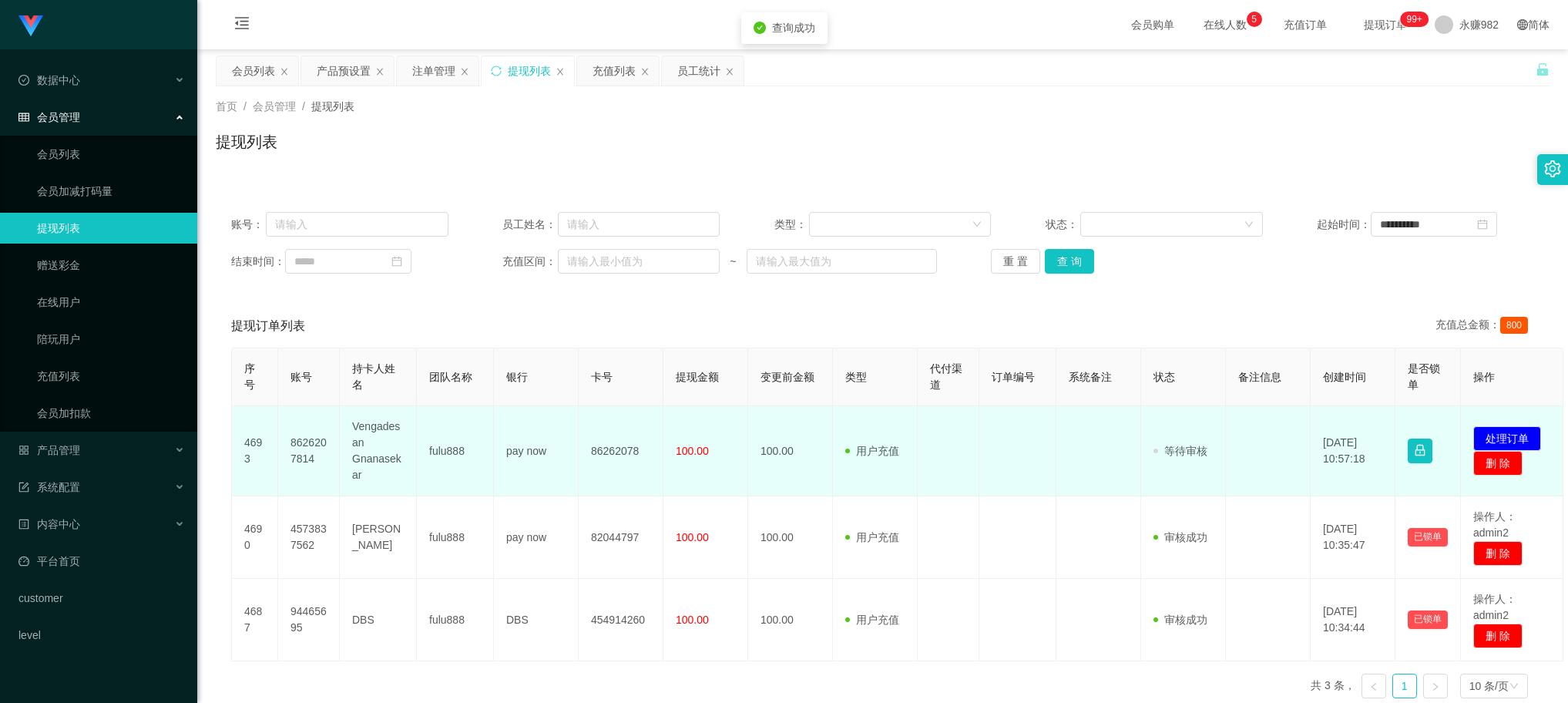
click at [359, 442] on td "Vengadesan Gnanasekar" at bounding box center [378, 451] width 77 height 90
copy td "Vengadesan Gnanasekar"
click at [297, 449] on td "8626207814" at bounding box center [309, 451] width 61 height 90
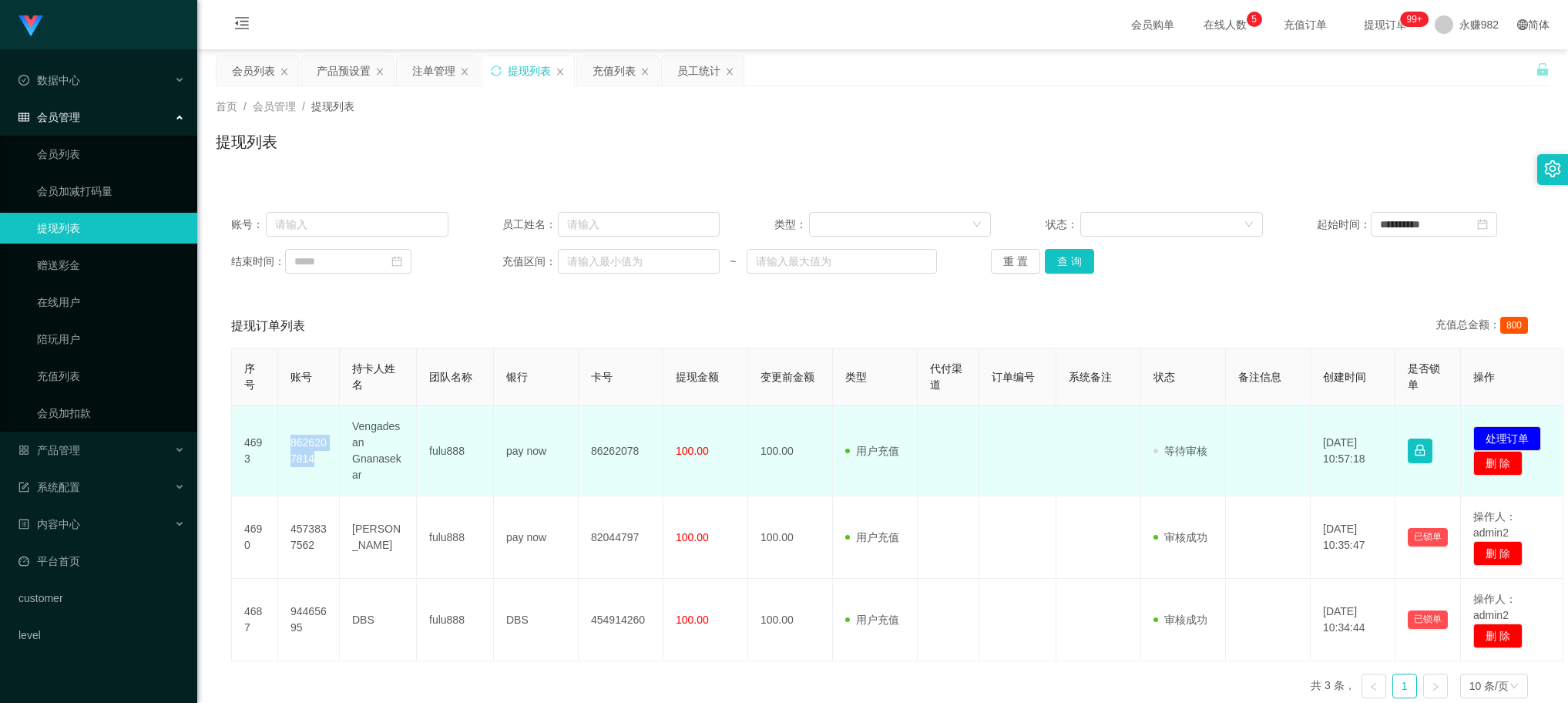
click at [297, 449] on td "8626207814" at bounding box center [309, 451] width 61 height 90
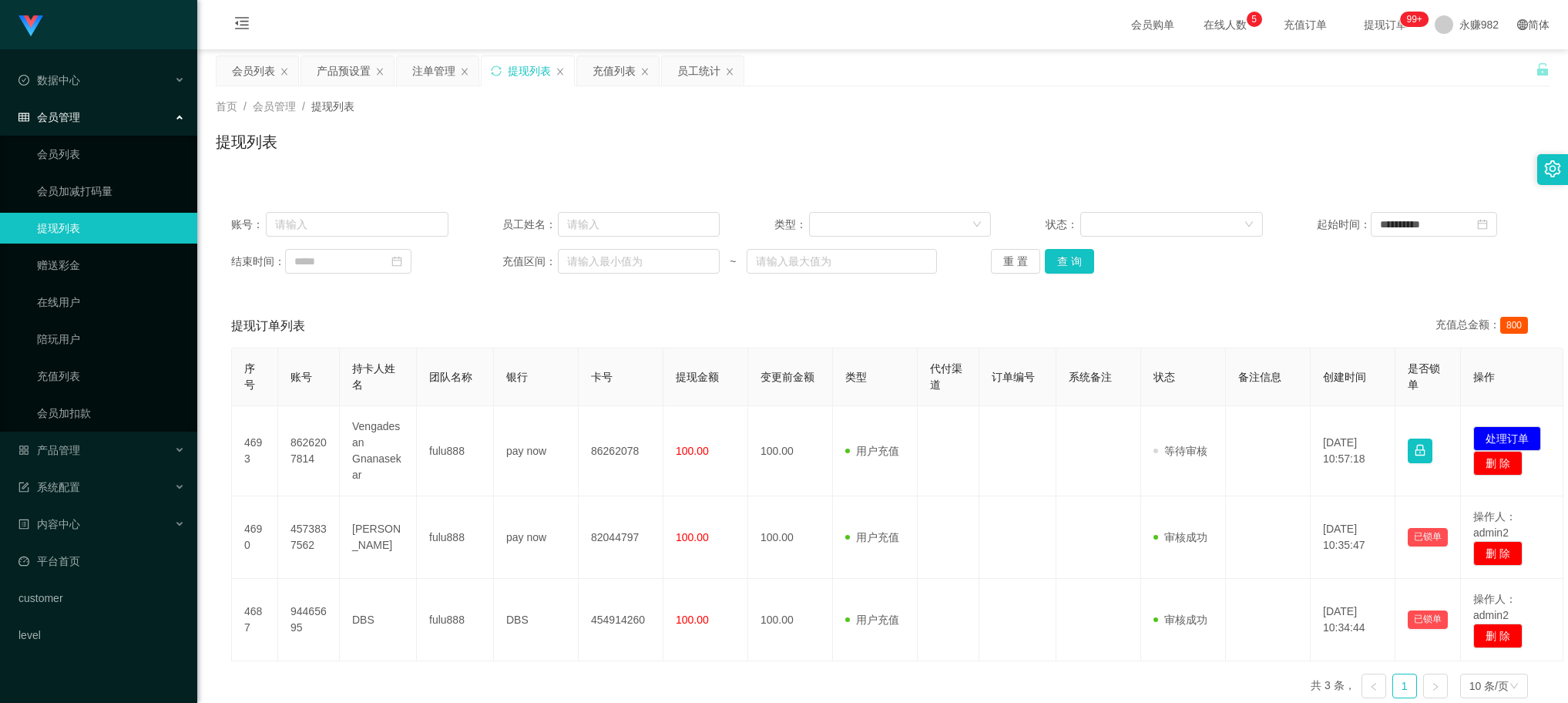
click at [756, 301] on div "**********" at bounding box center [883, 454] width 1334 height 515
click at [1066, 263] on button "查 询" at bounding box center [1069, 261] width 49 height 25
click at [252, 73] on div "会员列表" at bounding box center [253, 71] width 43 height 29
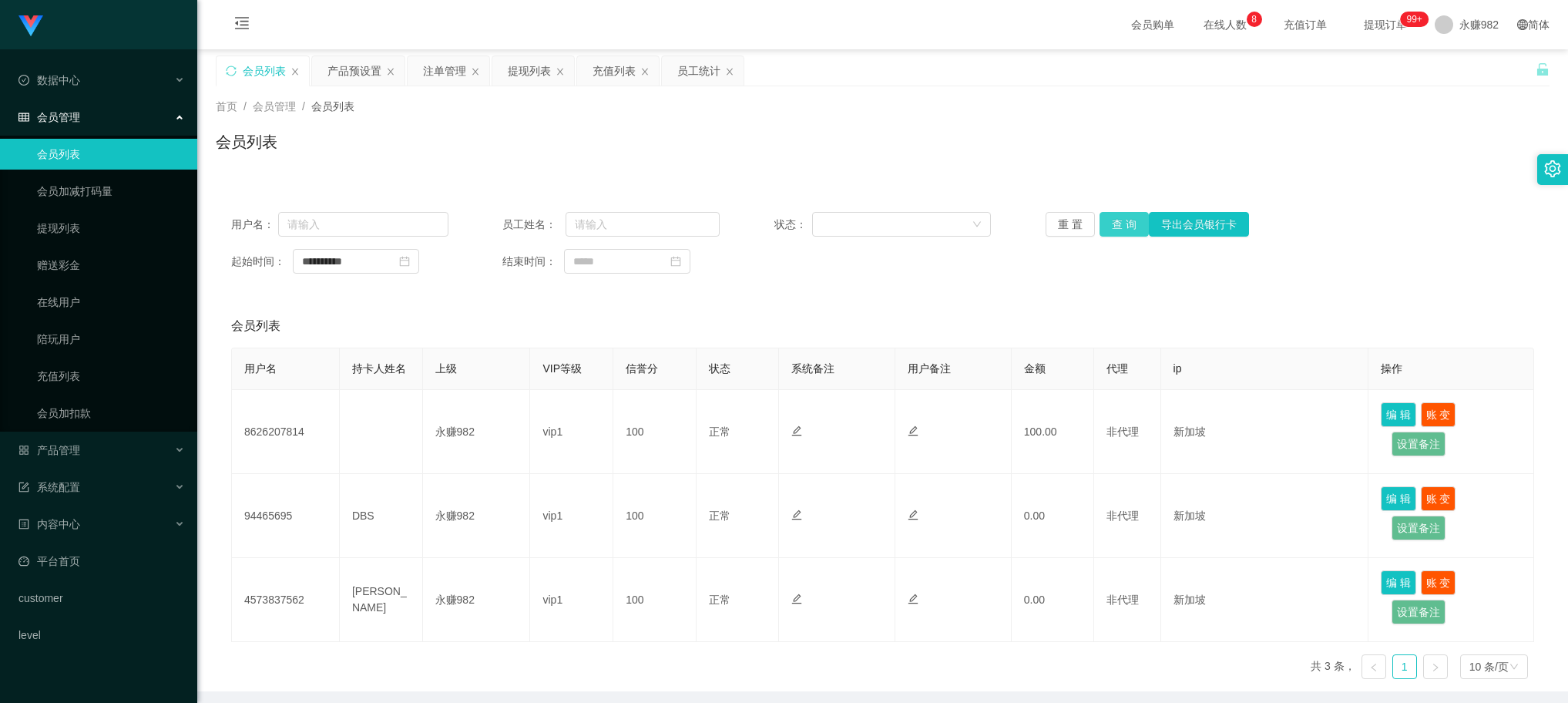
click at [1111, 225] on button "查 询" at bounding box center [1124, 225] width 49 height 25
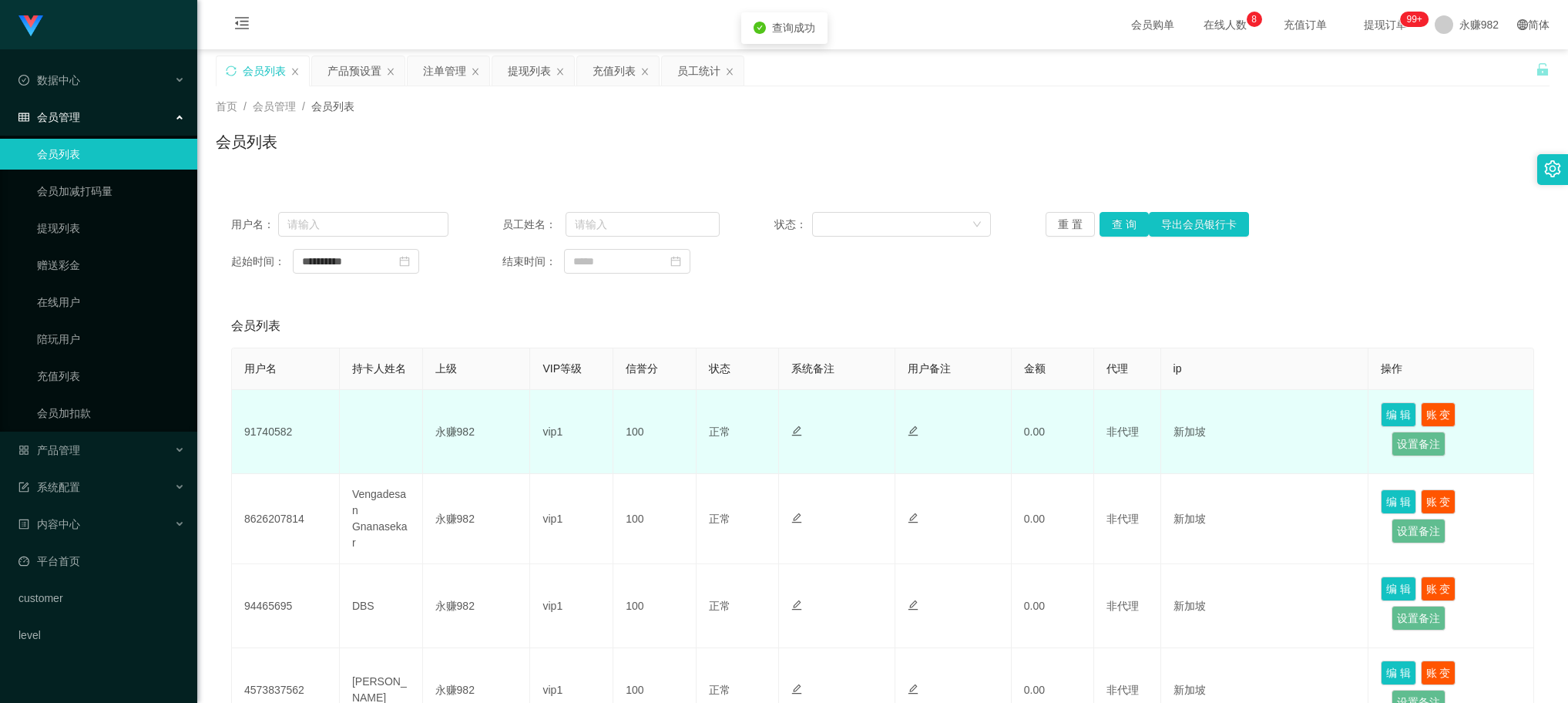
click at [256, 430] on td "91740582" at bounding box center [286, 432] width 108 height 84
click at [581, 430] on td "vip1" at bounding box center [572, 432] width 84 height 84
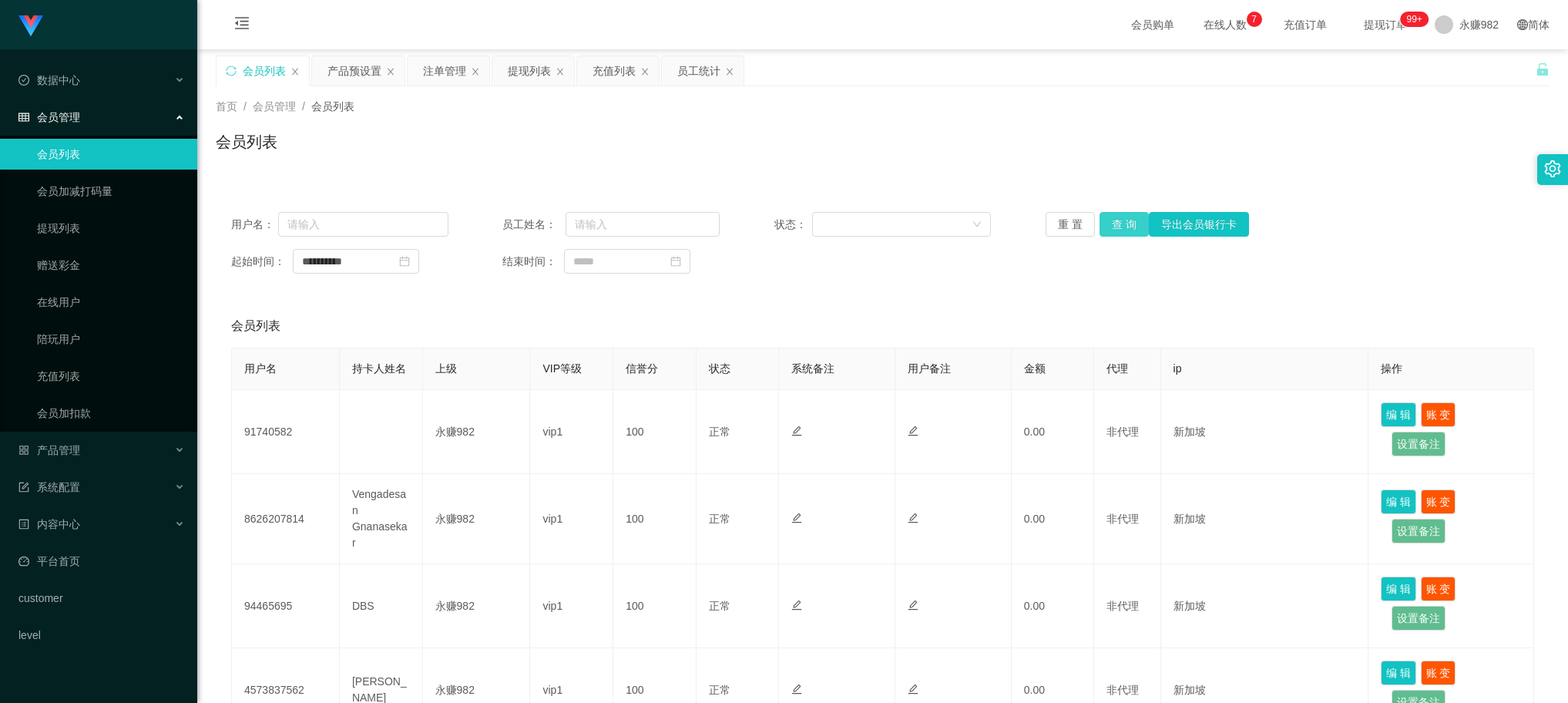
click at [1120, 231] on button "查 询" at bounding box center [1124, 225] width 49 height 25
click at [1114, 231] on button "查 询" at bounding box center [1124, 225] width 49 height 25
click at [676, 75] on div "员工统计" at bounding box center [703, 71] width 82 height 29
click at [699, 70] on div "员工统计" at bounding box center [698, 71] width 43 height 29
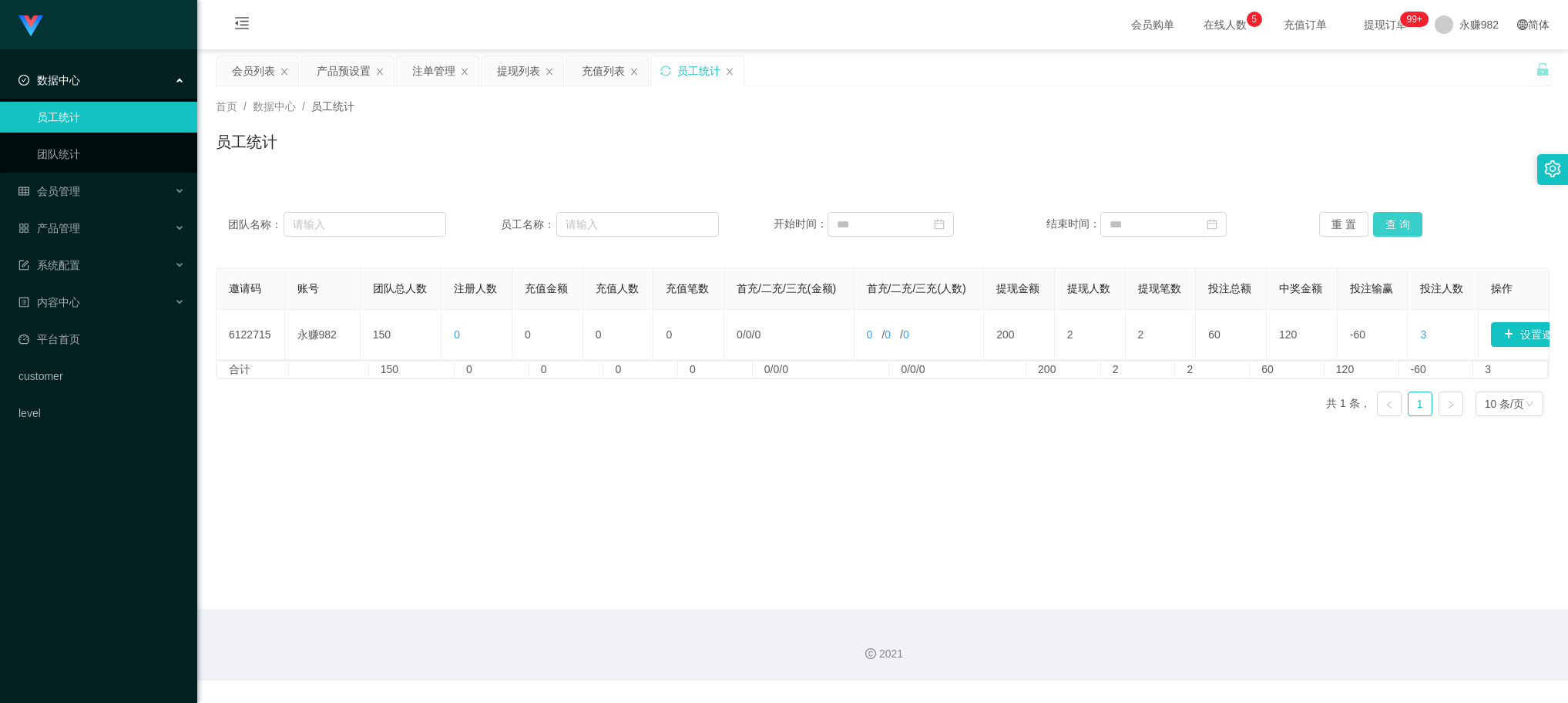
click at [1385, 229] on button "查 询" at bounding box center [1398, 225] width 49 height 25
click at [1395, 225] on button "查 询" at bounding box center [1398, 225] width 49 height 25
click at [224, 68] on div "会员列表" at bounding box center [257, 71] width 82 height 29
click at [252, 70] on div "会员列表" at bounding box center [253, 71] width 43 height 29
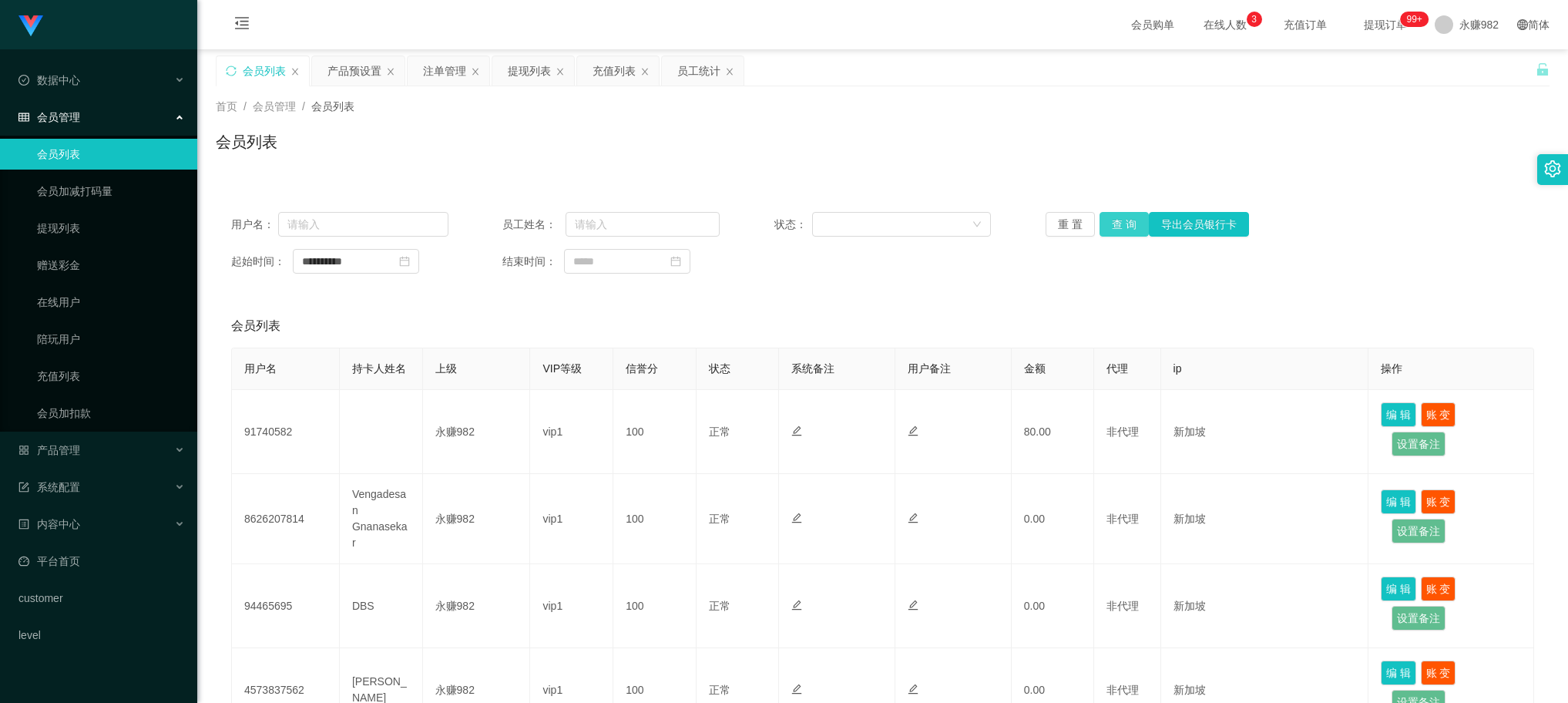
click at [1118, 229] on button "查 询" at bounding box center [1124, 225] width 49 height 25
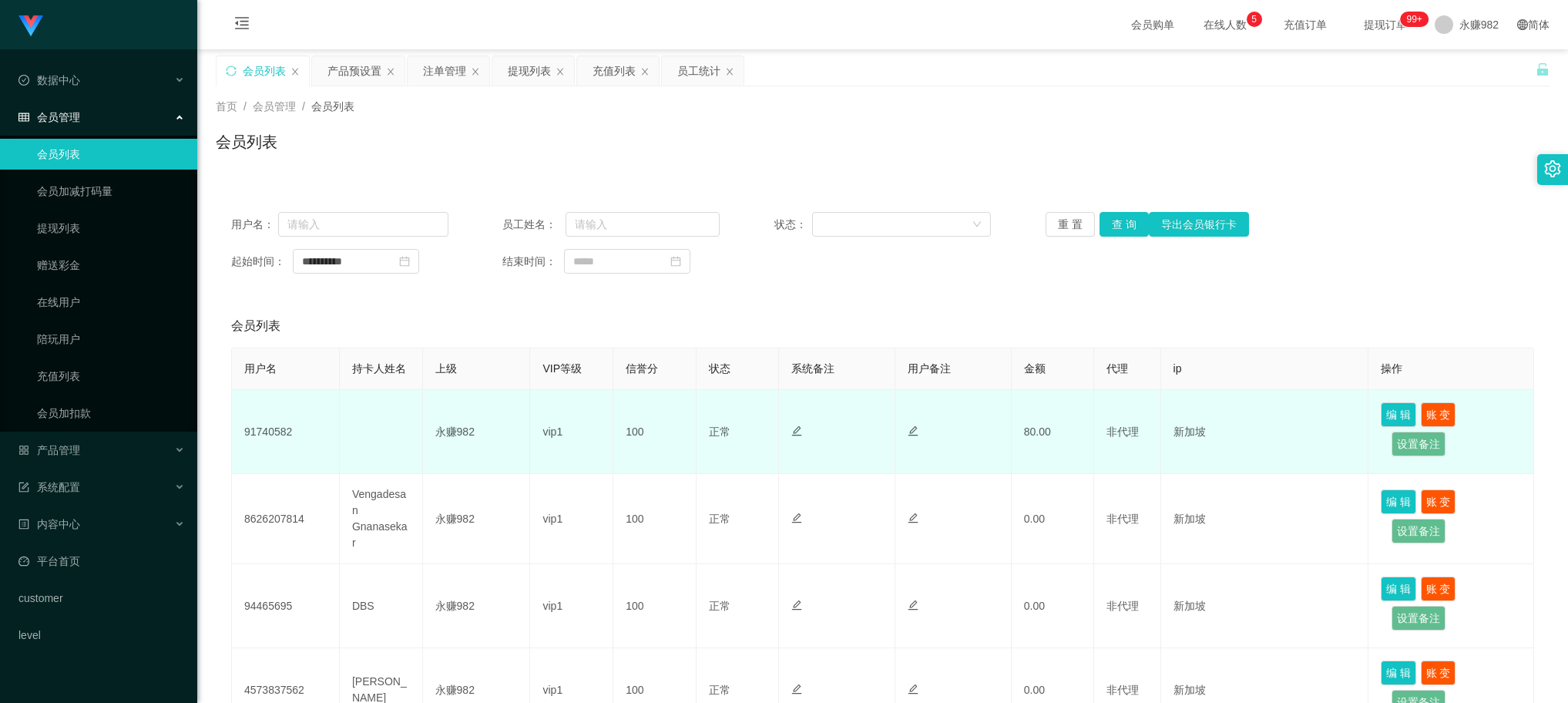
click at [330, 438] on td "91740582" at bounding box center [286, 432] width 108 height 84
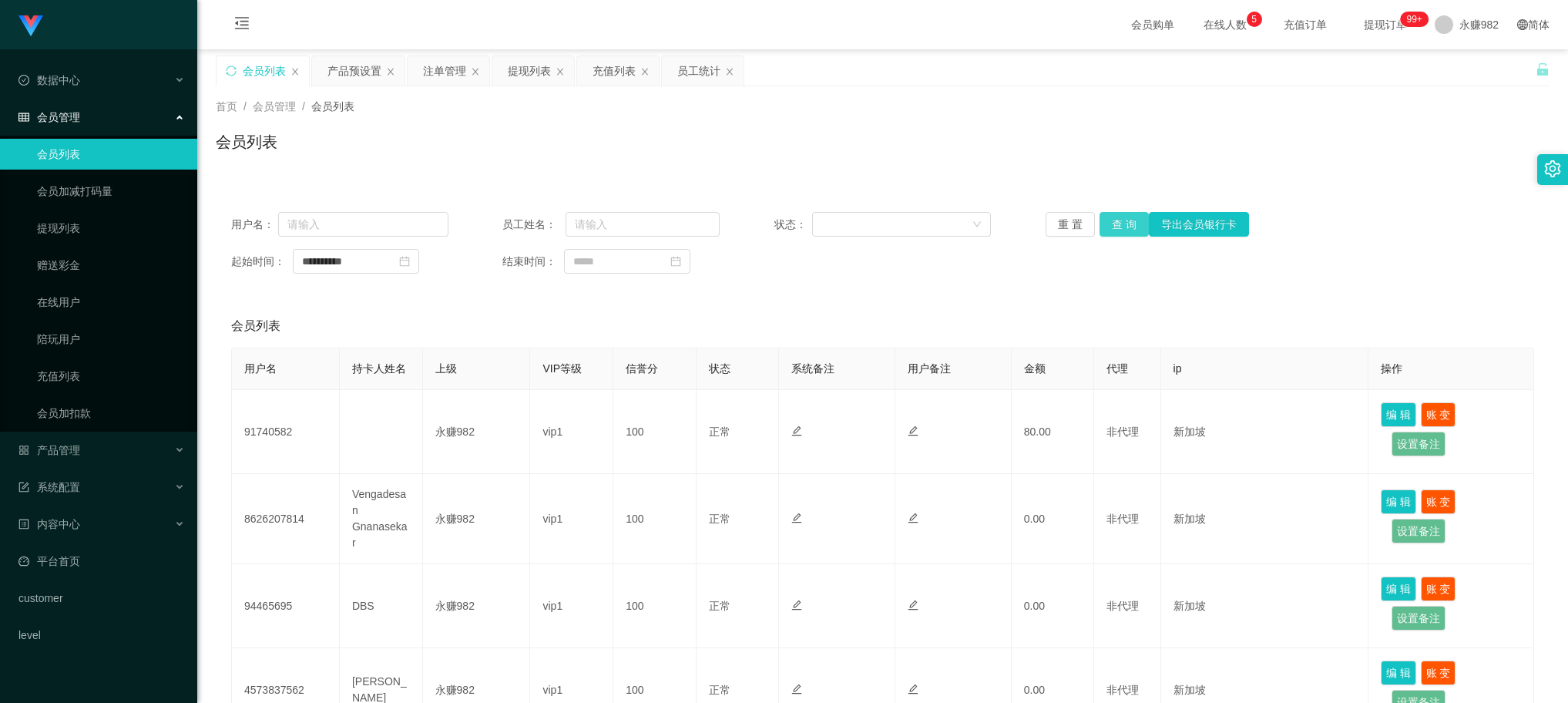
click at [1130, 222] on button "查 询" at bounding box center [1124, 225] width 49 height 25
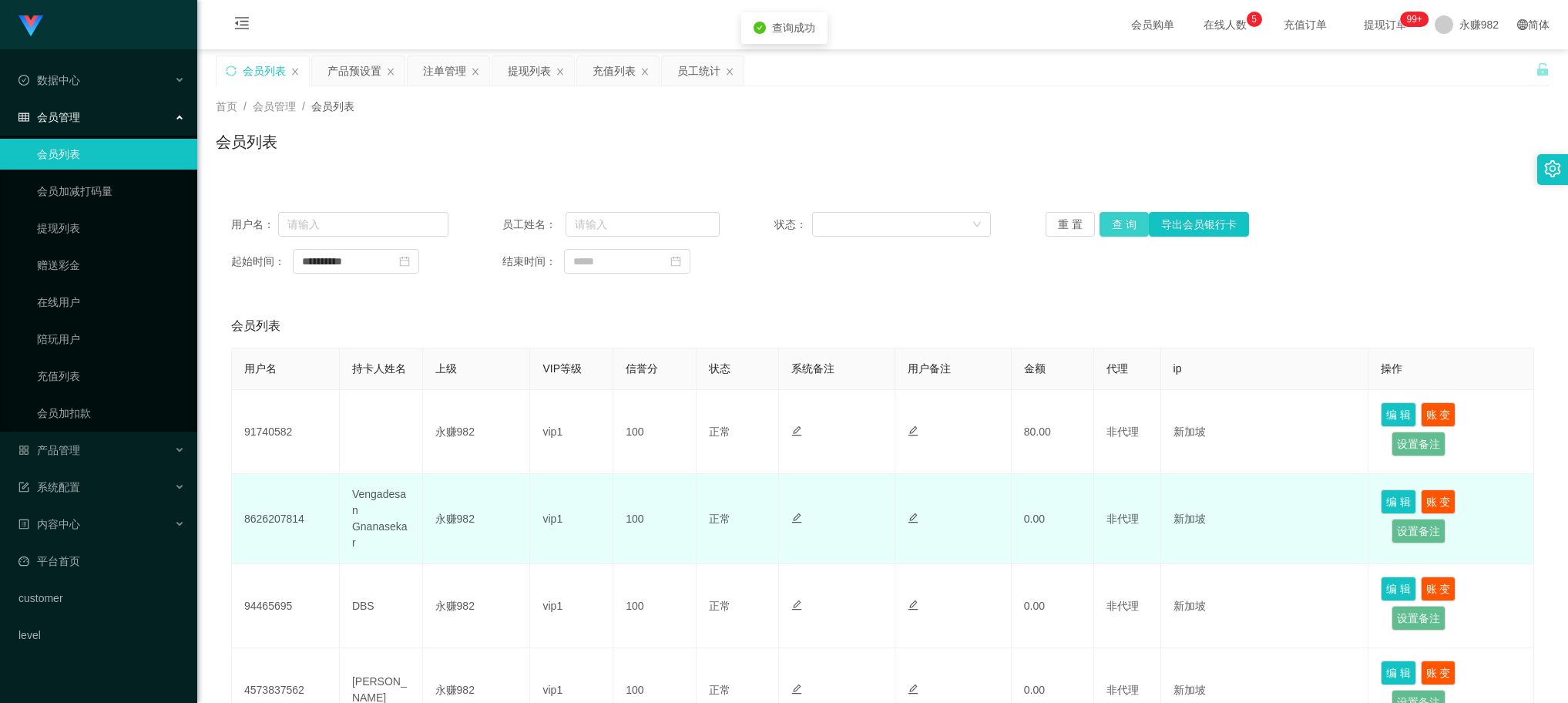
scroll to position [97, 0]
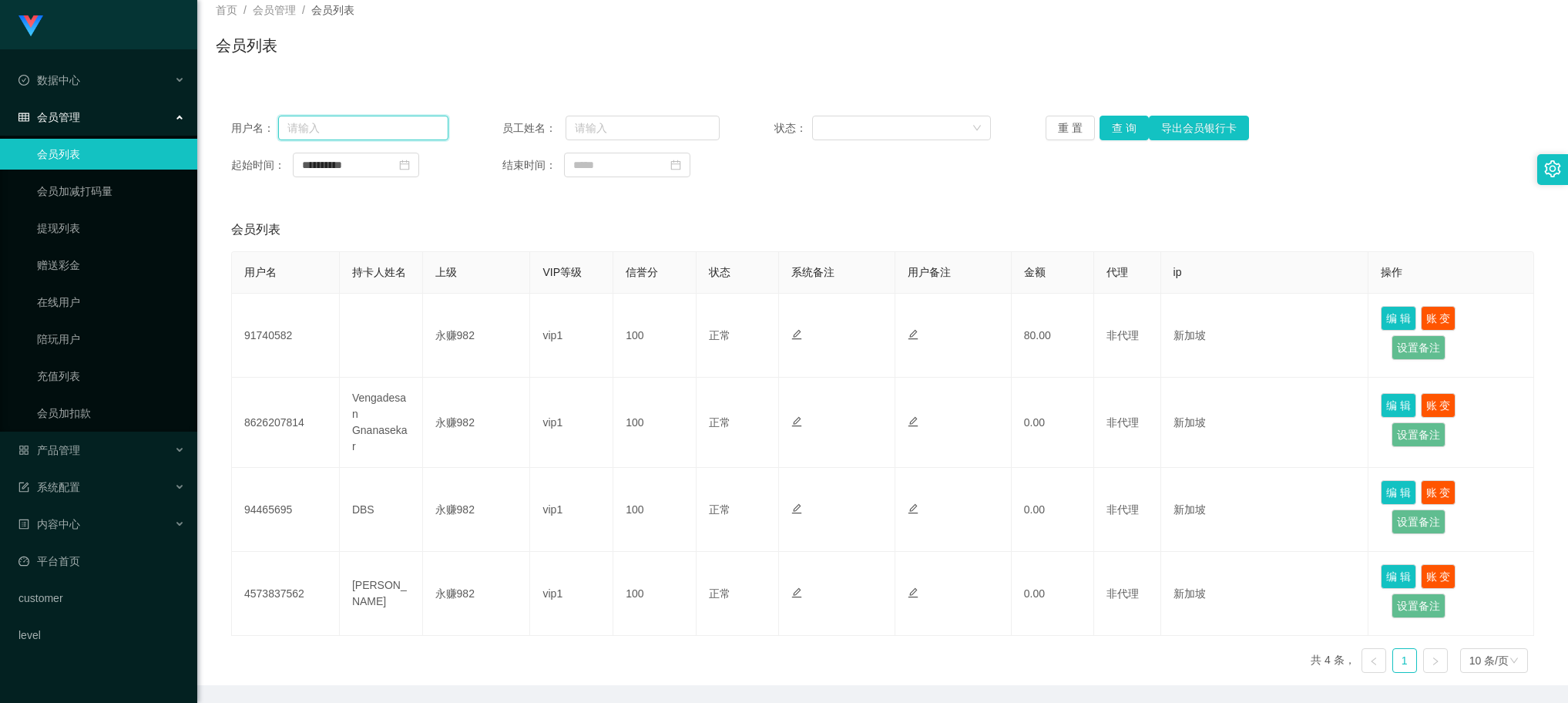
click at [355, 137] on input "text" at bounding box center [364, 128] width 170 height 25
type input "6122715"
click at [1115, 120] on button "查 询" at bounding box center [1124, 128] width 49 height 25
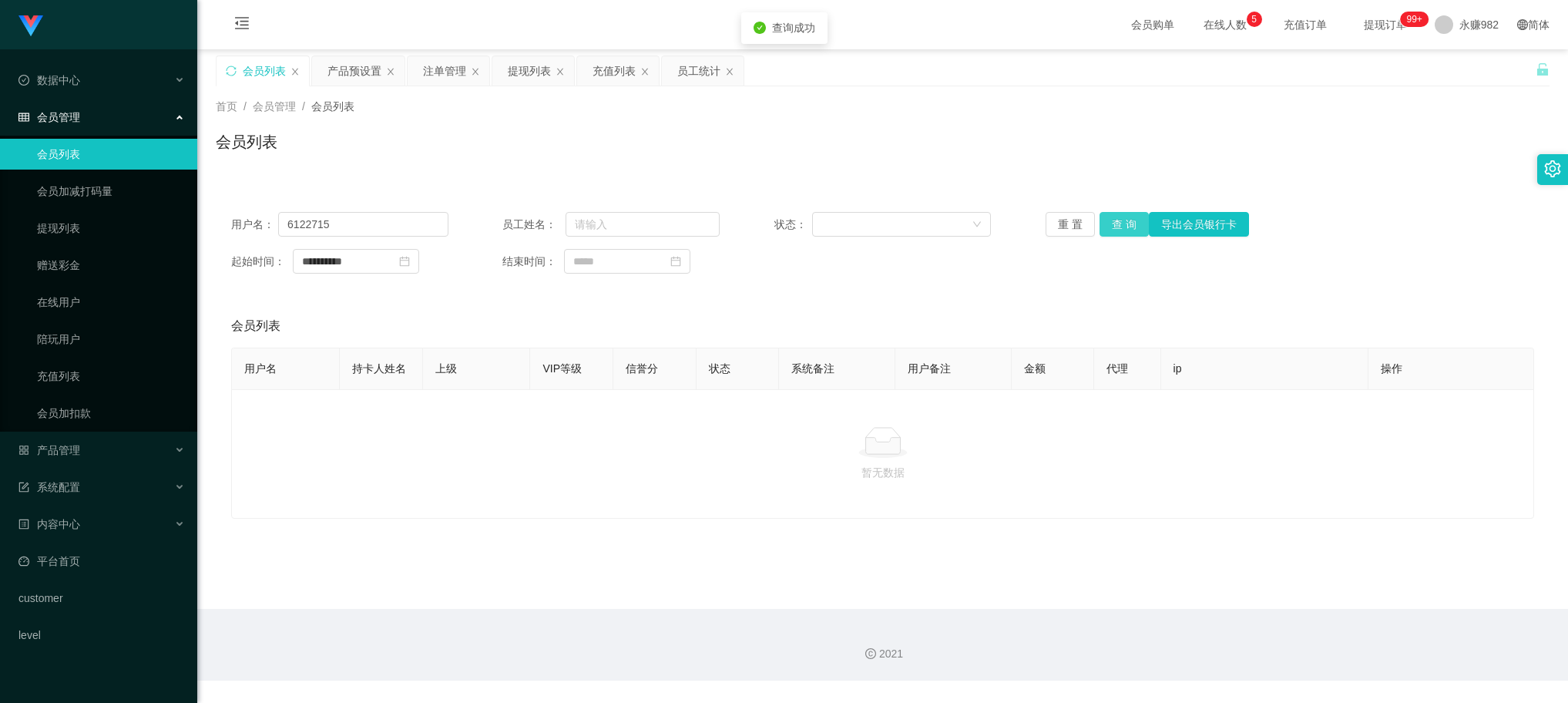
scroll to position [0, 0]
click at [410, 265] on icon "图标: close-circle" at bounding box center [404, 261] width 11 height 11
click at [1110, 226] on button "查 询" at bounding box center [1124, 225] width 49 height 25
click at [395, 233] on input "6122715" at bounding box center [364, 225] width 170 height 25
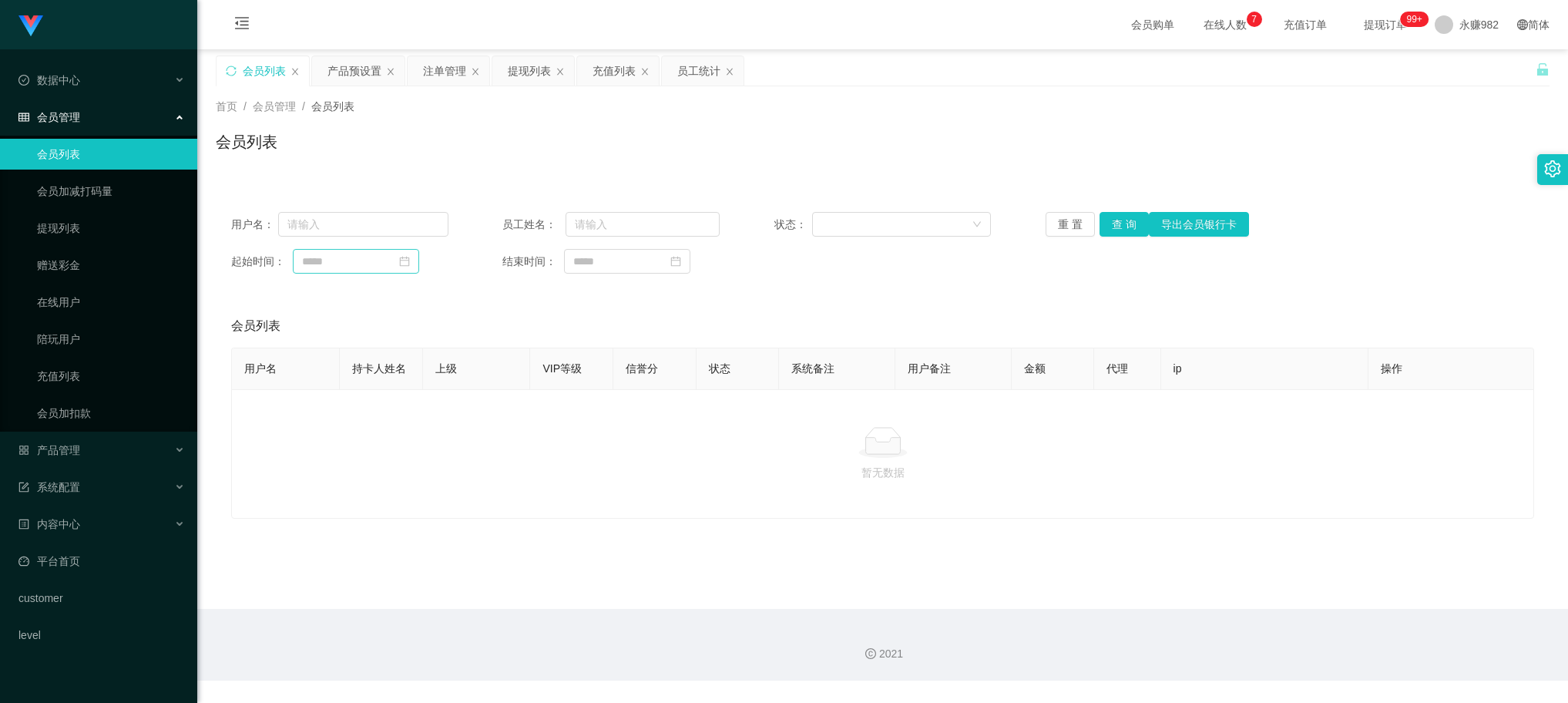
click at [269, 663] on div "2021" at bounding box center [883, 646] width 1371 height 72
click at [1111, 224] on button "查 询" at bounding box center [1124, 225] width 49 height 25
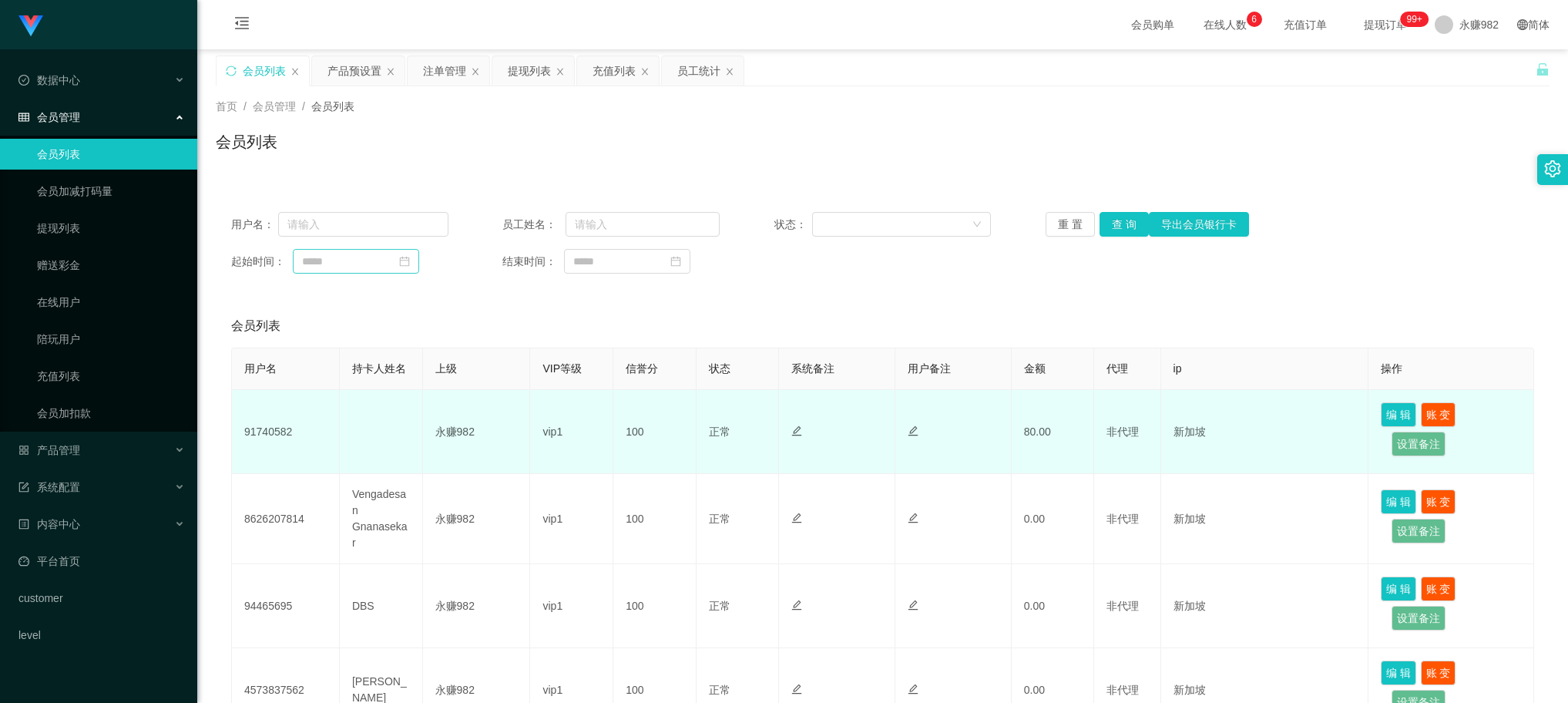
click at [618, 457] on td "100" at bounding box center [655, 432] width 84 height 84
click at [273, 437] on td "91740582" at bounding box center [286, 432] width 108 height 84
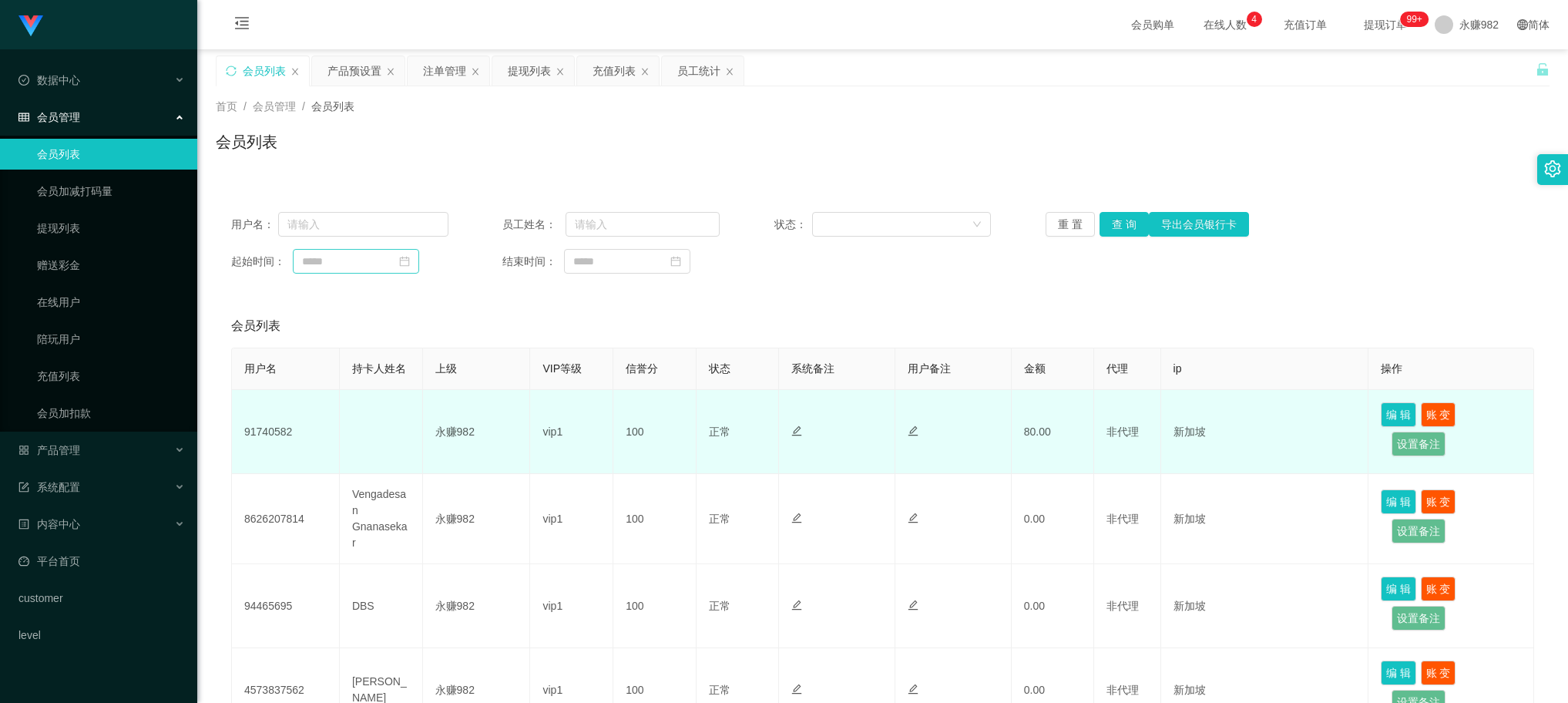
click at [274, 433] on td "91740582" at bounding box center [286, 432] width 108 height 84
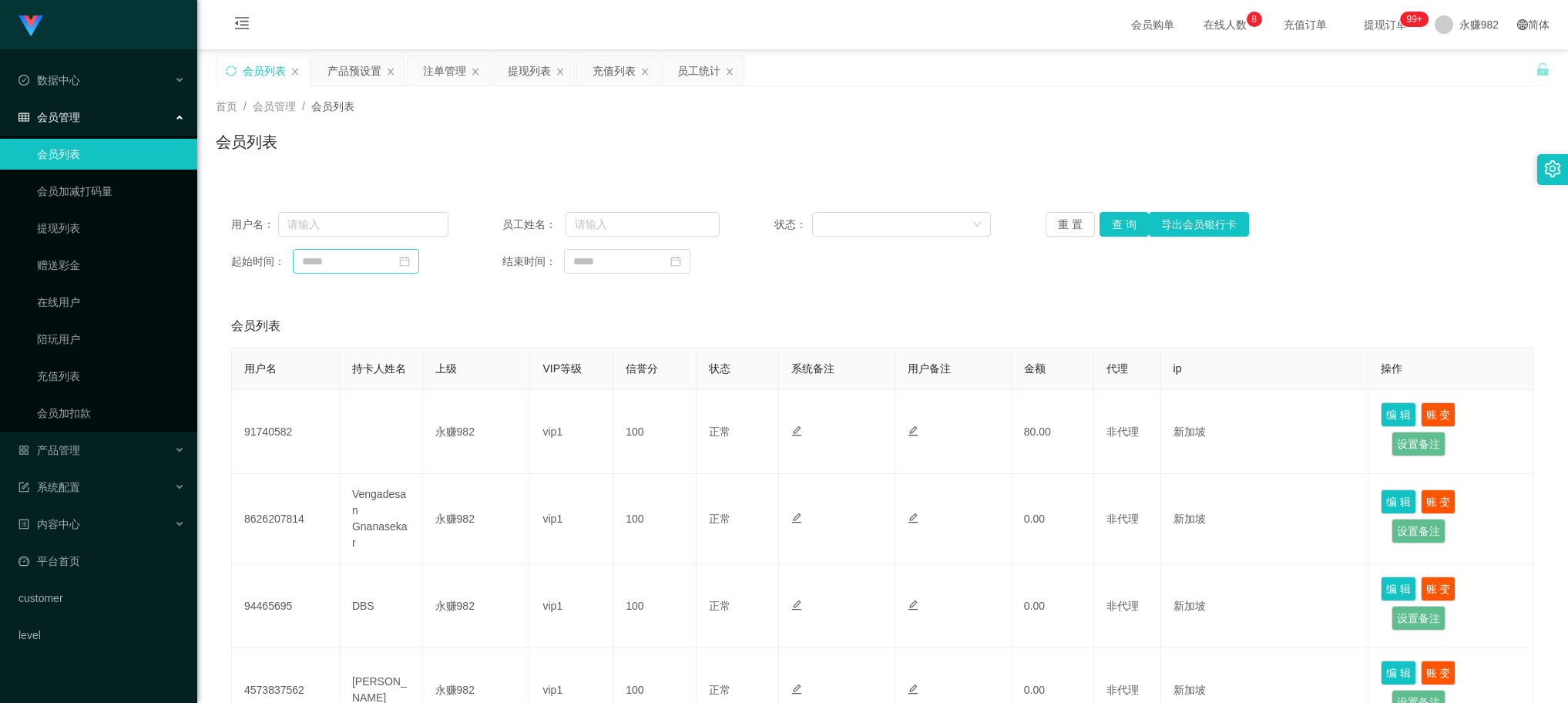
click at [822, 168] on div "首页 / 会员管理 / 会员列表 / 会员列表" at bounding box center [883, 132] width 1371 height 92
click at [1111, 220] on button "查 询" at bounding box center [1124, 225] width 49 height 25
click at [799, 271] on div "起始时间： 结束时间：" at bounding box center [883, 261] width 1304 height 25
click at [1130, 229] on button "查 询" at bounding box center [1124, 225] width 49 height 25
click at [1123, 229] on button "查 询" at bounding box center [1124, 225] width 49 height 25
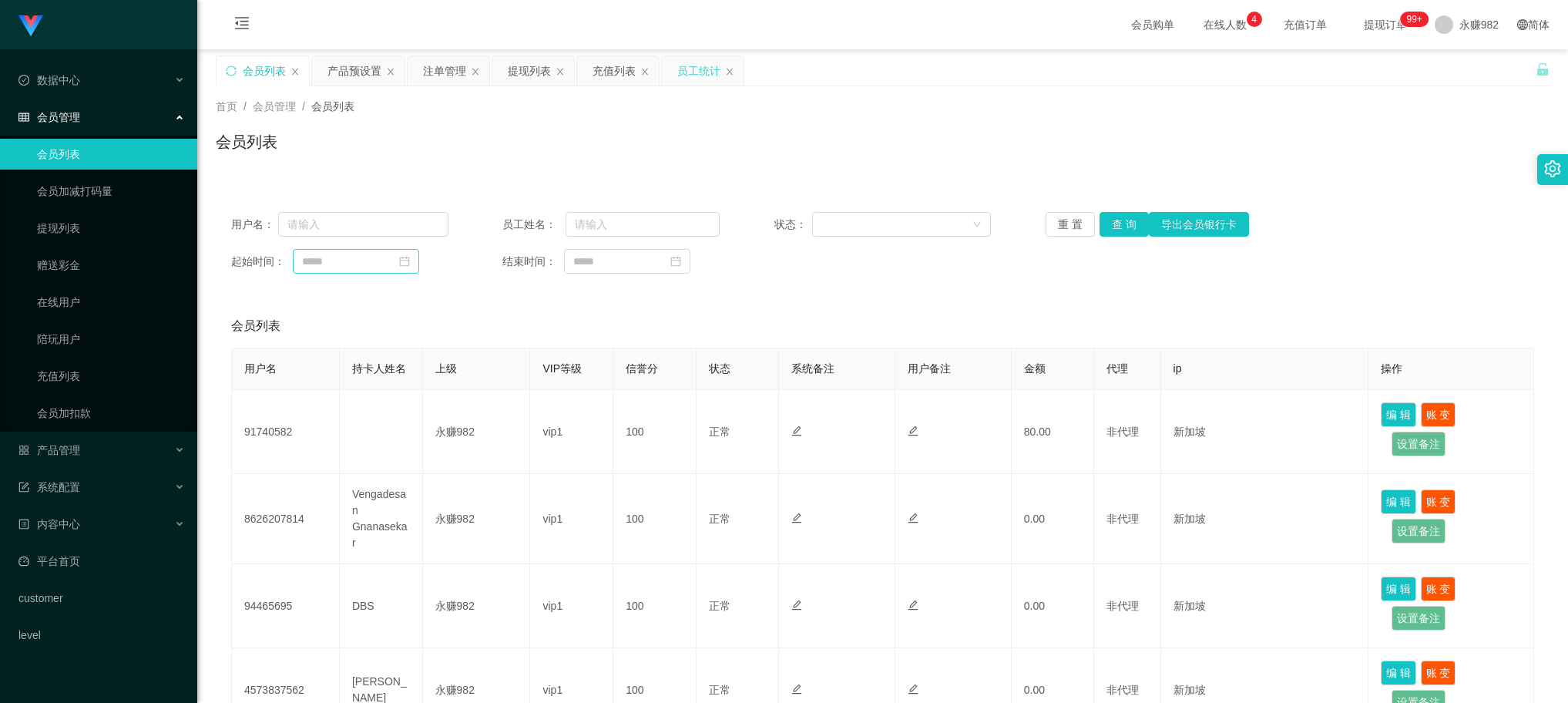
click at [688, 64] on div "员工统计" at bounding box center [698, 71] width 43 height 29
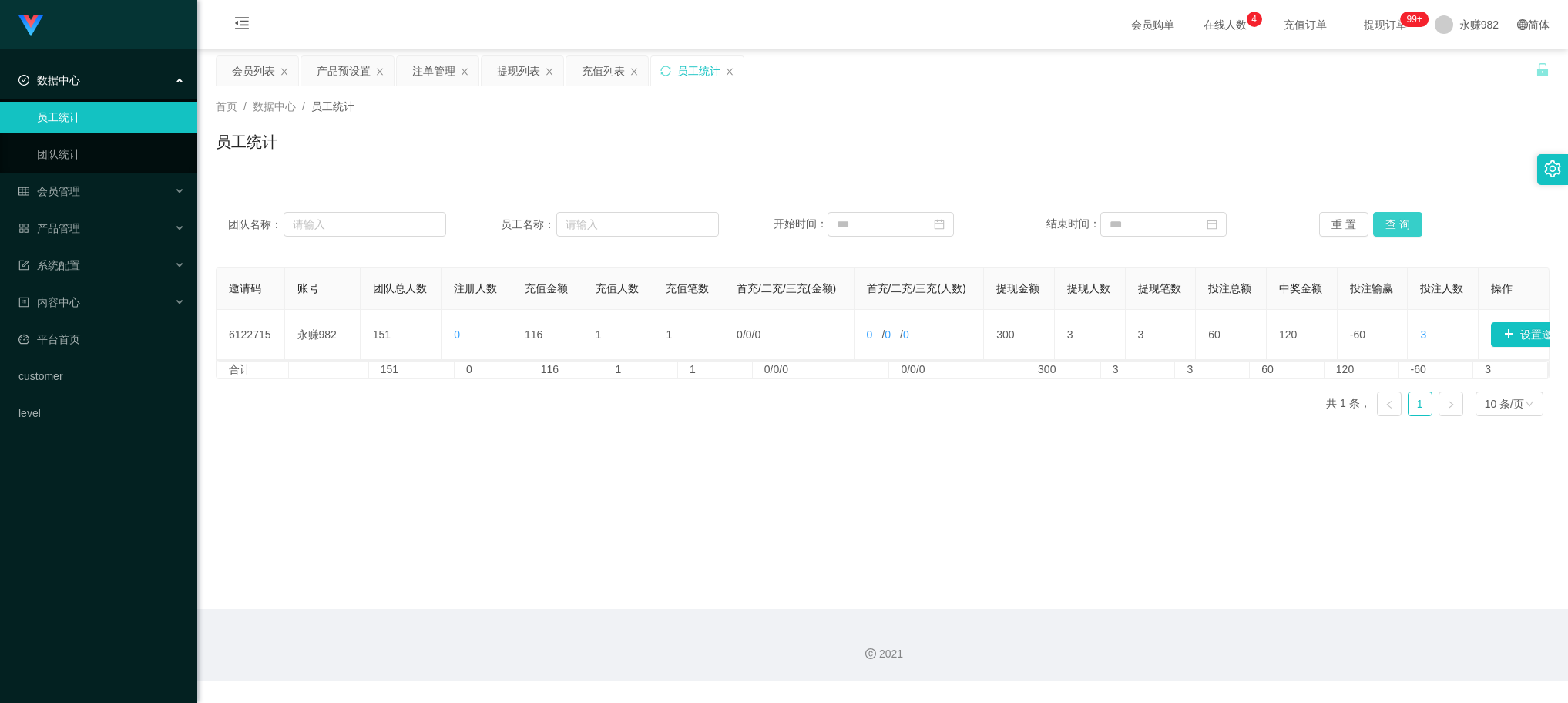
click at [1388, 224] on button "查 询" at bounding box center [1398, 225] width 49 height 25
click at [837, 170] on div "首页 / 数据中心 / 员工统计 / 员工统计" at bounding box center [883, 132] width 1371 height 92
click at [325, 71] on div "产品预设置" at bounding box center [344, 71] width 54 height 29
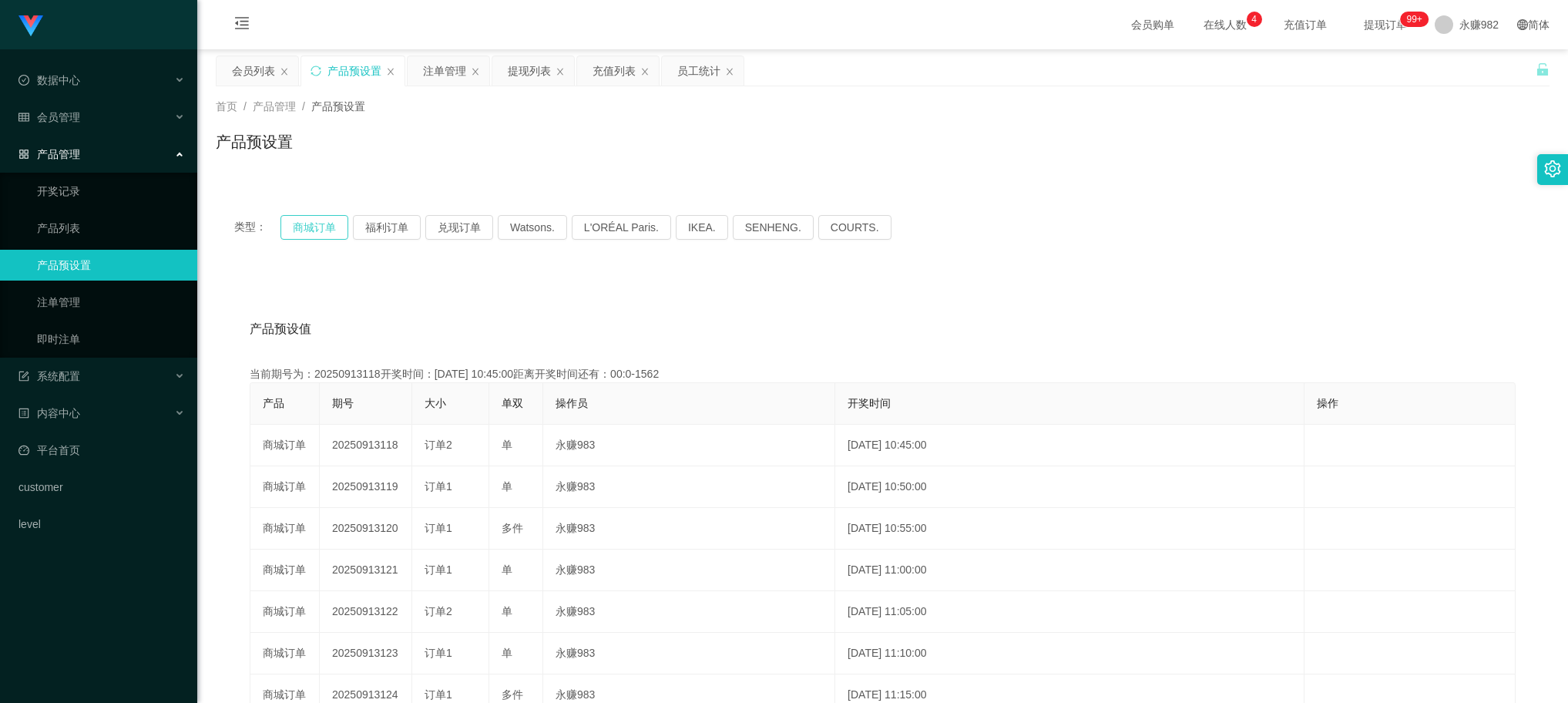
click at [312, 229] on button "商城订单" at bounding box center [314, 228] width 68 height 25
click at [445, 62] on div "注单管理" at bounding box center [445, 71] width 43 height 29
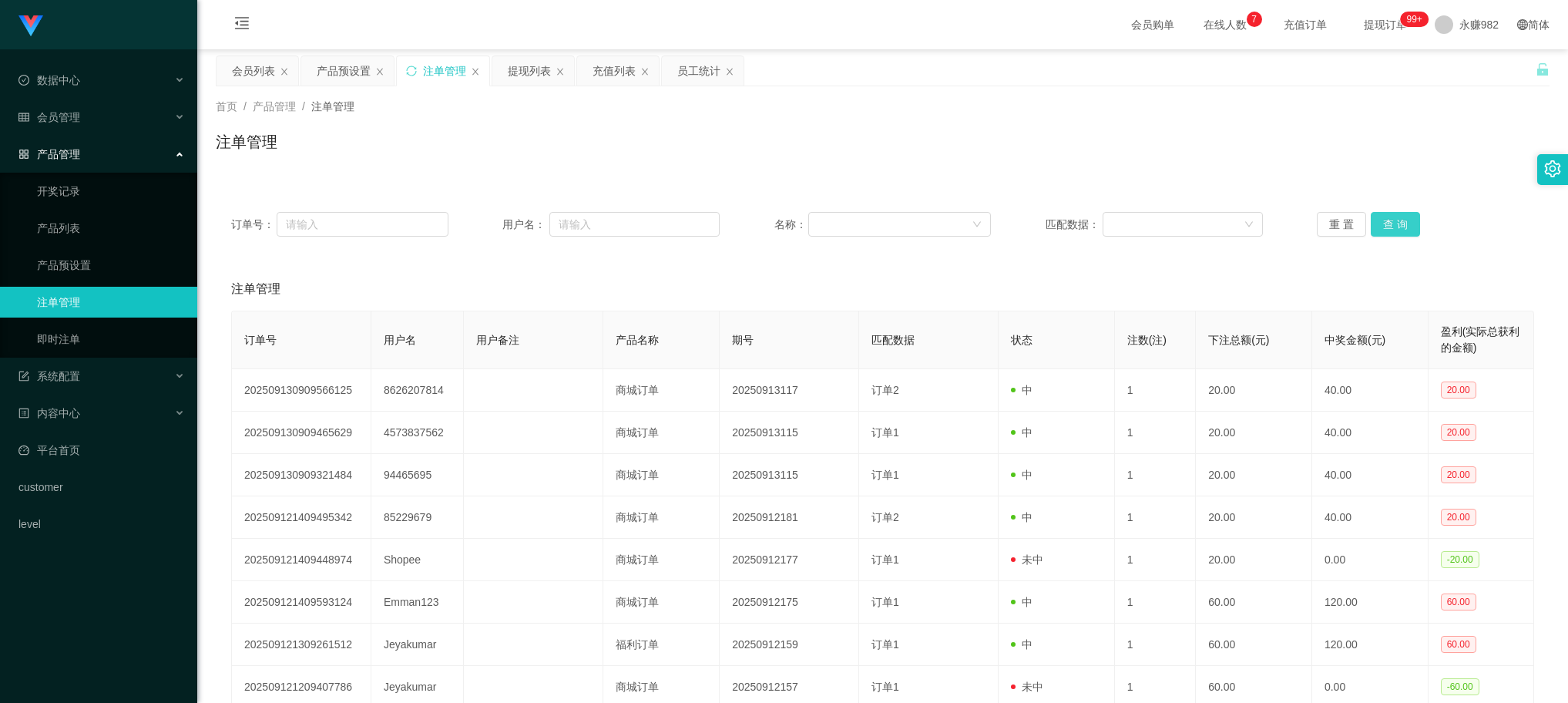
click at [1376, 224] on button "查 询" at bounding box center [1395, 225] width 49 height 25
click at [246, 68] on div "会员列表" at bounding box center [253, 71] width 43 height 29
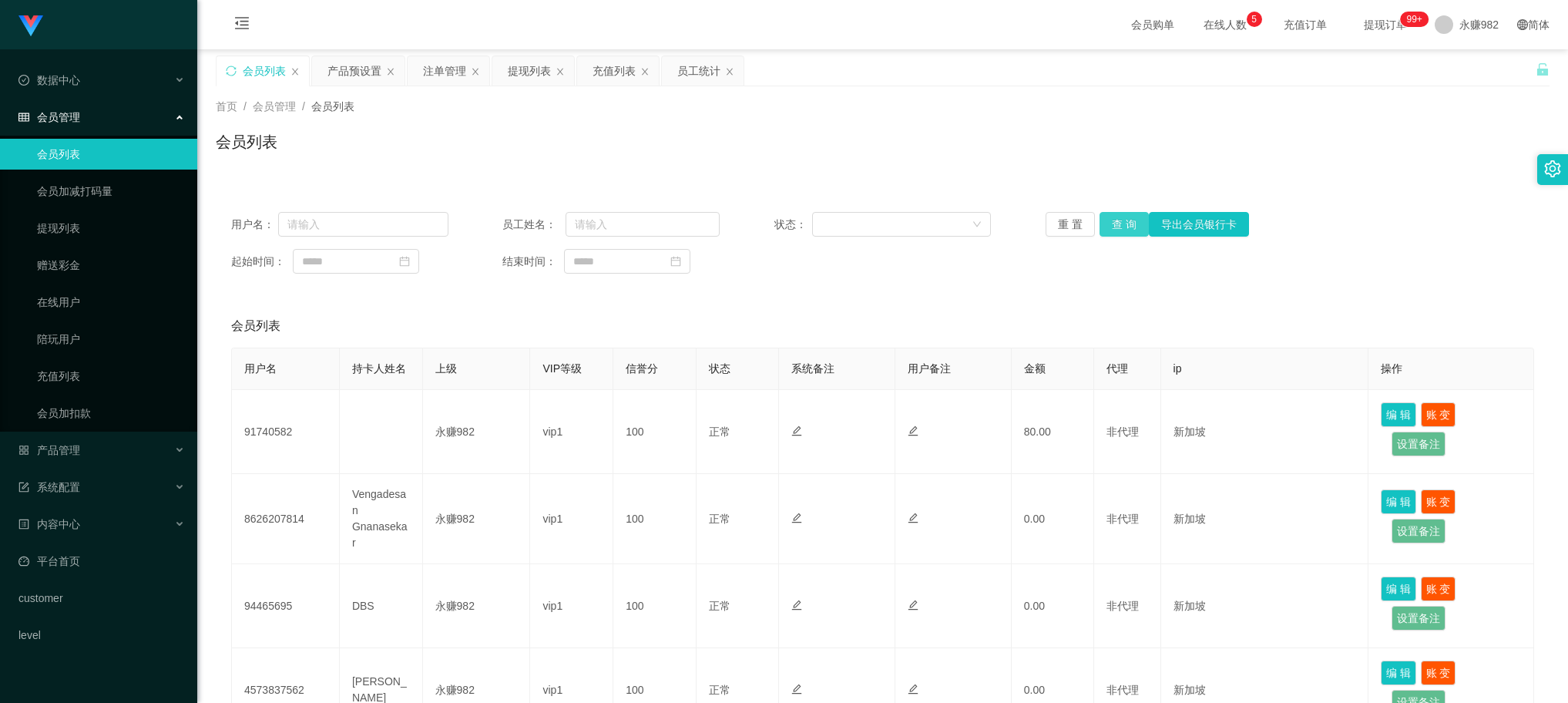
click at [1108, 218] on button "查 询" at bounding box center [1124, 225] width 49 height 25
click at [348, 259] on input at bounding box center [356, 261] width 126 height 25
click at [397, 490] on link "今天" at bounding box center [400, 494] width 21 height 29
type input "**********"
click at [1118, 224] on button "查 询" at bounding box center [1124, 225] width 49 height 25
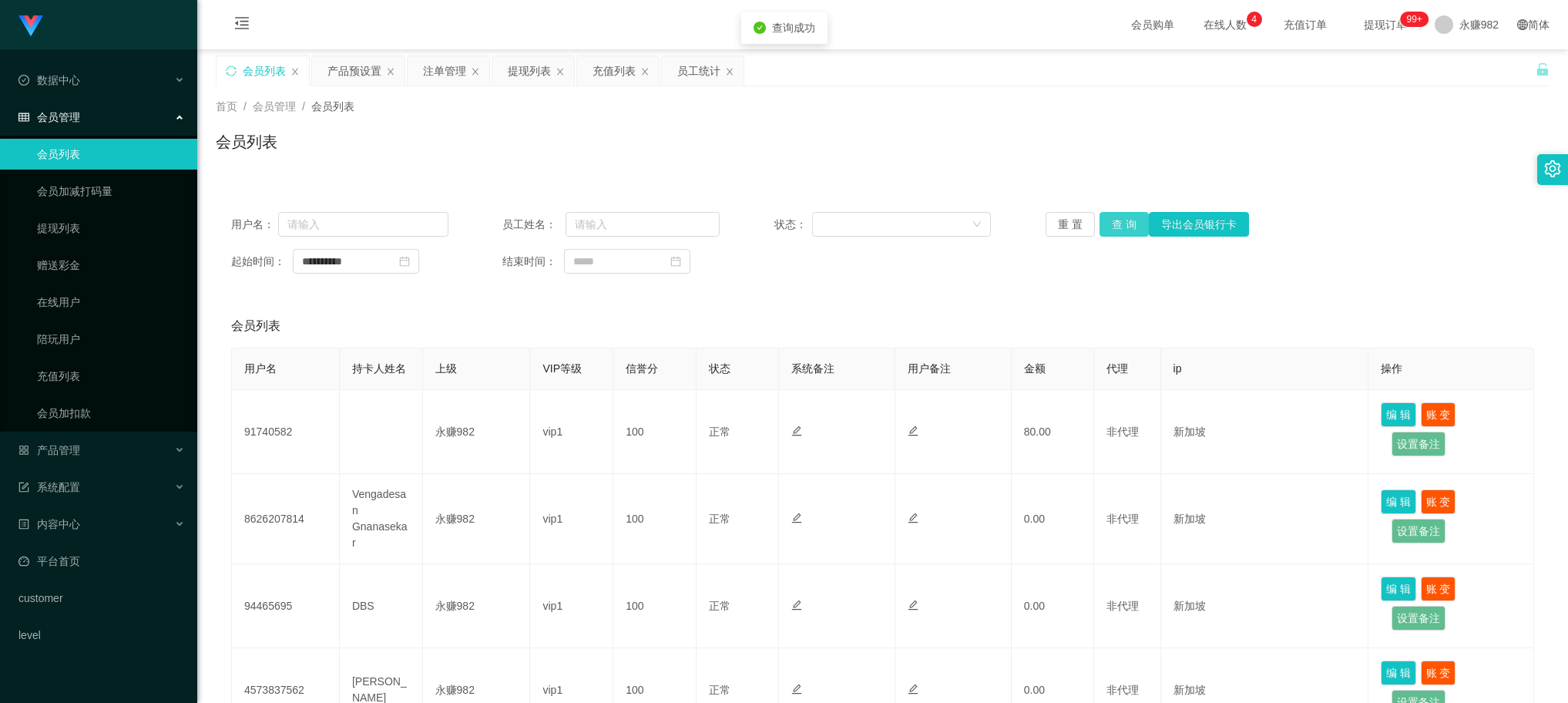
click at [1118, 224] on button "查 询" at bounding box center [1124, 225] width 49 height 25
click at [592, 143] on div "会员列表" at bounding box center [883, 147] width 1334 height 35
click at [1112, 225] on button "查 询" at bounding box center [1124, 225] width 49 height 25
click at [833, 109] on div "首页 / 会员管理 / 会员列表 /" at bounding box center [883, 107] width 1334 height 16
click at [1132, 221] on button "查 询" at bounding box center [1124, 225] width 49 height 25
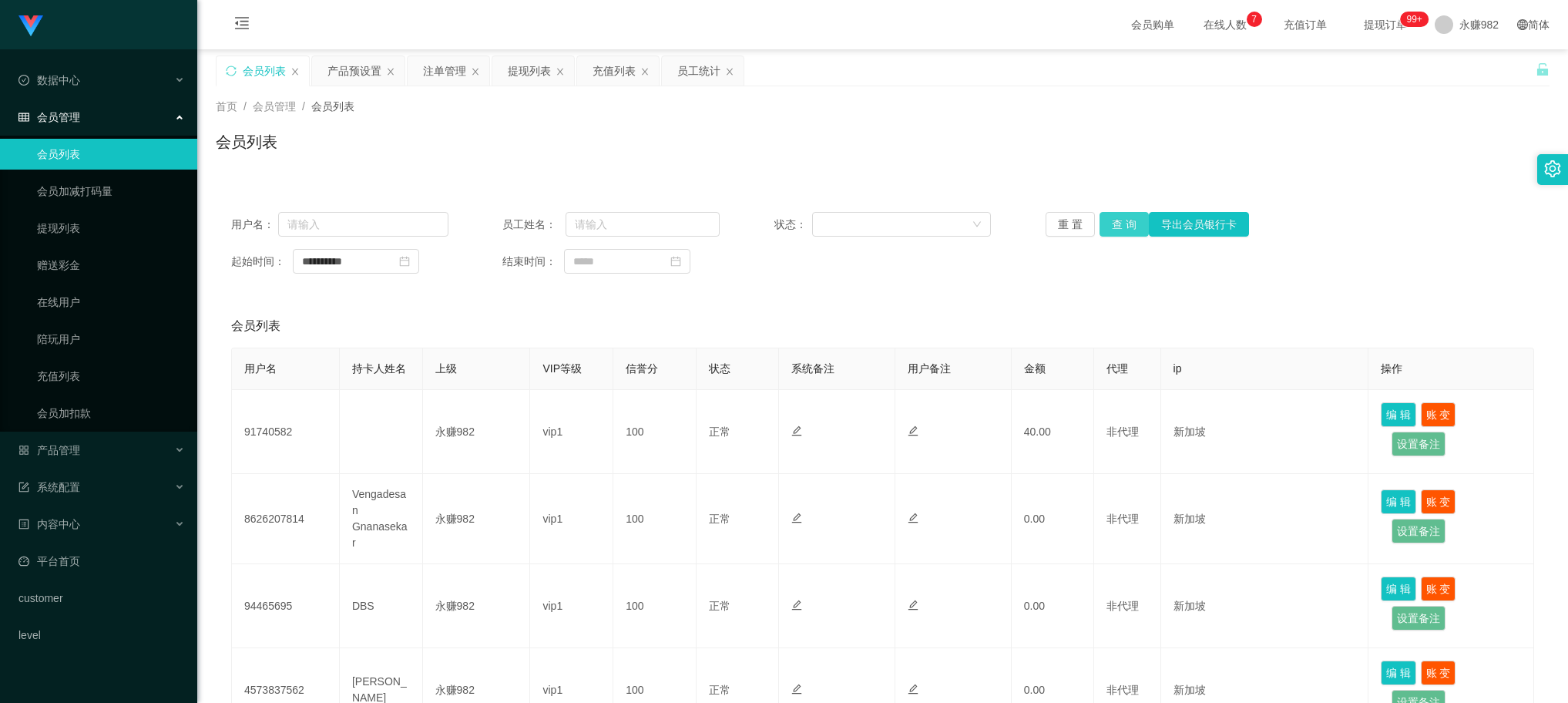
click at [1118, 218] on button "查 询" at bounding box center [1124, 225] width 49 height 25
click at [418, 78] on div "注单管理" at bounding box center [449, 71] width 82 height 29
click at [438, 66] on div "注单管理" at bounding box center [445, 71] width 43 height 29
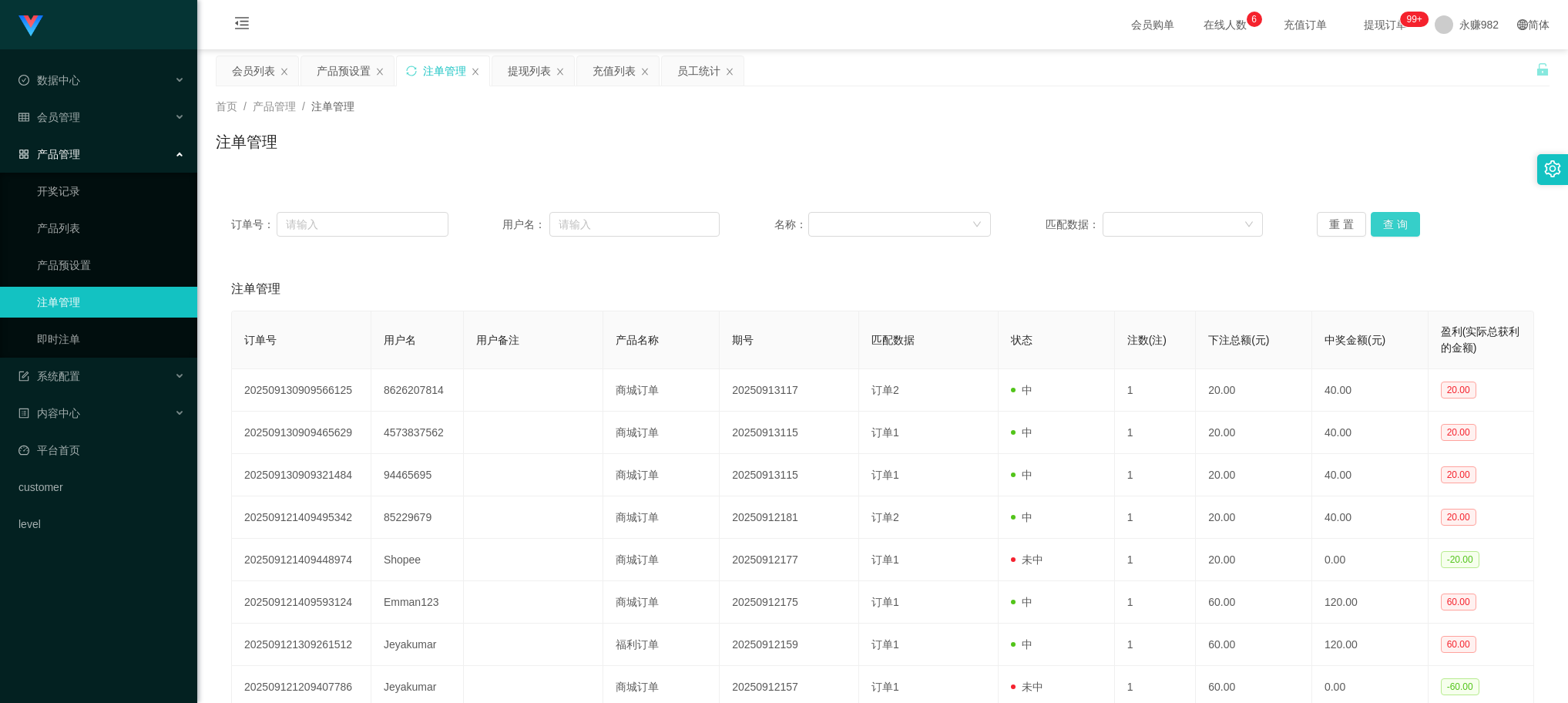
click at [1384, 228] on button "查 询" at bounding box center [1395, 225] width 49 height 25
drag, startPoint x: 956, startPoint y: 265, endPoint x: 700, endPoint y: 344, distance: 267.9
click at [956, 265] on div "订单号： 用户名： 名称： 匹配数据： 重 置 查 询 注单管理 订单号 用户名 用户备注 产品名称 期号 匹配数据 状态 注数(注) 下注总额(元) 中奖金…" at bounding box center [883, 519] width 1334 height 646
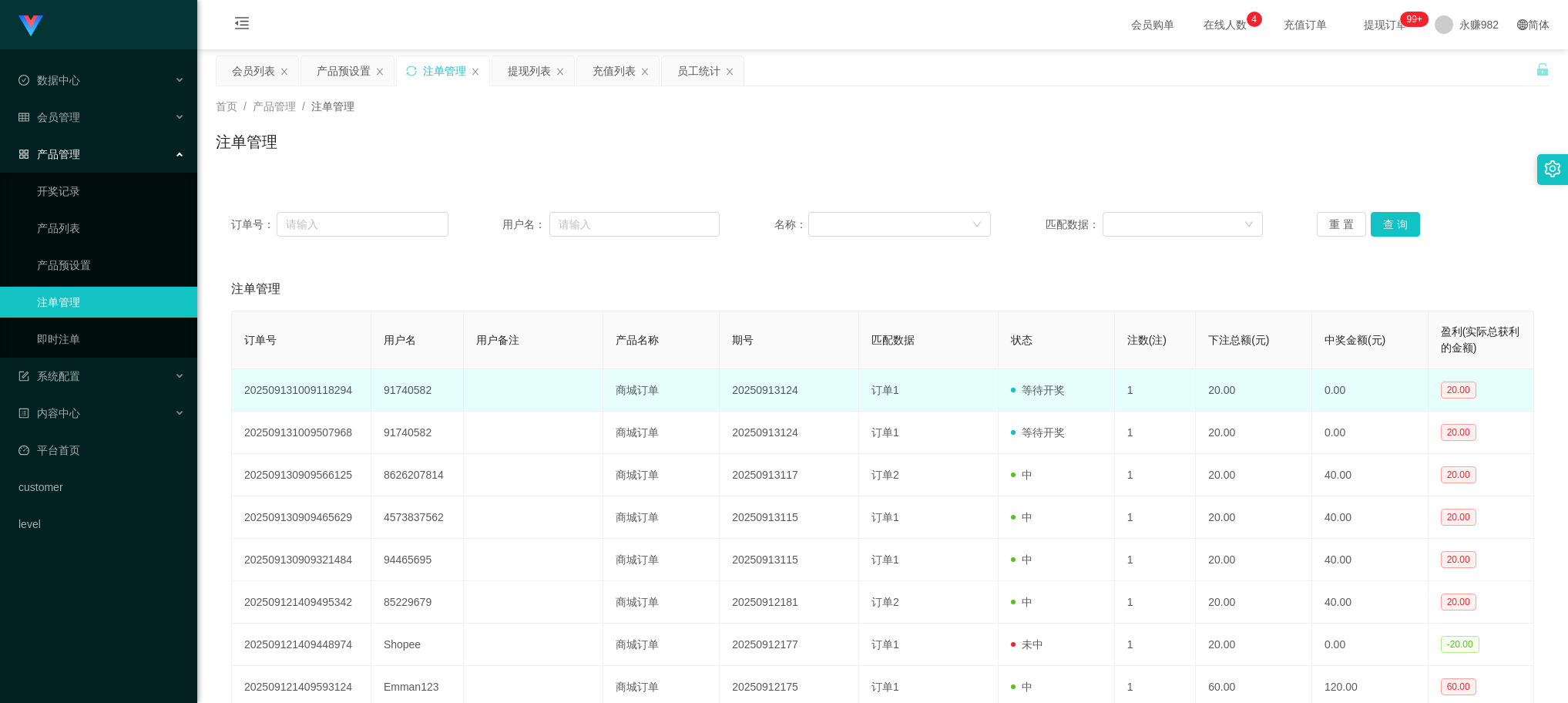
click at [402, 400] on td "91740582" at bounding box center [418, 391] width 93 height 43
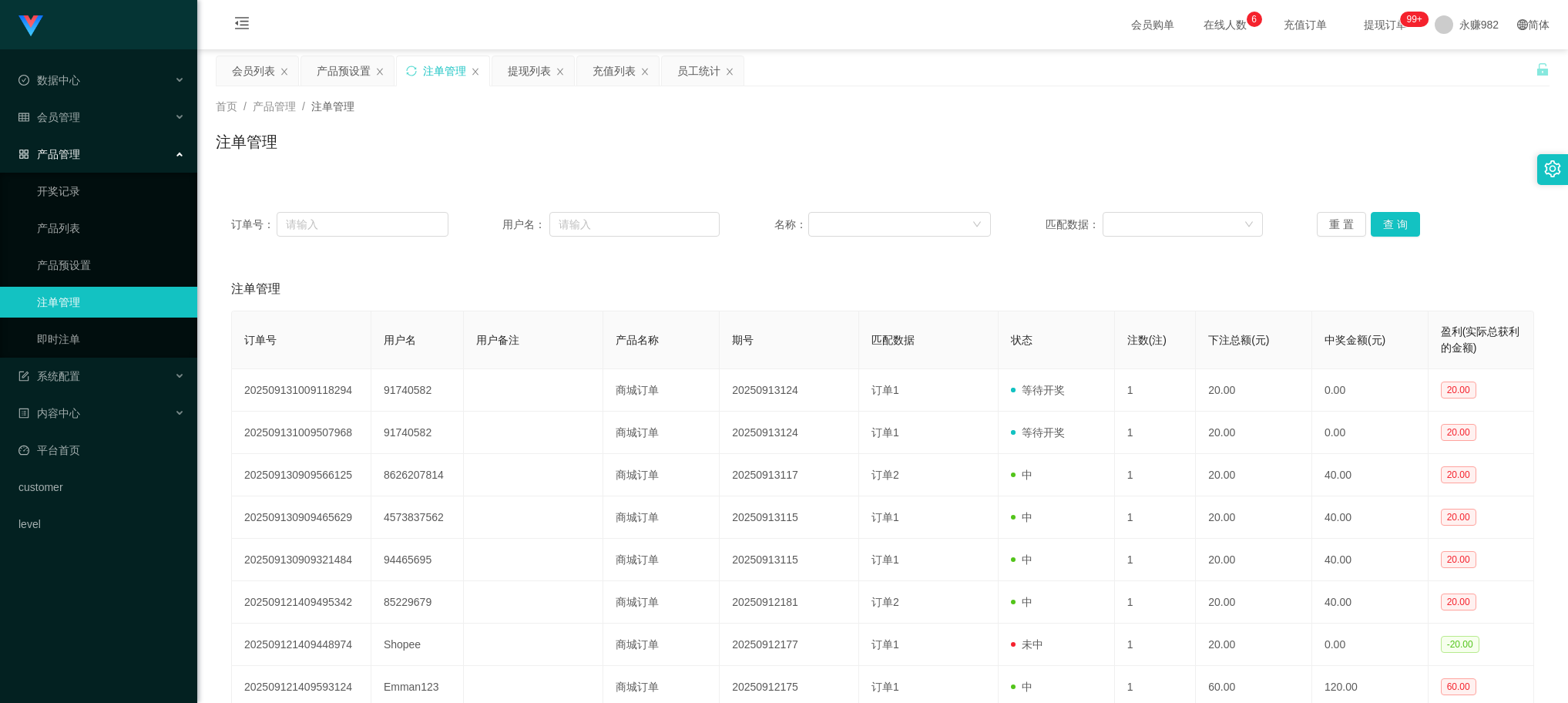
drag, startPoint x: 892, startPoint y: 270, endPoint x: 908, endPoint y: 272, distance: 16.1
click at [892, 270] on div "注单管理" at bounding box center [883, 289] width 1304 height 43
click at [1395, 225] on button "查 询" at bounding box center [1395, 225] width 49 height 25
click at [1390, 226] on button "查 询" at bounding box center [1395, 225] width 49 height 25
click at [522, 75] on div "提现列表" at bounding box center [529, 71] width 43 height 29
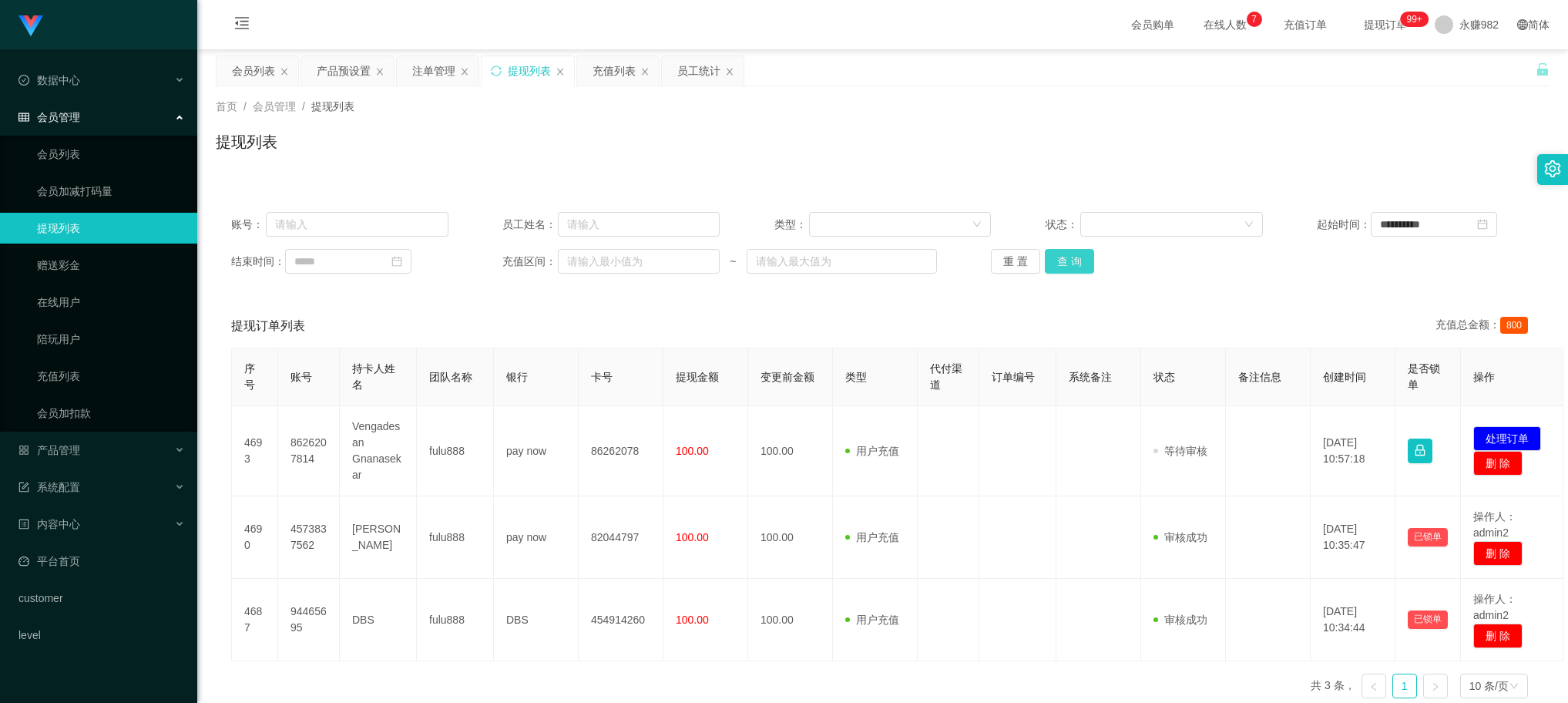
click at [1072, 258] on button "查 询" at bounding box center [1069, 261] width 49 height 25
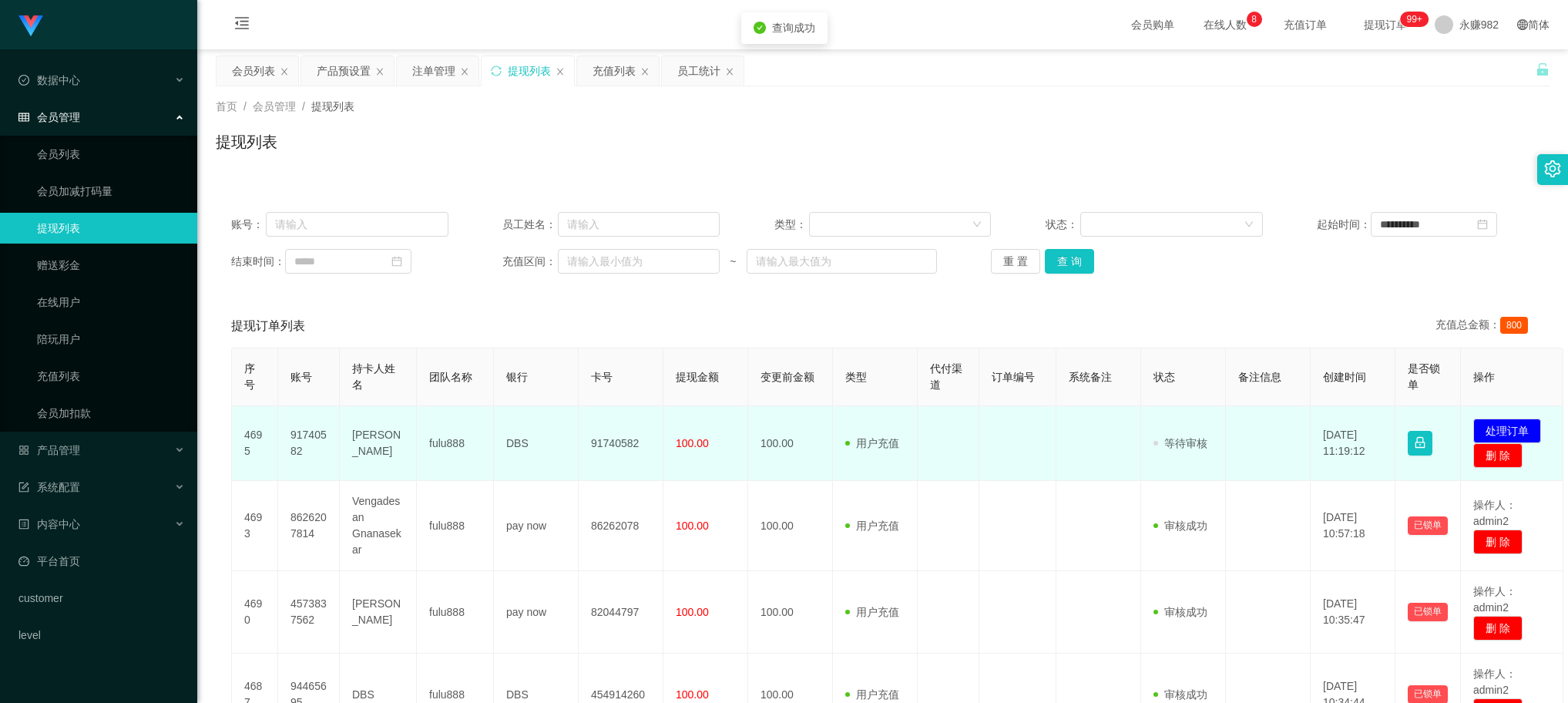
click at [310, 438] on td "91740582" at bounding box center [309, 443] width 61 height 75
click at [384, 441] on td "[PERSON_NAME]" at bounding box center [378, 443] width 77 height 75
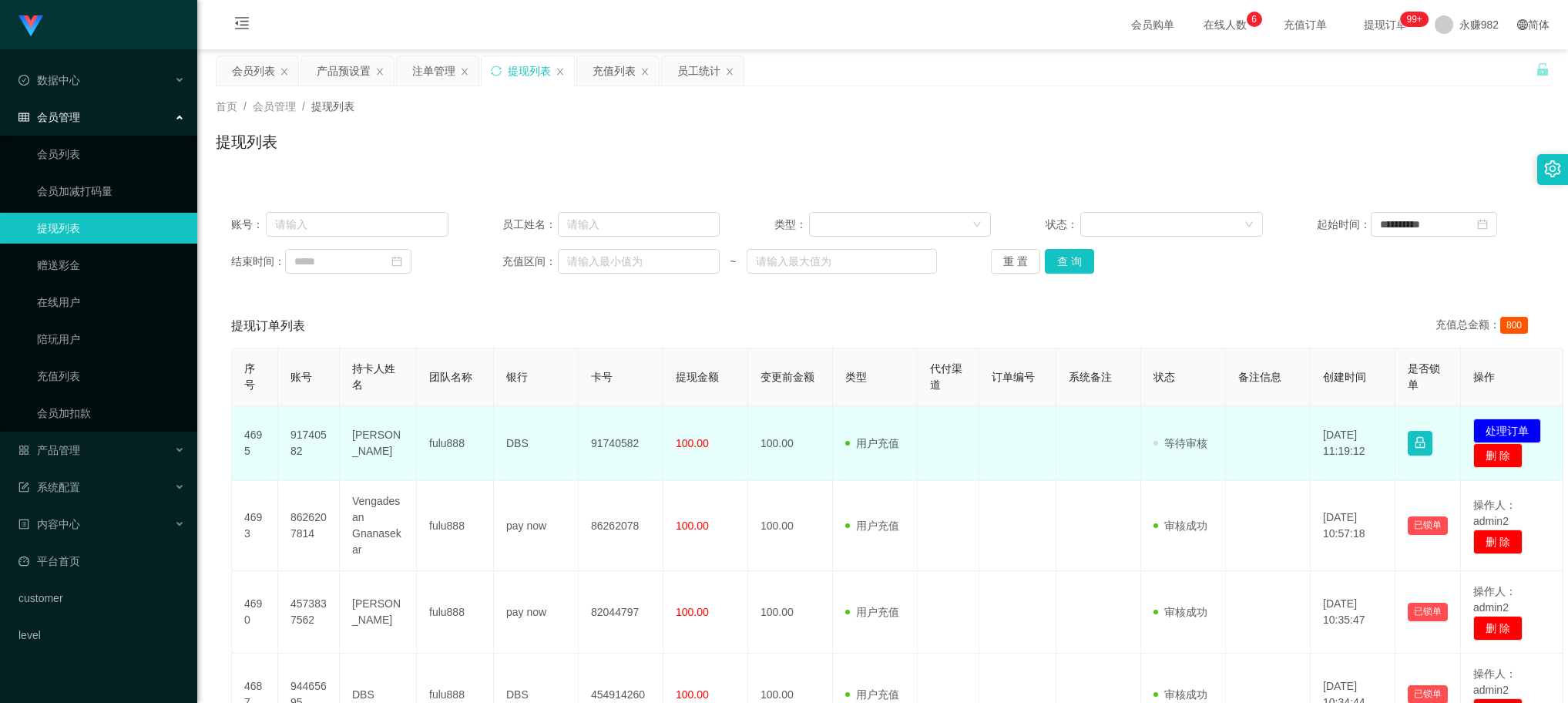
click at [610, 438] on td "91740582" at bounding box center [621, 443] width 85 height 75
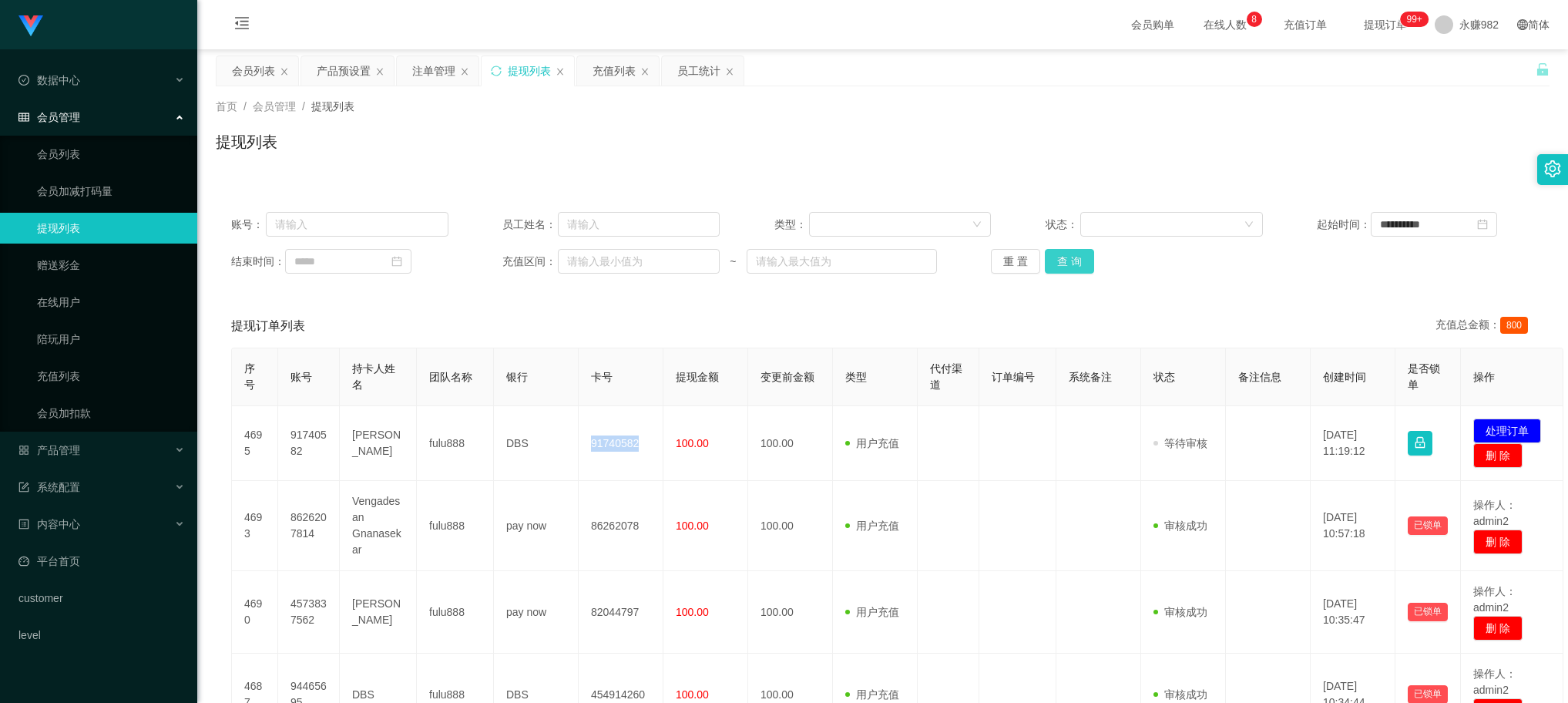
click at [1057, 261] on button "查 询" at bounding box center [1069, 261] width 49 height 25
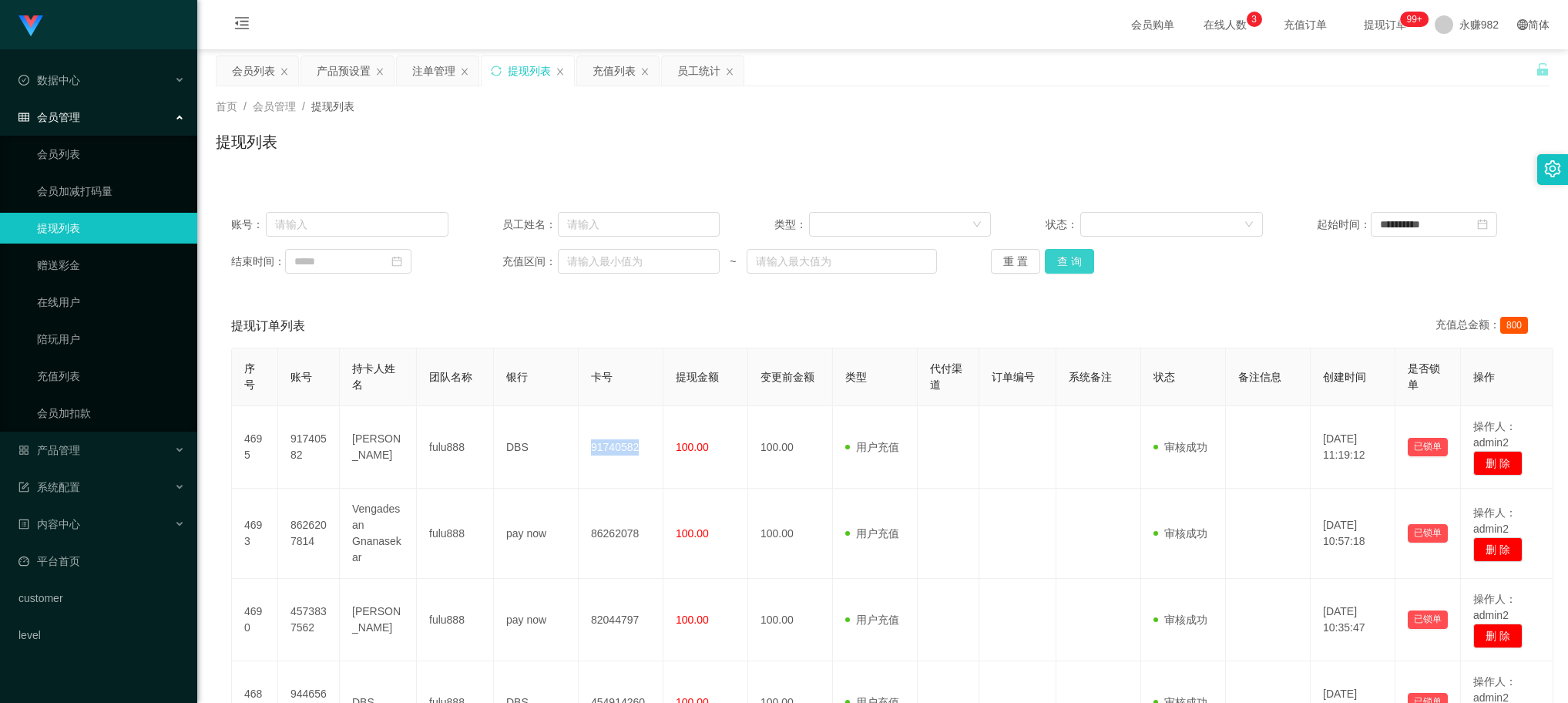
click at [1082, 262] on button "查 询" at bounding box center [1069, 261] width 49 height 25
click at [649, 143] on div "提现列表" at bounding box center [883, 147] width 1334 height 35
click at [1069, 266] on button "查 询" at bounding box center [1069, 261] width 49 height 25
click at [1064, 266] on button "查 询" at bounding box center [1069, 261] width 49 height 25
click at [241, 71] on div "会员列表" at bounding box center [253, 71] width 43 height 29
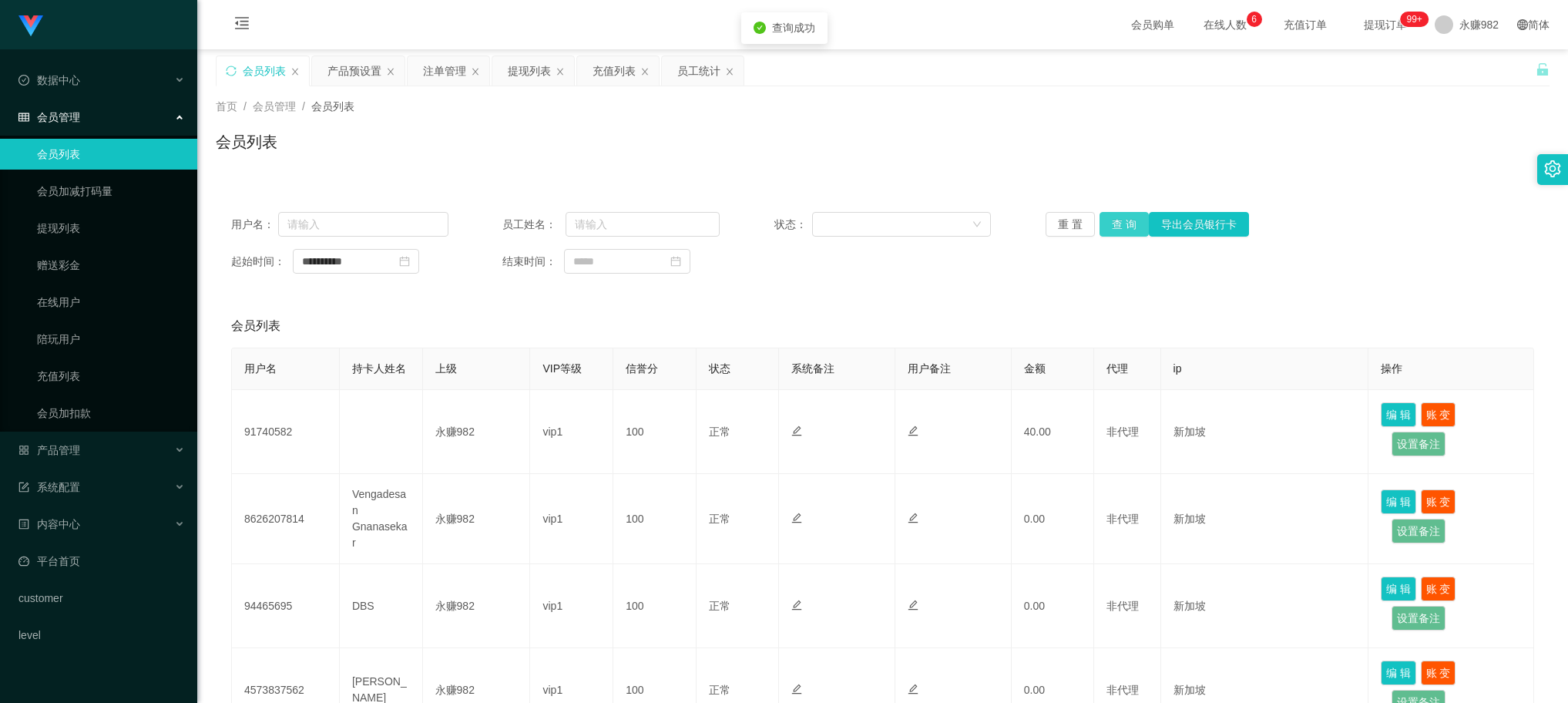
click at [1118, 218] on button "查 询" at bounding box center [1124, 225] width 49 height 25
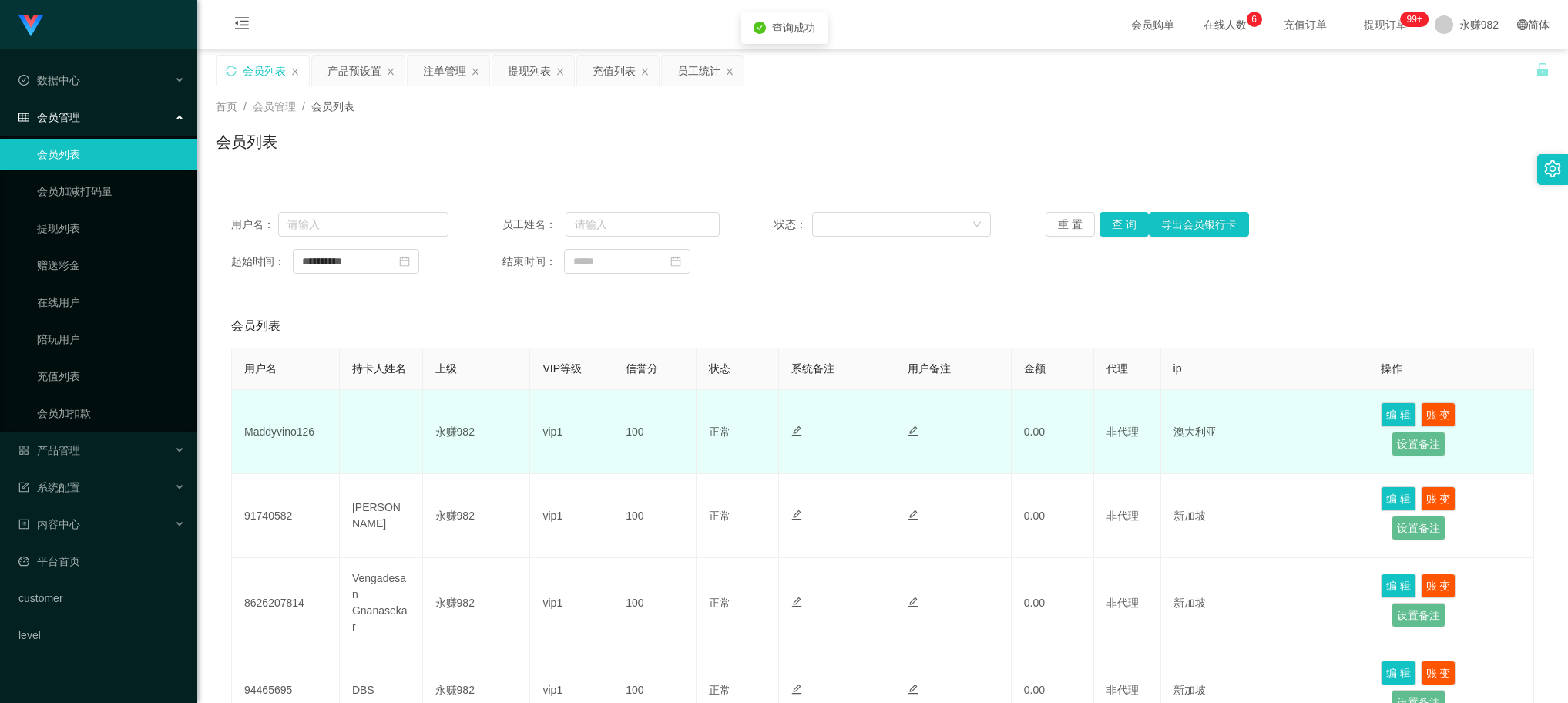
click at [298, 438] on td "Maddyvino126" at bounding box center [286, 432] width 108 height 84
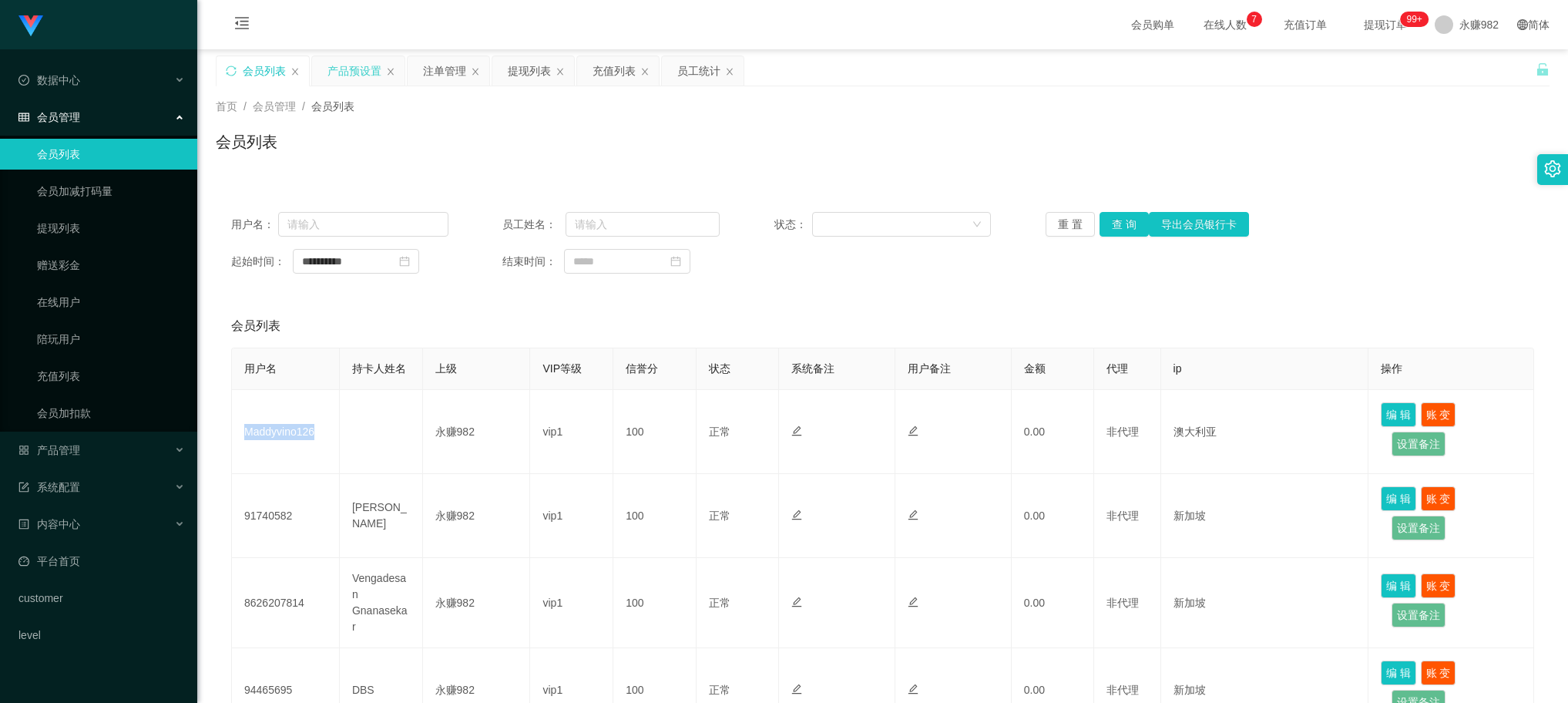
click at [357, 79] on div "产品预设置" at bounding box center [355, 71] width 54 height 29
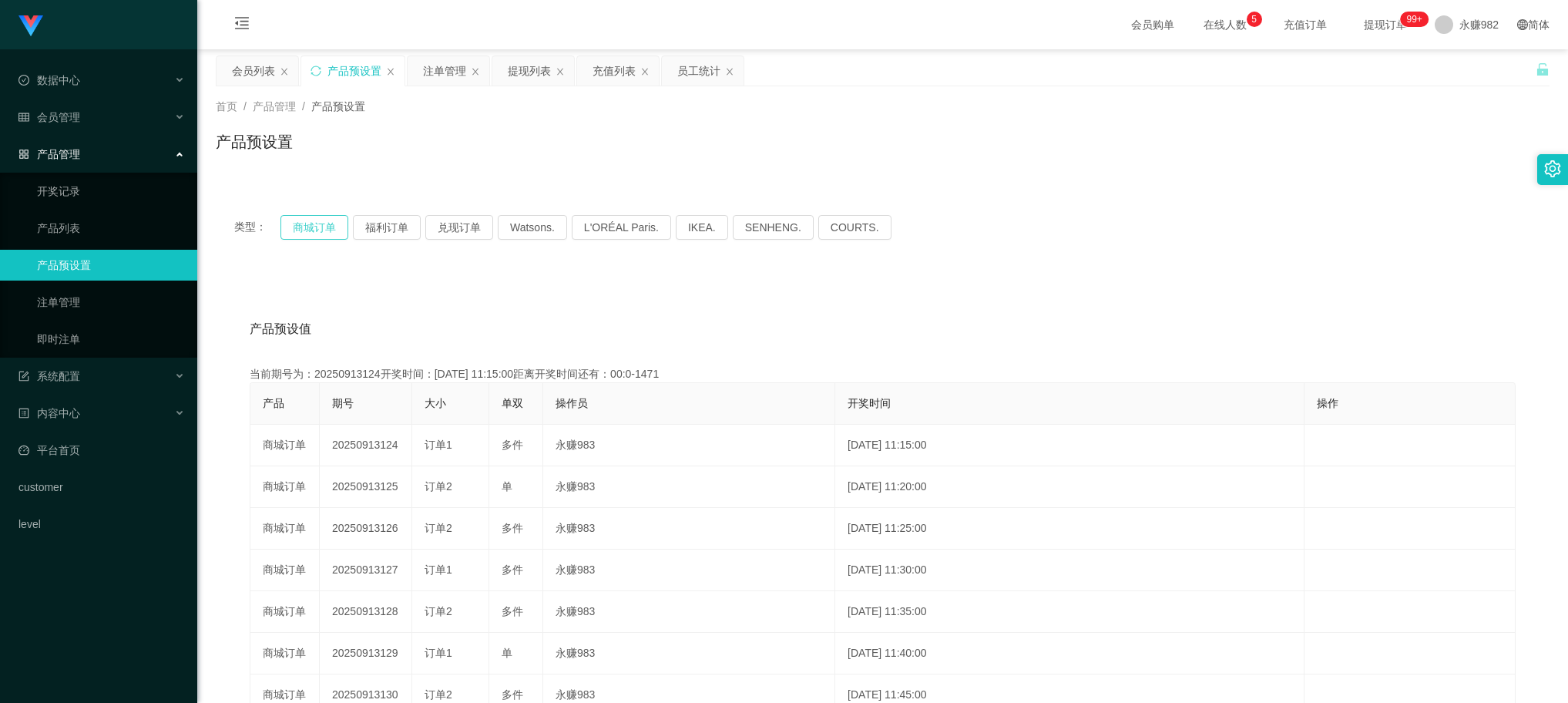
click at [310, 216] on button "商城订单" at bounding box center [314, 228] width 68 height 25
click at [310, 216] on button "商城订单" at bounding box center [314, 228] width 68 height 25
click at [1038, 184] on div "类型： 商城订单 福利订单 兑现订单 Watsons. L'ORÉAL Paris. IKEA. [GEOGRAPHIC_DATA]. COURTS. 产品预…" at bounding box center [883, 543] width 1334 height 731
click at [427, 75] on div "注单管理" at bounding box center [445, 71] width 43 height 29
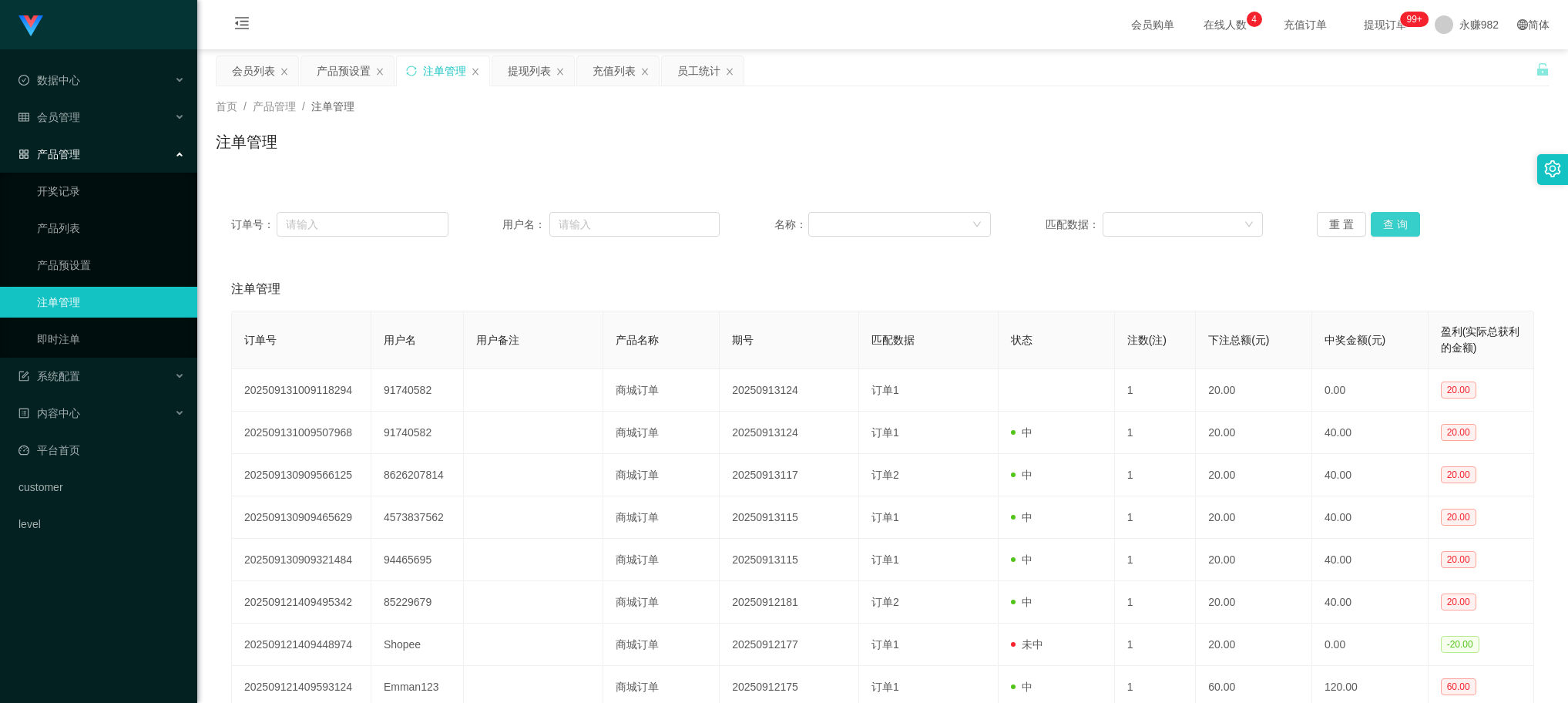
click at [1404, 213] on button "查 询" at bounding box center [1395, 225] width 49 height 25
click at [1403, 214] on button "查 询" at bounding box center [1395, 225] width 49 height 25
click at [1403, 214] on div "重 置 查 询" at bounding box center [1426, 225] width 217 height 25
click at [1403, 214] on button "查 询" at bounding box center [1395, 225] width 49 height 25
click at [1403, 214] on div "重 置 查 询" at bounding box center [1426, 225] width 217 height 25
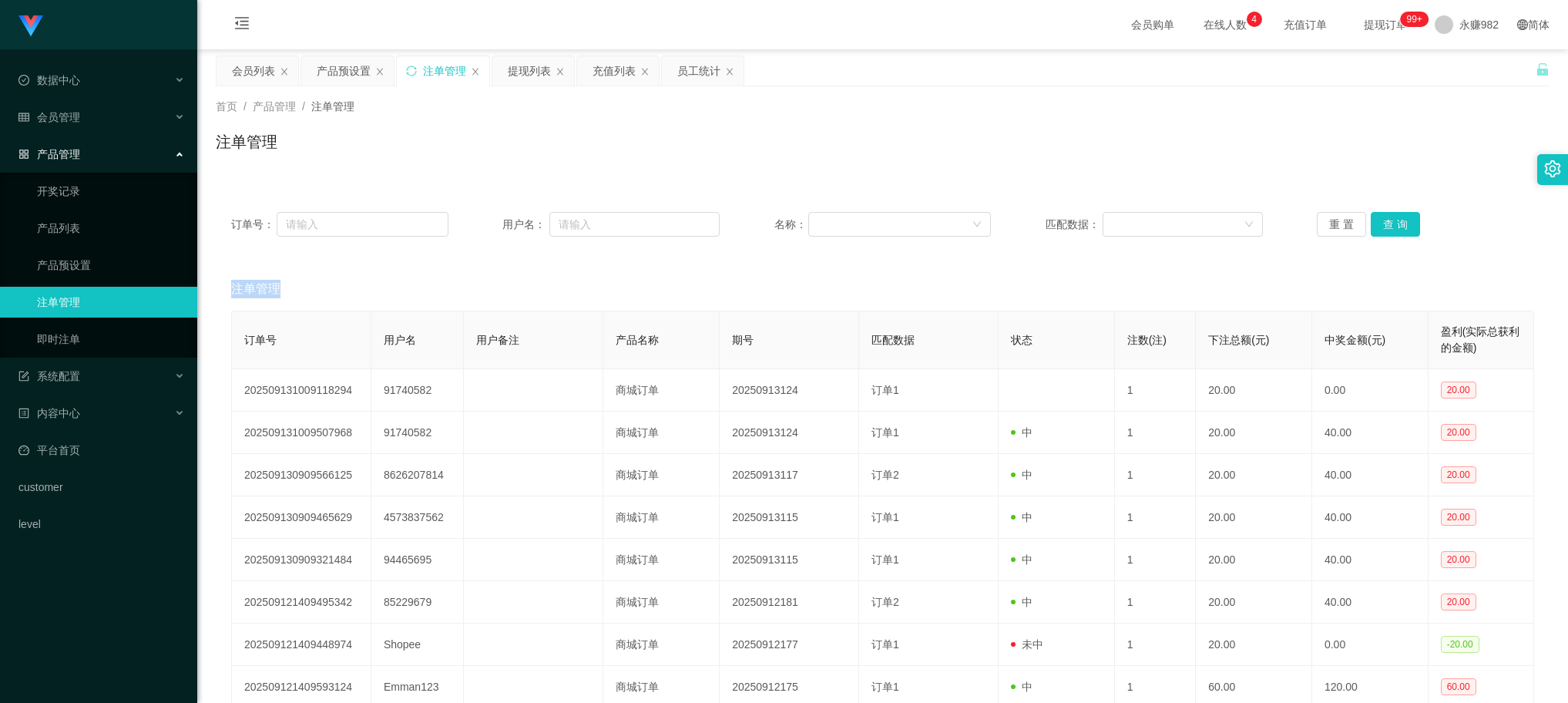
click at [622, 282] on div "注单管理" at bounding box center [883, 289] width 1304 height 43
click at [1397, 225] on button "查 询" at bounding box center [1395, 225] width 49 height 25
click at [1400, 221] on button "查 询" at bounding box center [1395, 225] width 49 height 25
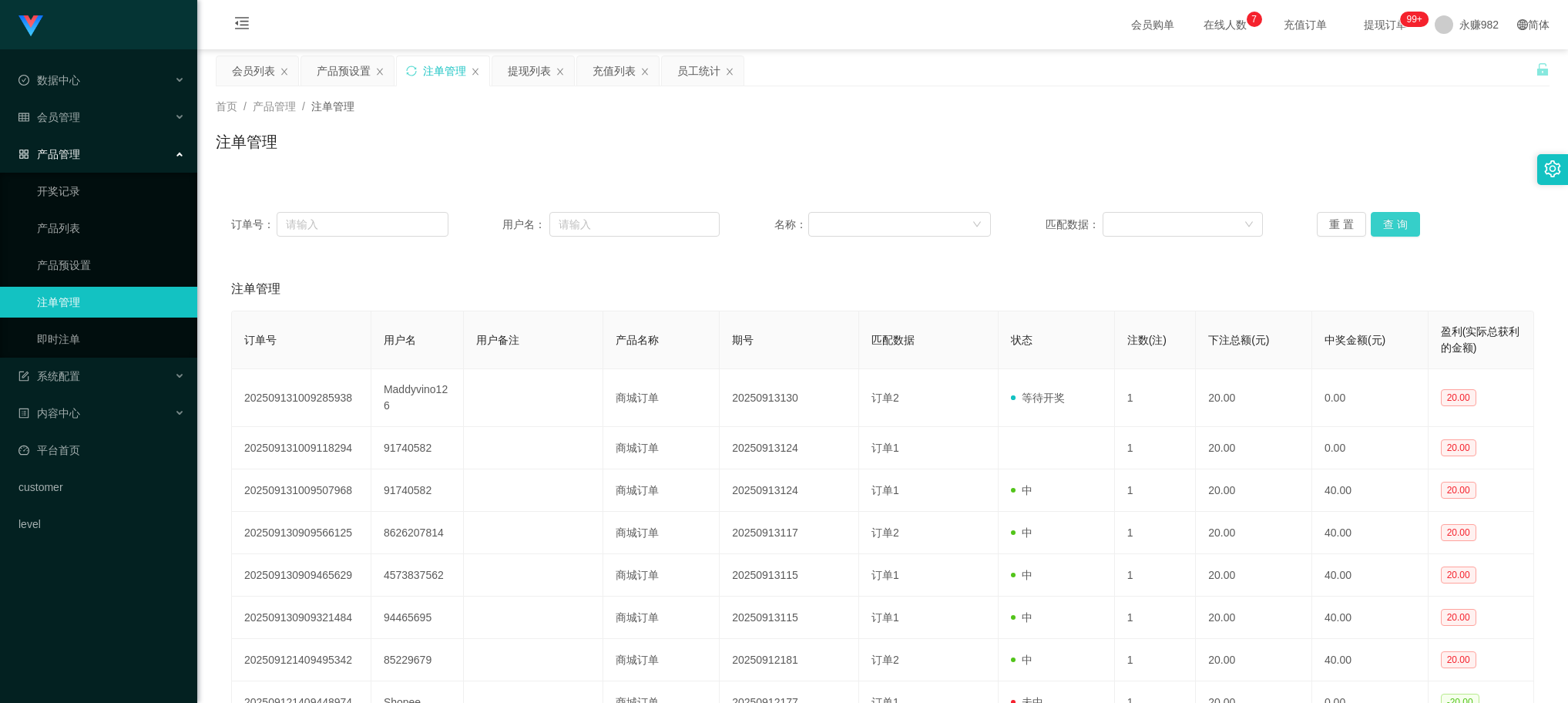
click at [1400, 221] on button "查 询" at bounding box center [1395, 225] width 49 height 25
click at [678, 297] on div "注单管理" at bounding box center [883, 289] width 1304 height 43
click at [1382, 226] on button "查 询" at bounding box center [1395, 225] width 49 height 25
click at [1405, 228] on button "查 询" at bounding box center [1395, 225] width 49 height 25
click at [1396, 229] on button "查 询" at bounding box center [1395, 225] width 49 height 25
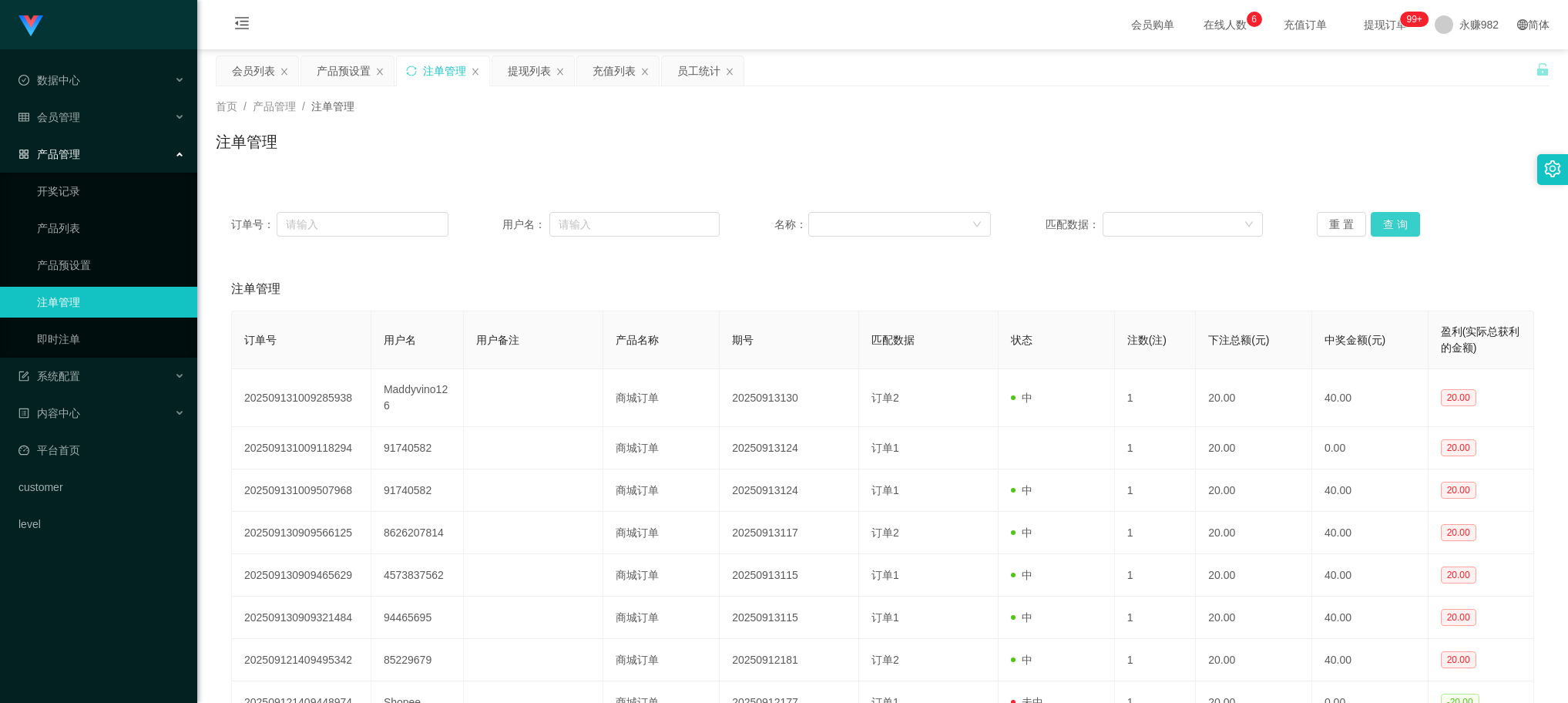
click at [1396, 229] on button "查 询" at bounding box center [1395, 225] width 49 height 25
click at [1395, 222] on button "查 询" at bounding box center [1395, 225] width 49 height 25
click at [538, 74] on div "提现列表" at bounding box center [529, 71] width 43 height 29
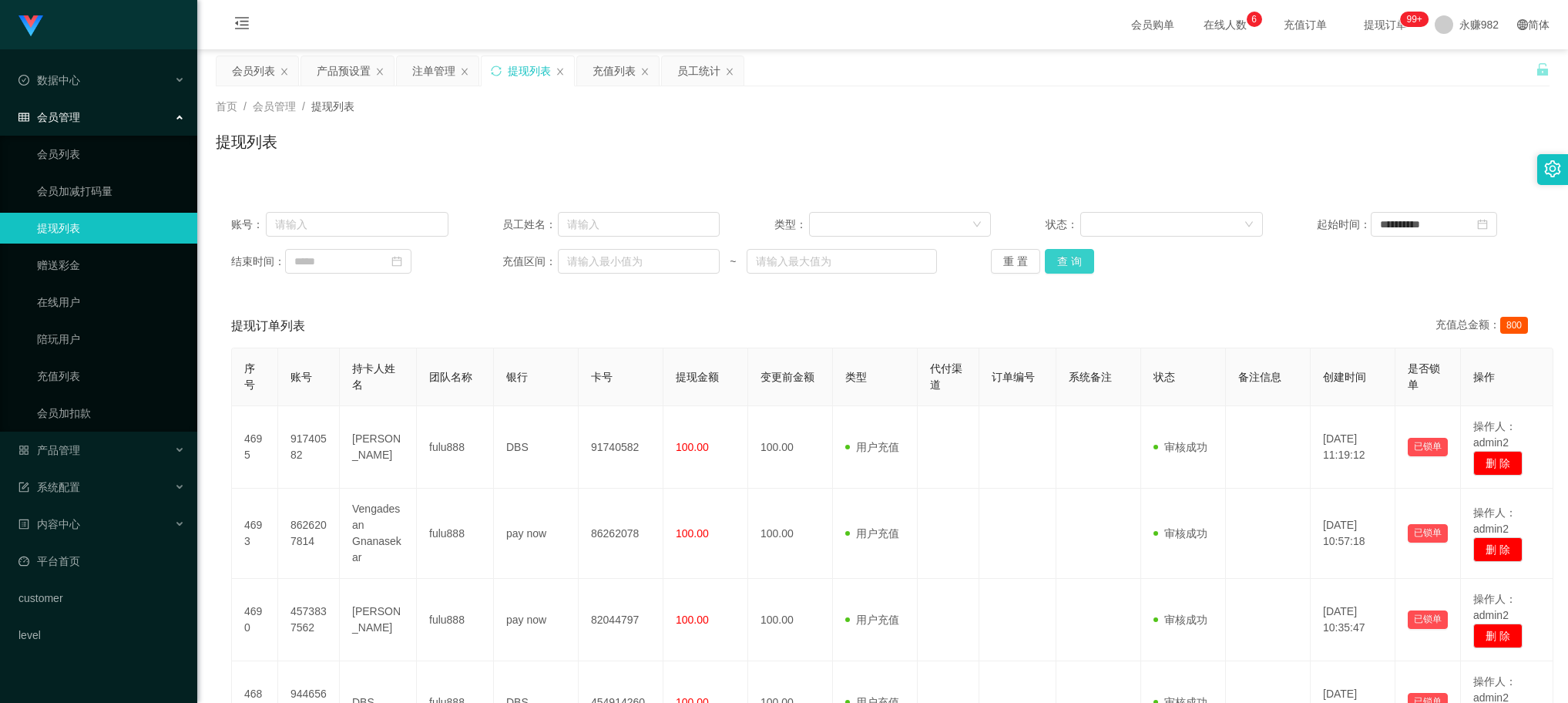
click at [1060, 267] on button "查 询" at bounding box center [1069, 261] width 49 height 25
click at [326, 81] on div "产品预设置" at bounding box center [344, 71] width 54 height 29
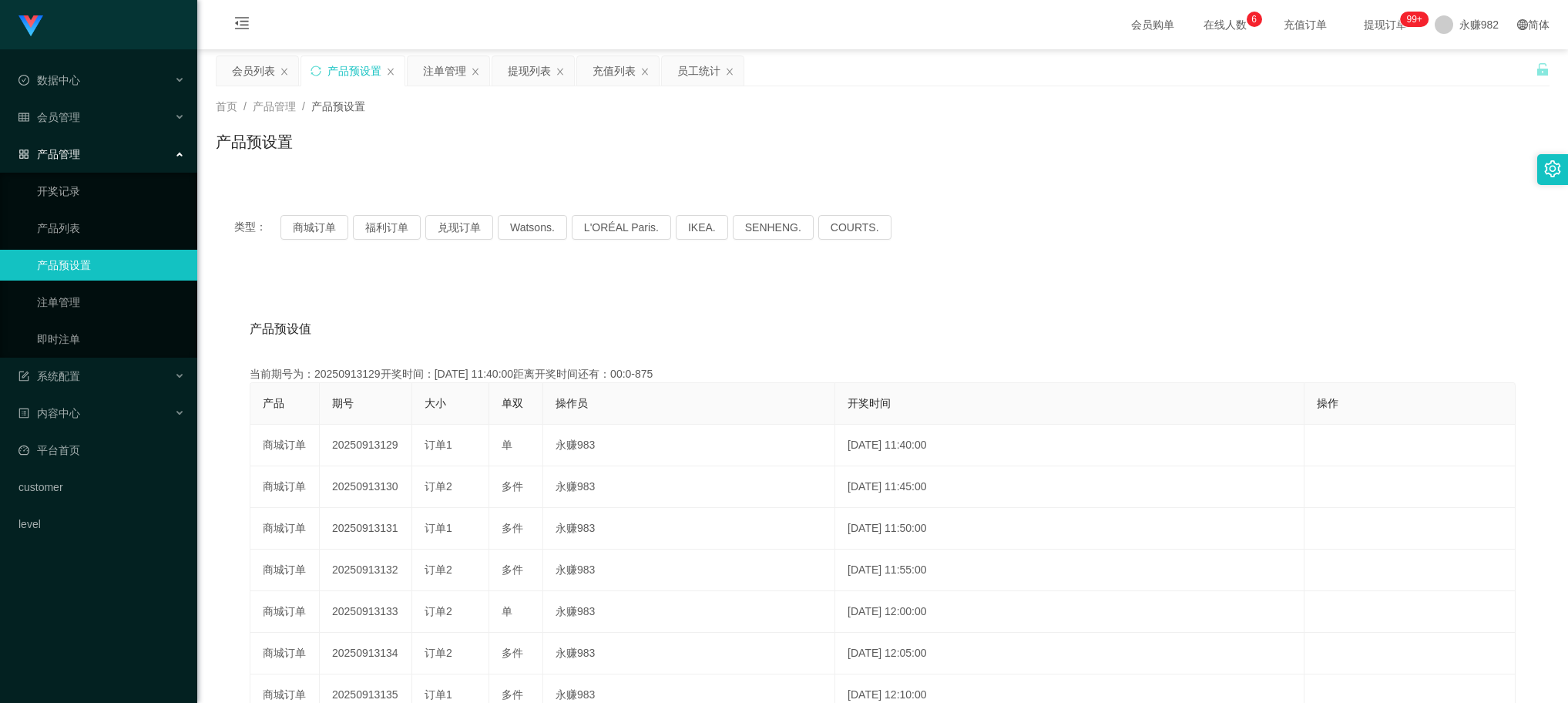
drag, startPoint x: 887, startPoint y: 285, endPoint x: 757, endPoint y: 249, distance: 134.9
click at [880, 286] on div "产品预设值 添加期号 当前期号为：20250913129开奖时间：[DATE] 11:40:00距离开奖时间还有：00:0-875 产品 期号 大小 单双 操…" at bounding box center [883, 592] width 1334 height 636
click at [533, 73] on div "提现列表" at bounding box center [529, 71] width 43 height 29
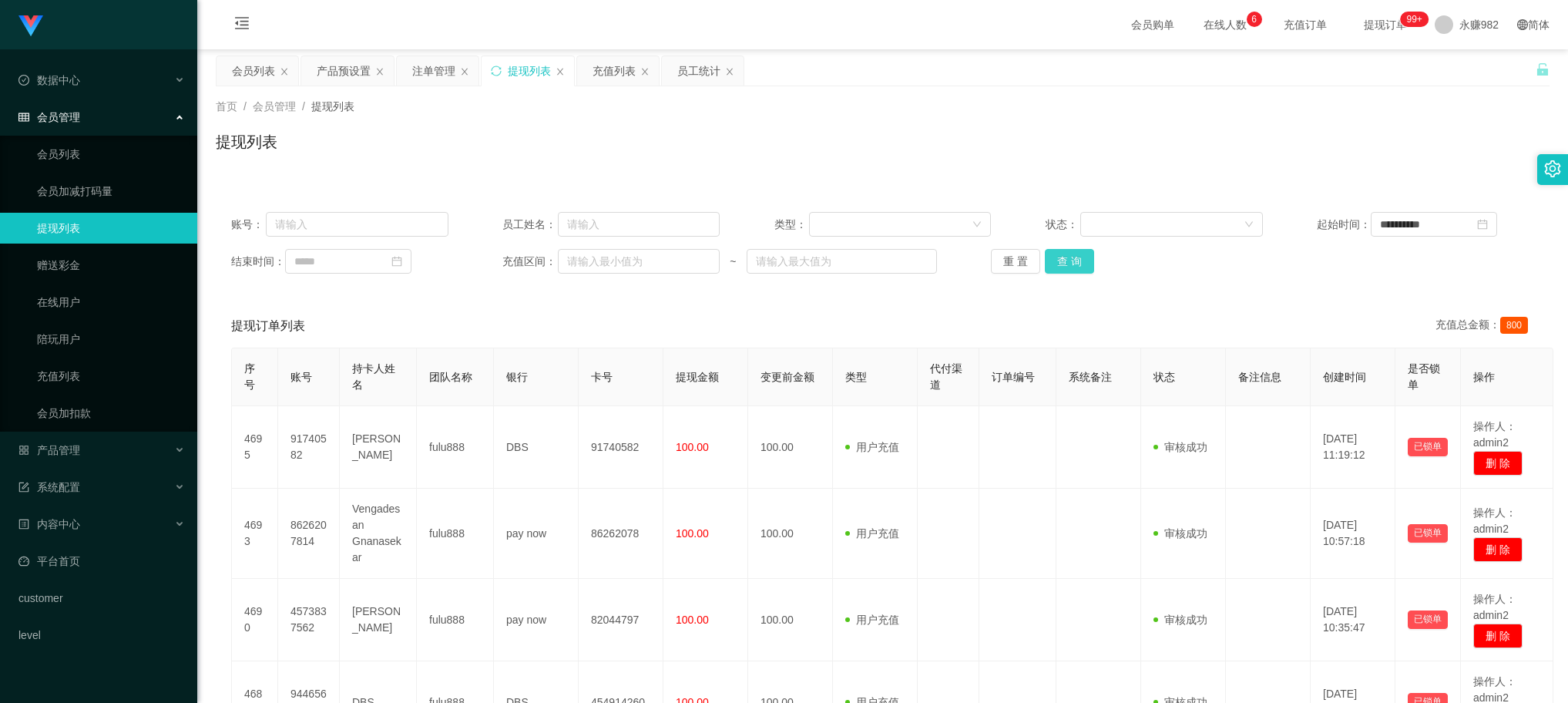
click at [1064, 258] on button "查 询" at bounding box center [1069, 261] width 49 height 25
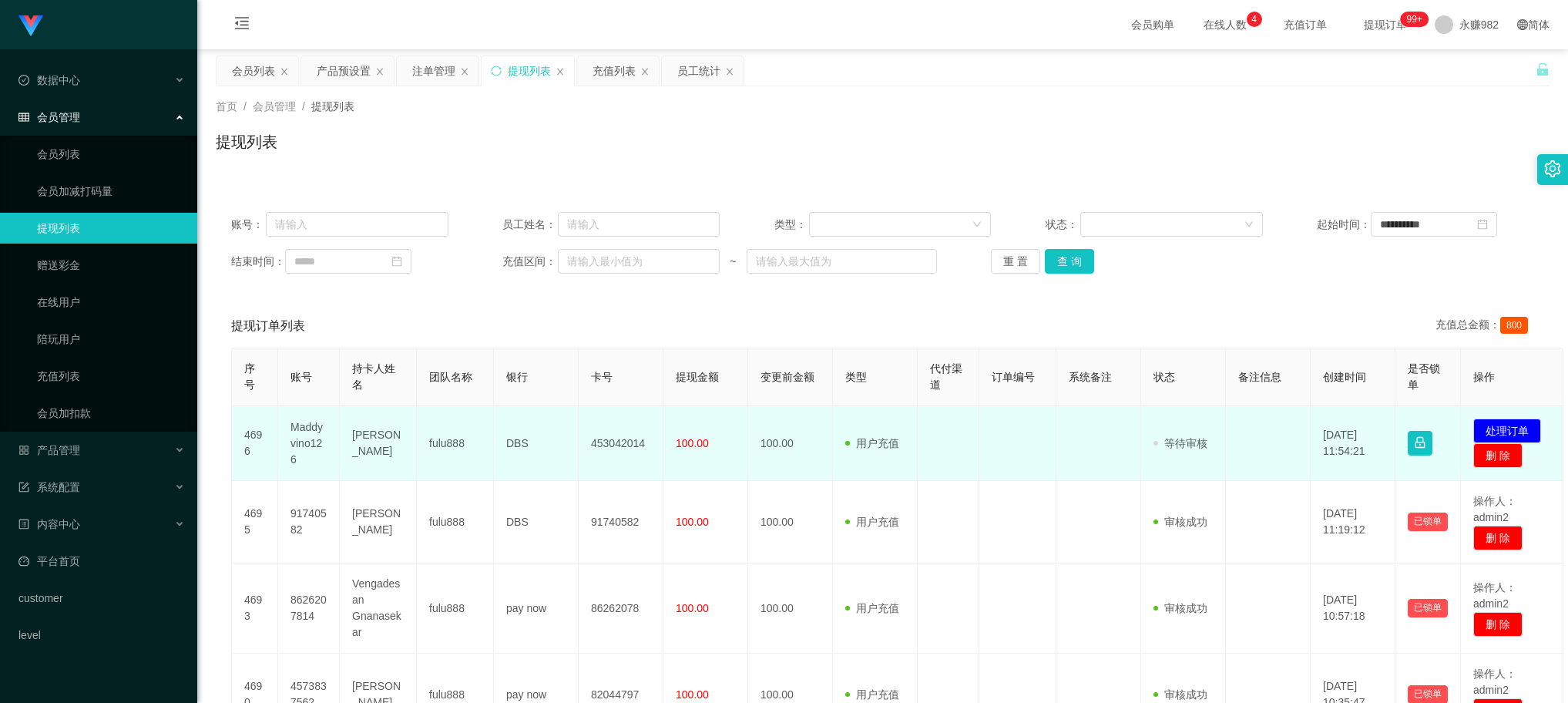
click at [394, 442] on td "[PERSON_NAME]" at bounding box center [378, 443] width 77 height 75
click at [387, 434] on td "[PERSON_NAME]" at bounding box center [378, 443] width 77 height 75
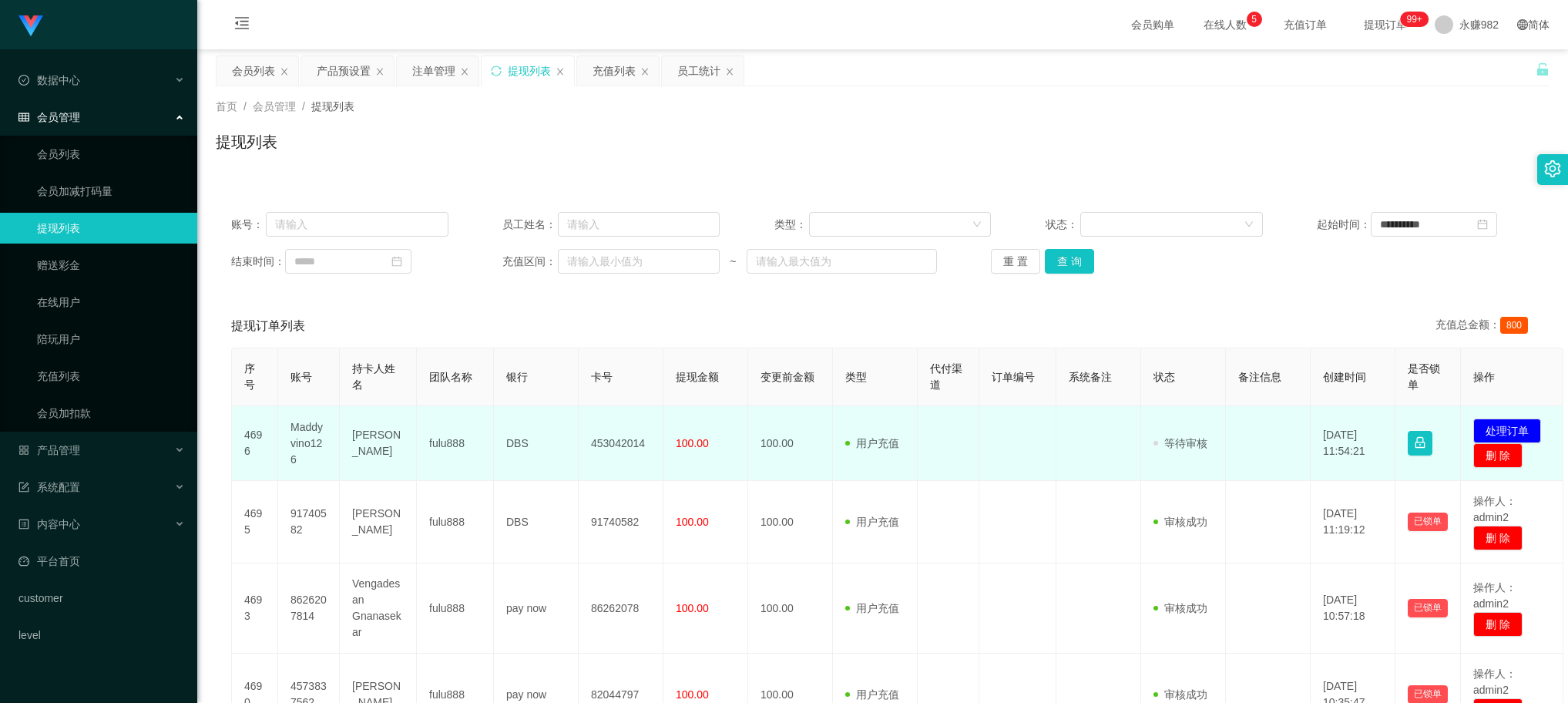
click at [619, 445] on td "453042014" at bounding box center [621, 443] width 85 height 75
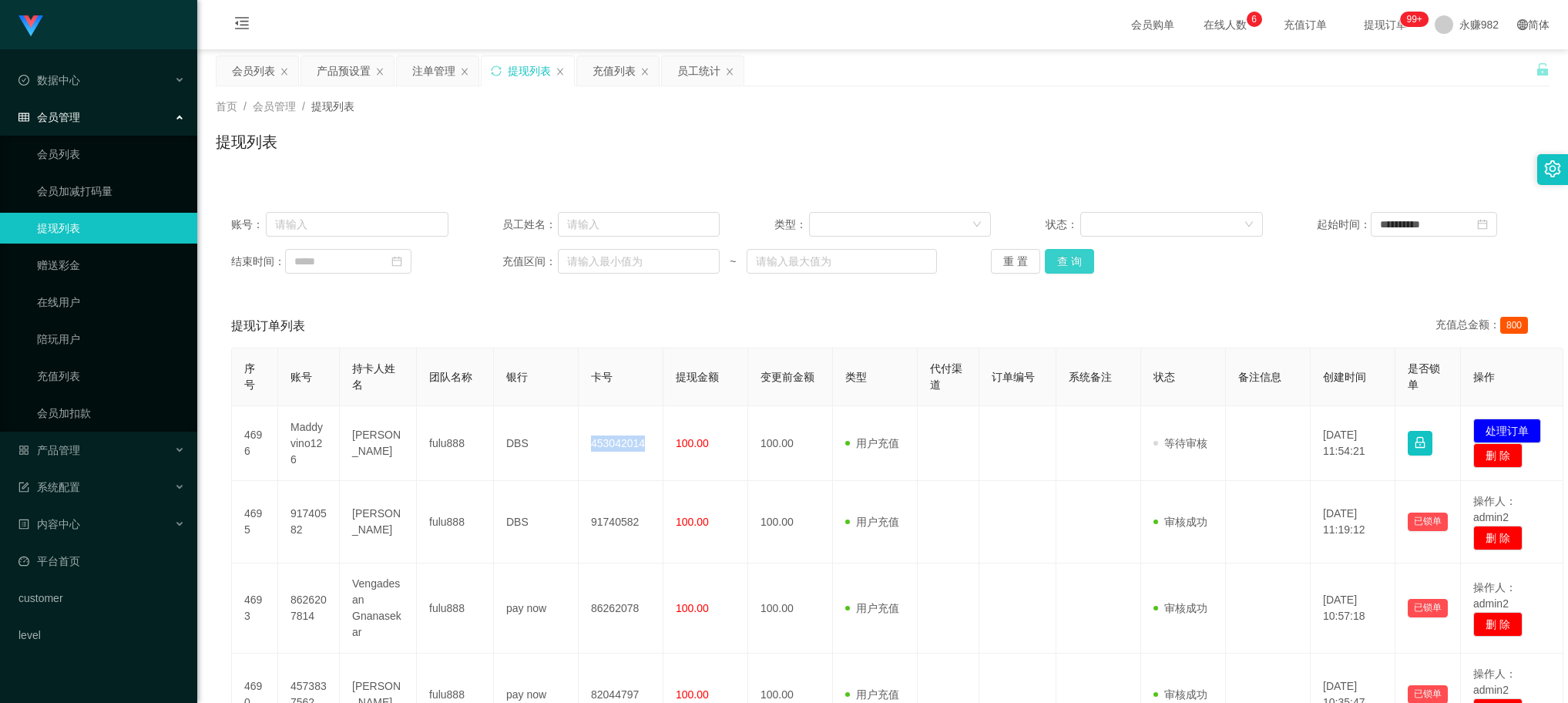
click at [1082, 256] on button "查 询" at bounding box center [1069, 261] width 49 height 25
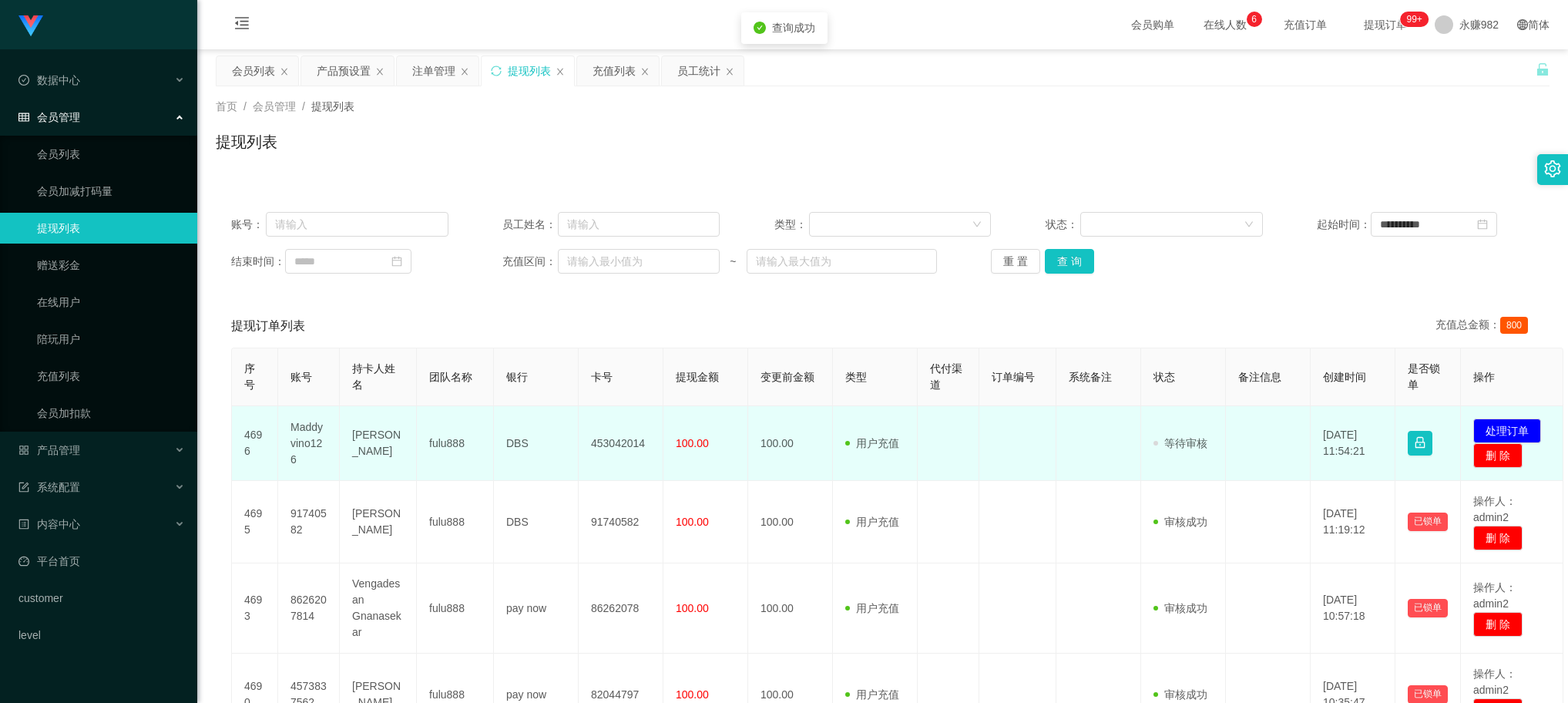
click at [297, 433] on td "Maddyvino126" at bounding box center [309, 443] width 61 height 75
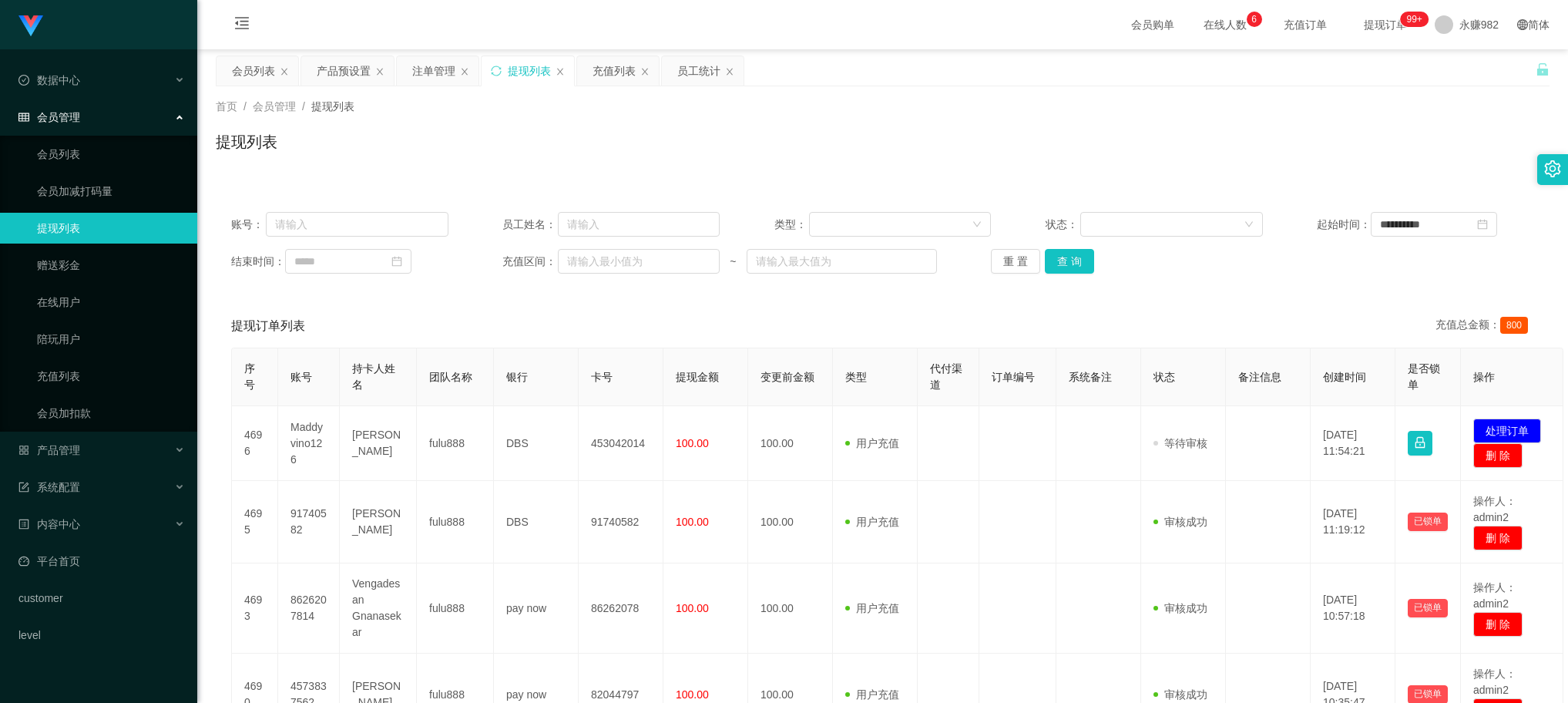
click at [757, 309] on div "提现订单列表 充值总金额： 800" at bounding box center [883, 326] width 1304 height 43
click at [1075, 258] on button "查 询" at bounding box center [1069, 261] width 49 height 25
click at [1061, 256] on button "查 询" at bounding box center [1069, 261] width 49 height 25
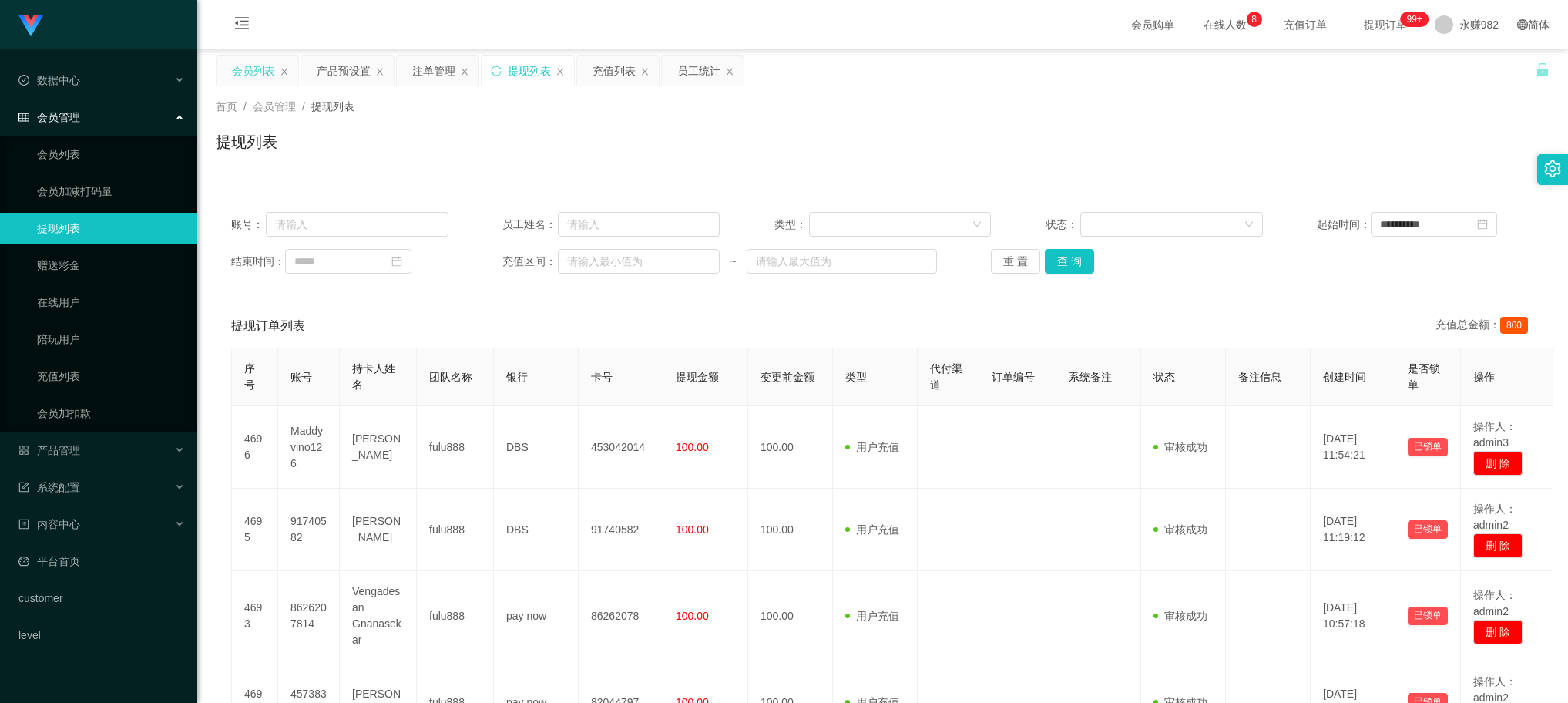
click at [248, 75] on div "会员列表" at bounding box center [253, 71] width 43 height 29
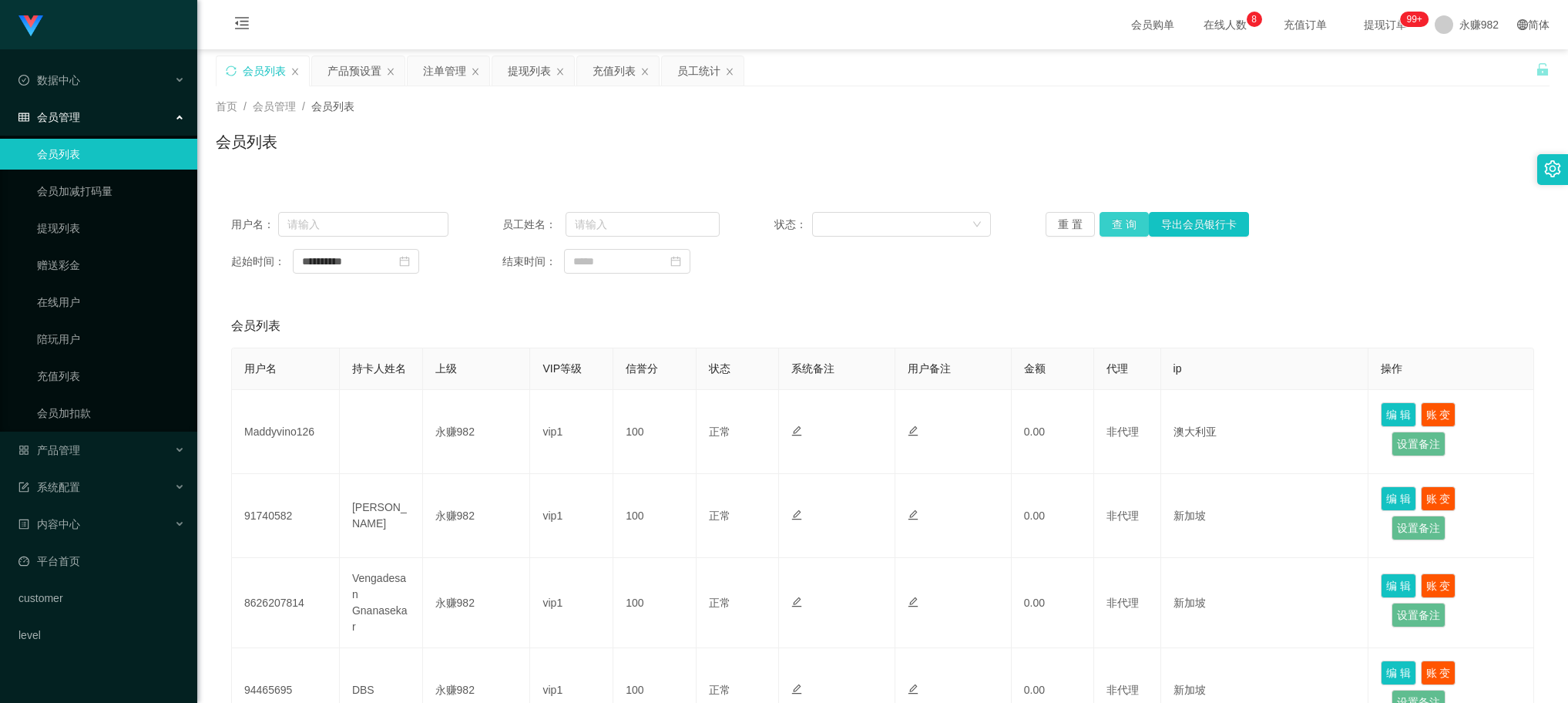
click at [1112, 221] on button "查 询" at bounding box center [1124, 225] width 49 height 25
click at [858, 136] on div "会员列表" at bounding box center [883, 147] width 1334 height 35
click at [1123, 220] on button "查 询" at bounding box center [1124, 225] width 49 height 25
click at [1291, 170] on div "首页 / 会员管理 / 会员列表 / 会员列表" at bounding box center [883, 132] width 1371 height 92
click at [1123, 220] on button "查 询" at bounding box center [1124, 225] width 49 height 25
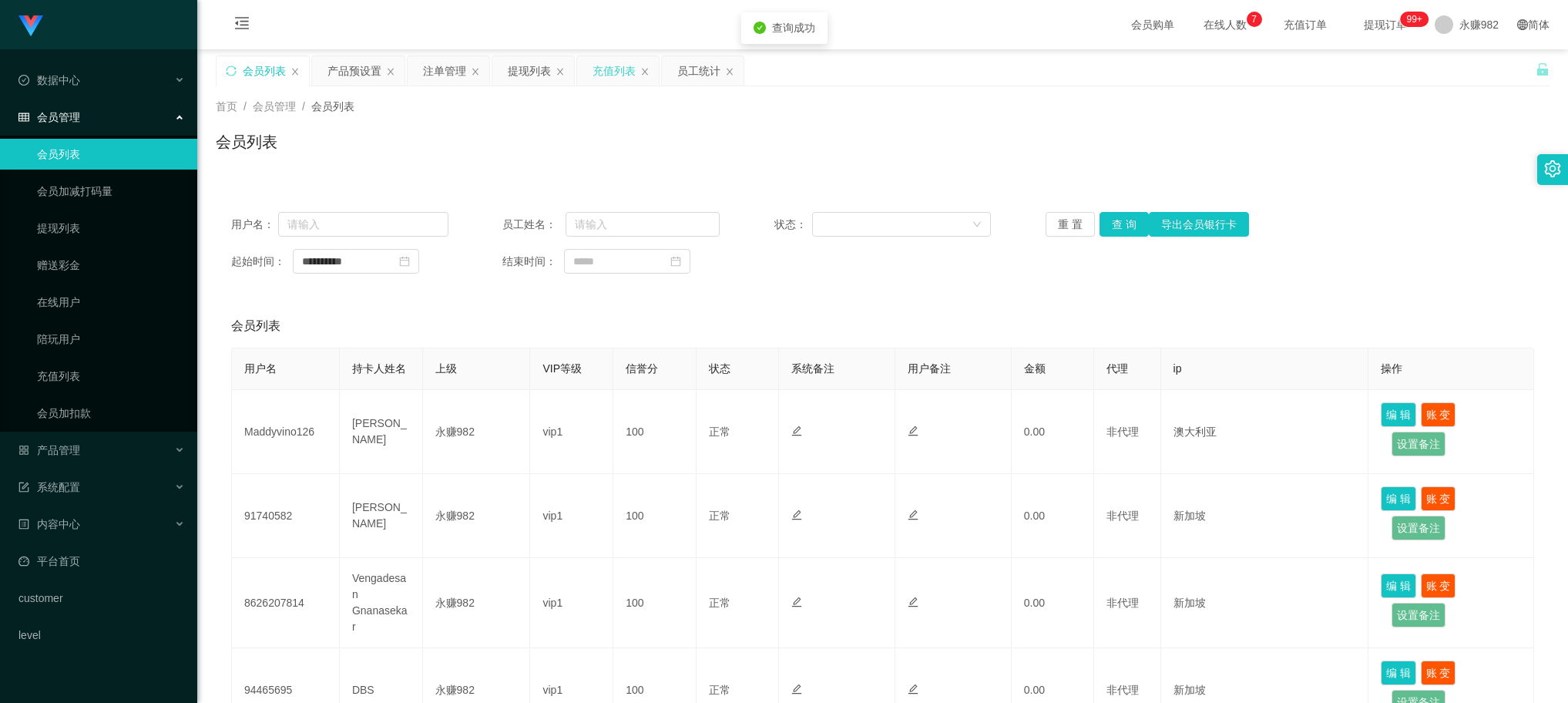
click at [624, 70] on div "充值列表" at bounding box center [614, 71] width 43 height 29
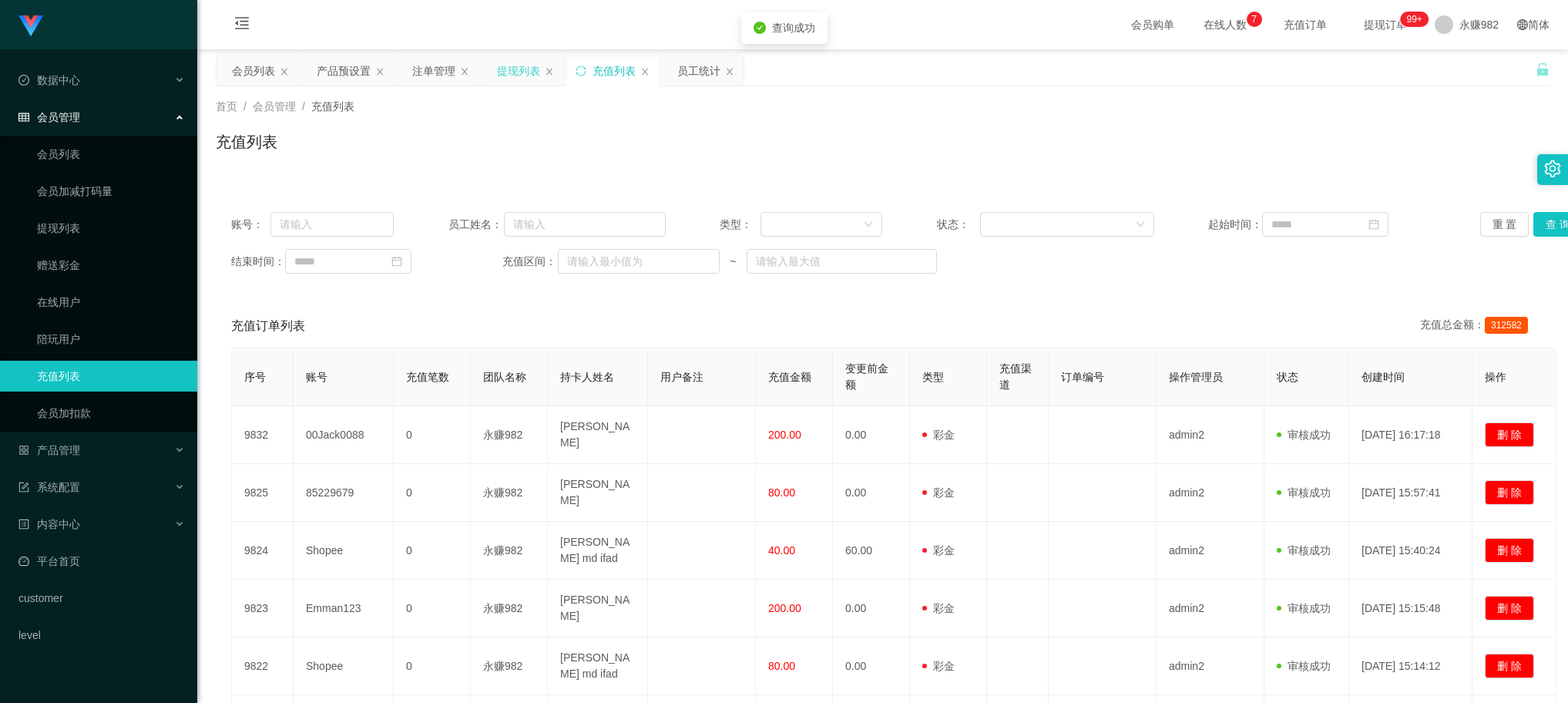
click at [529, 70] on div "提现列表" at bounding box center [518, 71] width 43 height 29
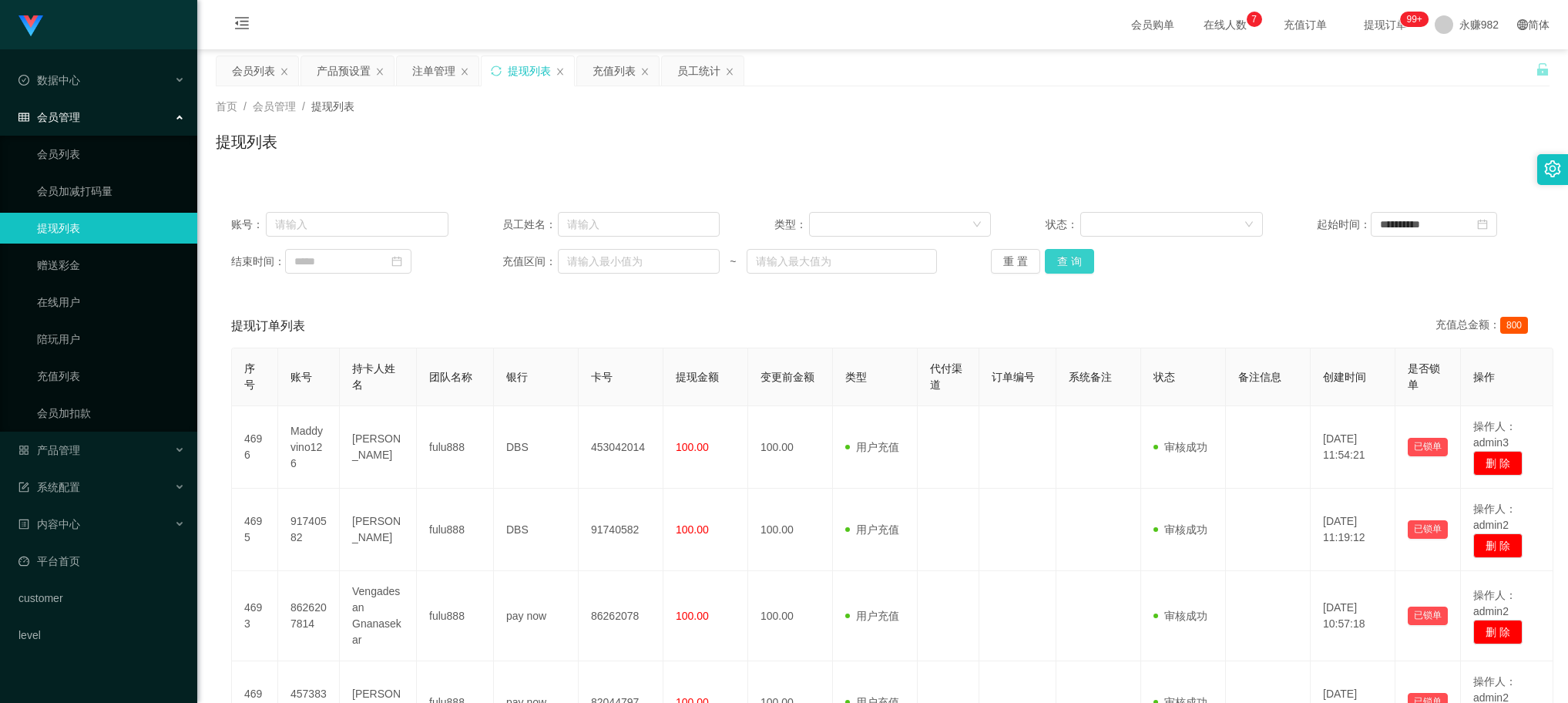
click at [1066, 258] on button "查 询" at bounding box center [1069, 261] width 49 height 25
click at [1062, 261] on button "查 询" at bounding box center [1069, 261] width 49 height 25
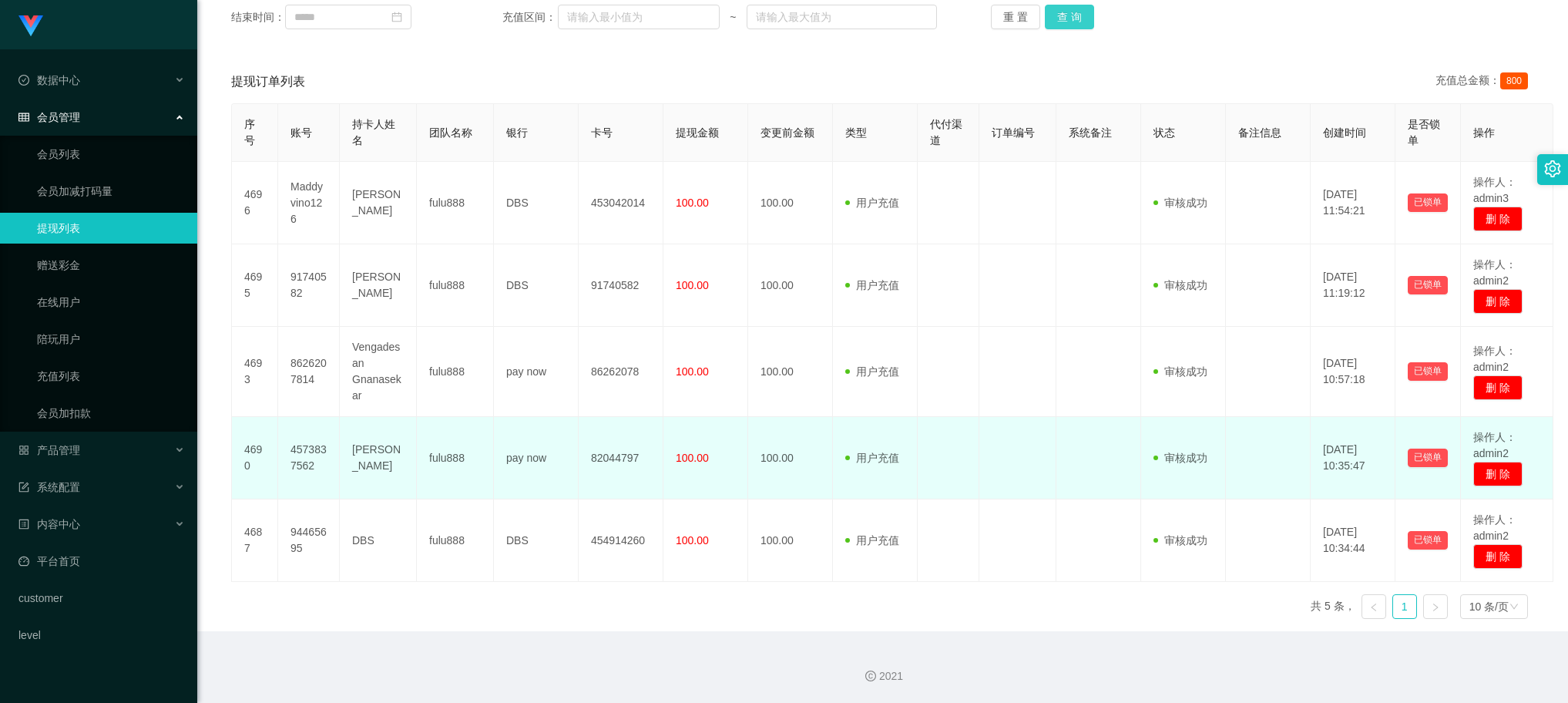
scroll to position [60, 0]
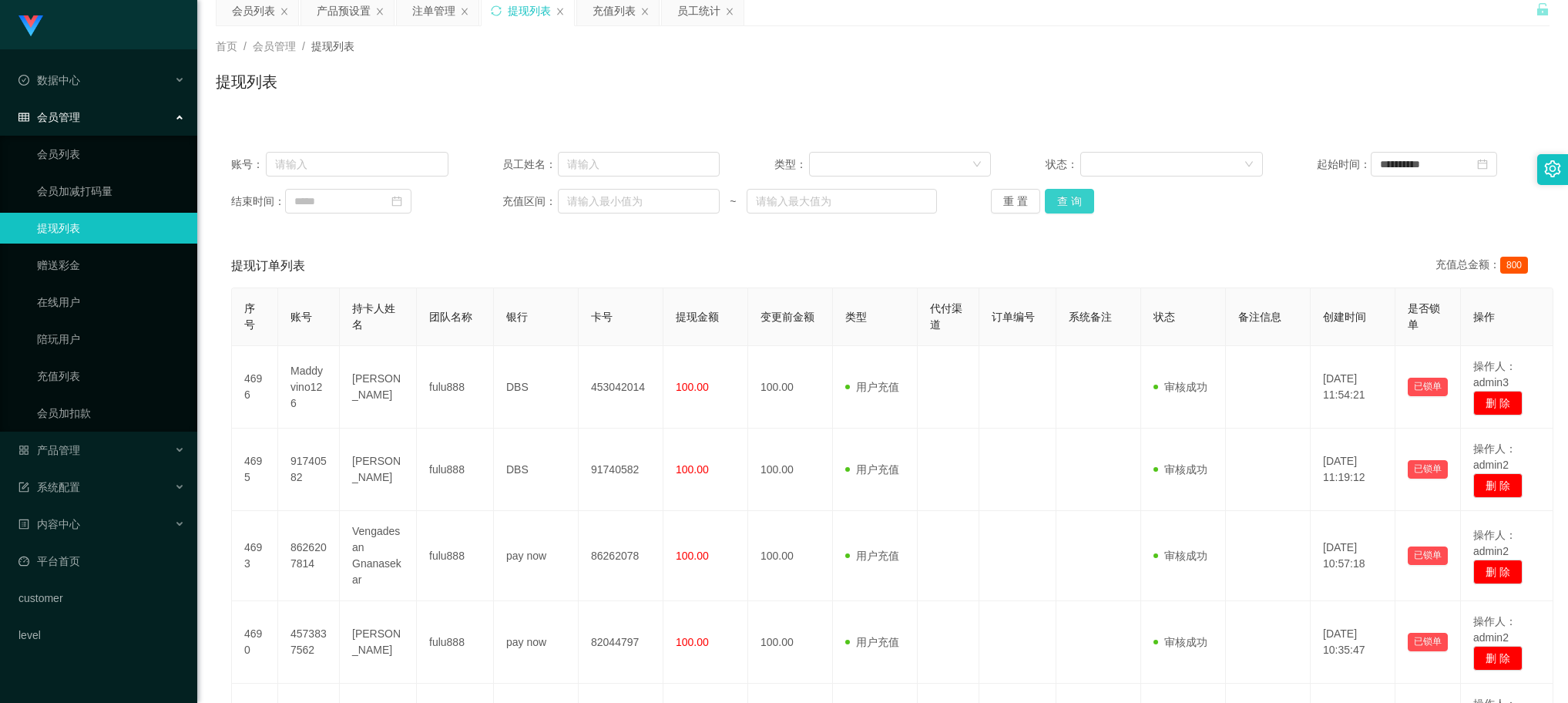
click at [1072, 198] on button "查 询" at bounding box center [1069, 202] width 49 height 25
